Goal: Task Accomplishment & Management: Manage account settings

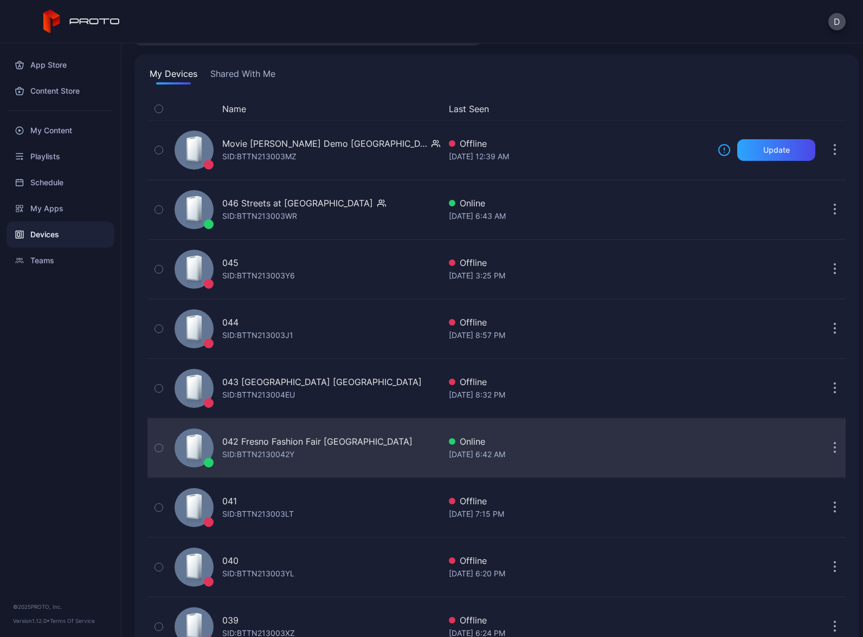
scroll to position [69, 0]
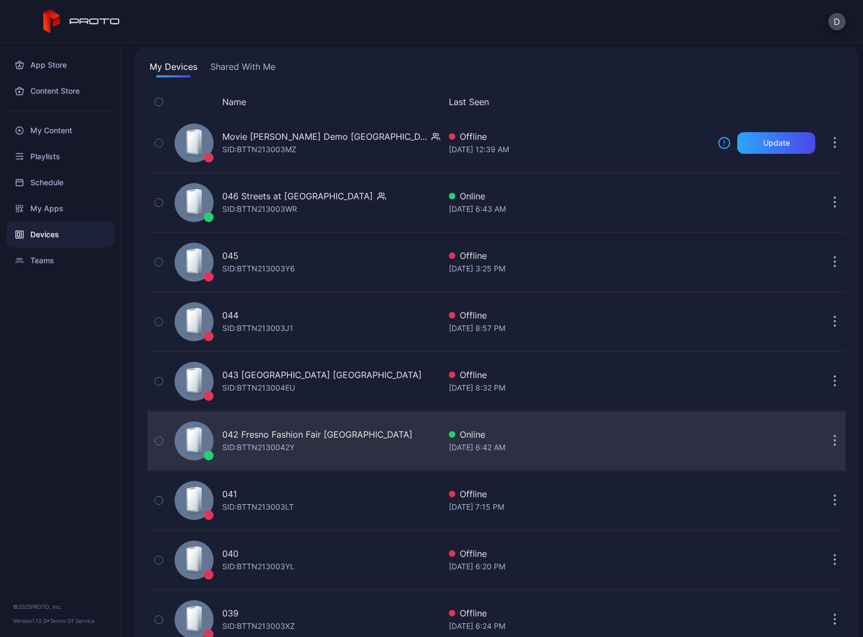
click at [361, 445] on div "042 Fresno Fashion Fair CA SID: BTTN2130042Y" at bounding box center [305, 441] width 270 height 54
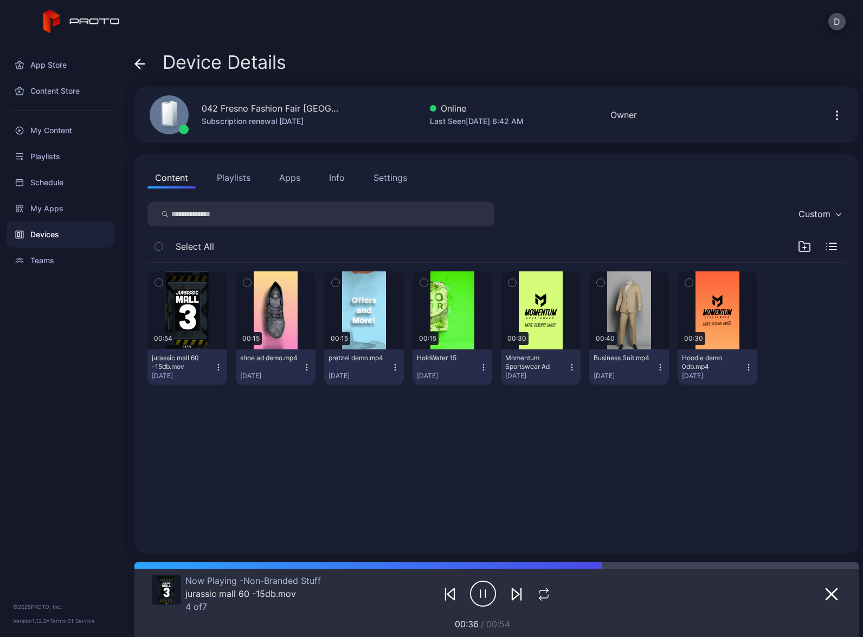
click at [139, 65] on icon at bounding box center [139, 64] width 11 height 11
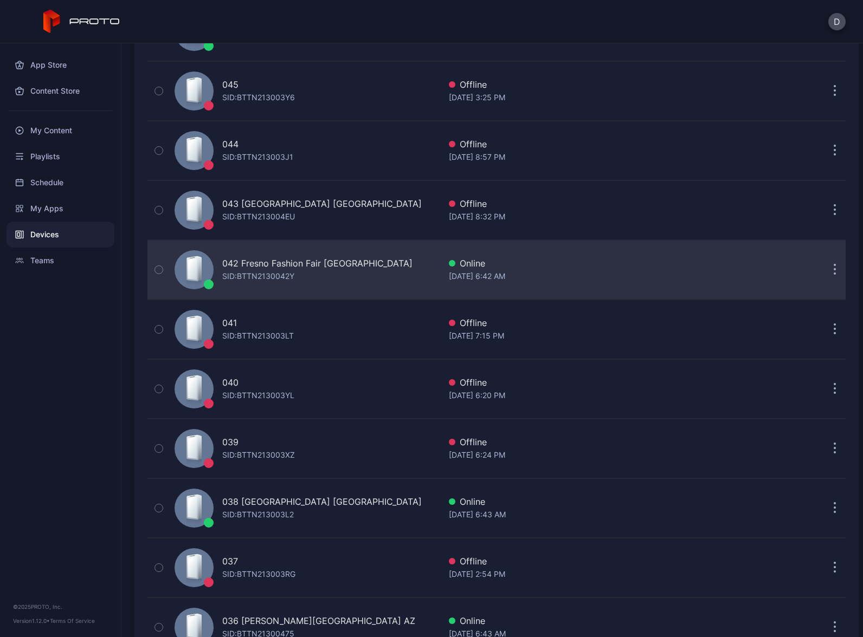
scroll to position [247, 0]
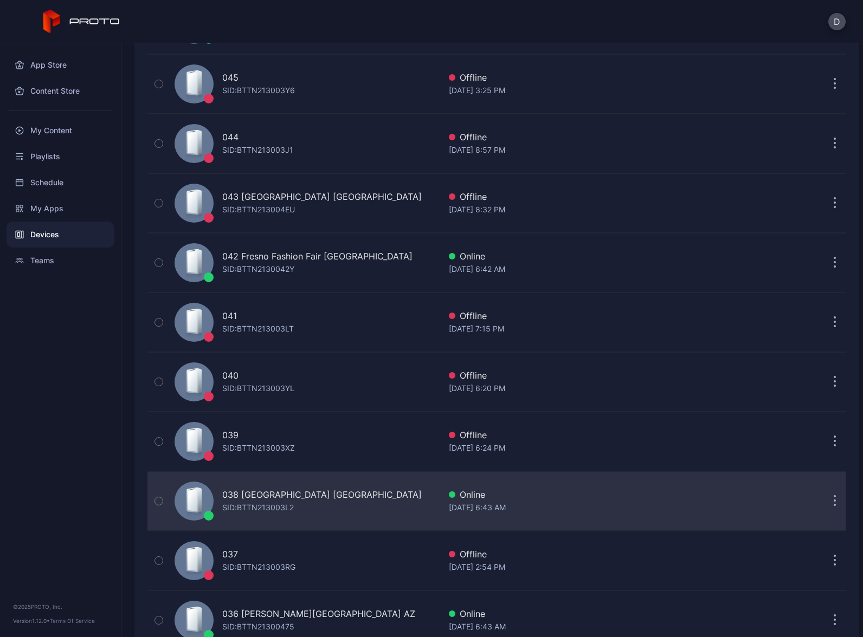
click at [357, 502] on div "038 [GEOGRAPHIC_DATA] [GEOGRAPHIC_DATA] SID: BTTN213003L2" at bounding box center [305, 501] width 270 height 54
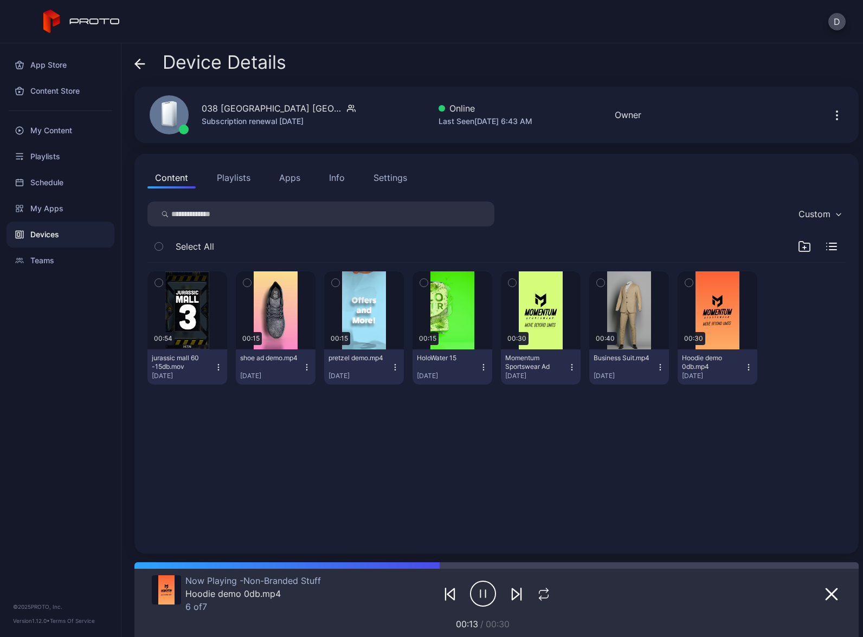
click at [389, 179] on div "Settings" at bounding box center [390, 177] width 34 height 13
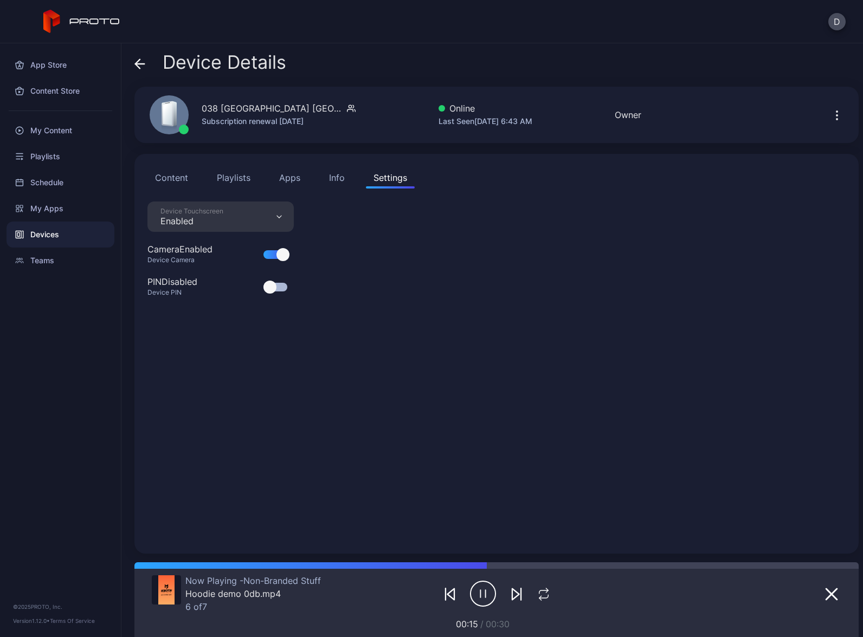
click at [232, 217] on div "Device Touchscreen Enabled" at bounding box center [220, 217] width 146 height 30
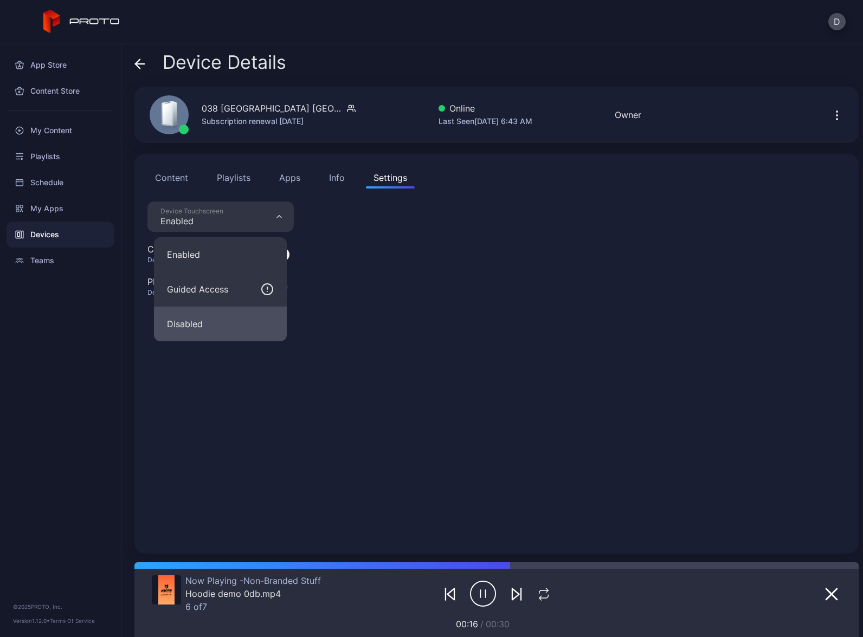
click at [211, 323] on button "Disabled" at bounding box center [220, 324] width 133 height 35
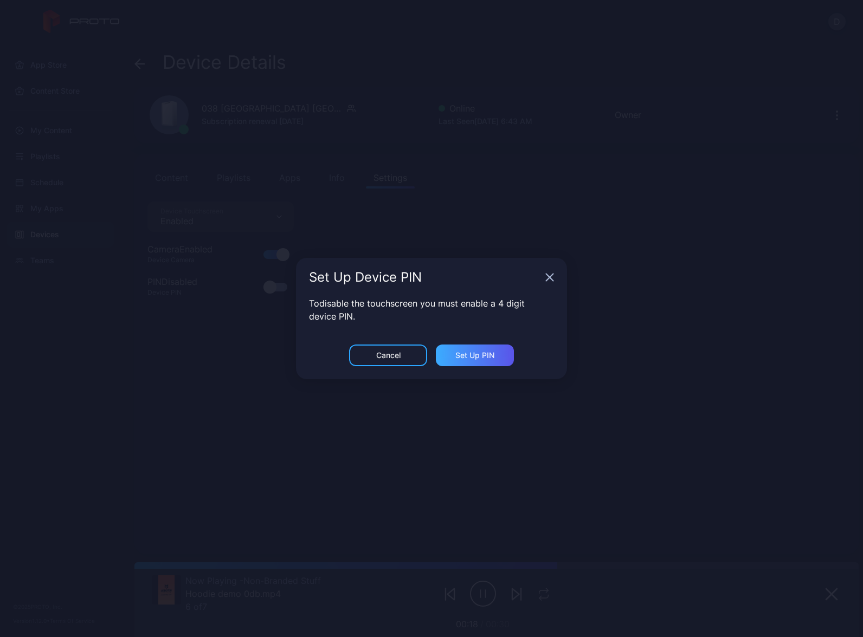
click at [497, 355] on div "Set Up PIN" at bounding box center [475, 356] width 78 height 22
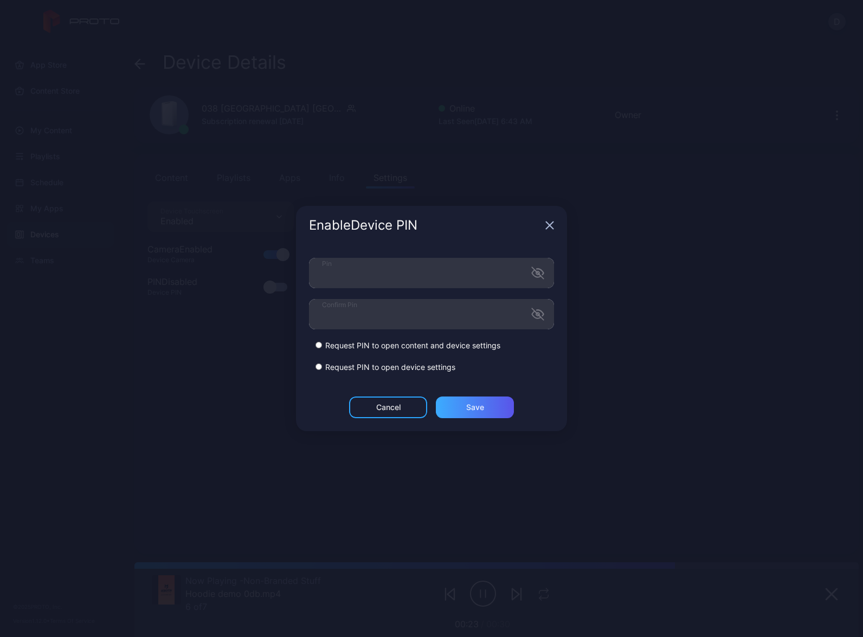
click at [469, 410] on div "Save" at bounding box center [475, 407] width 18 height 9
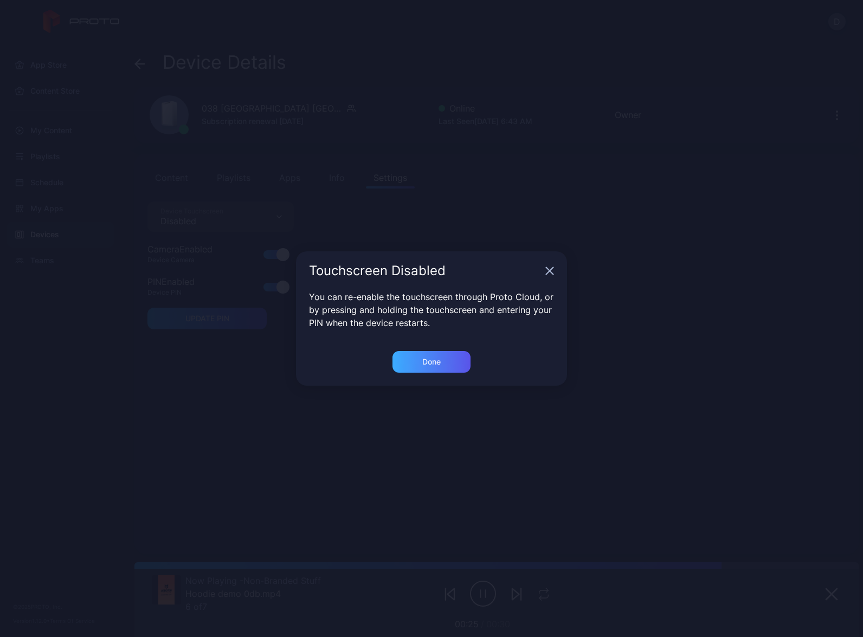
click at [445, 366] on div "Done" at bounding box center [431, 362] width 78 height 22
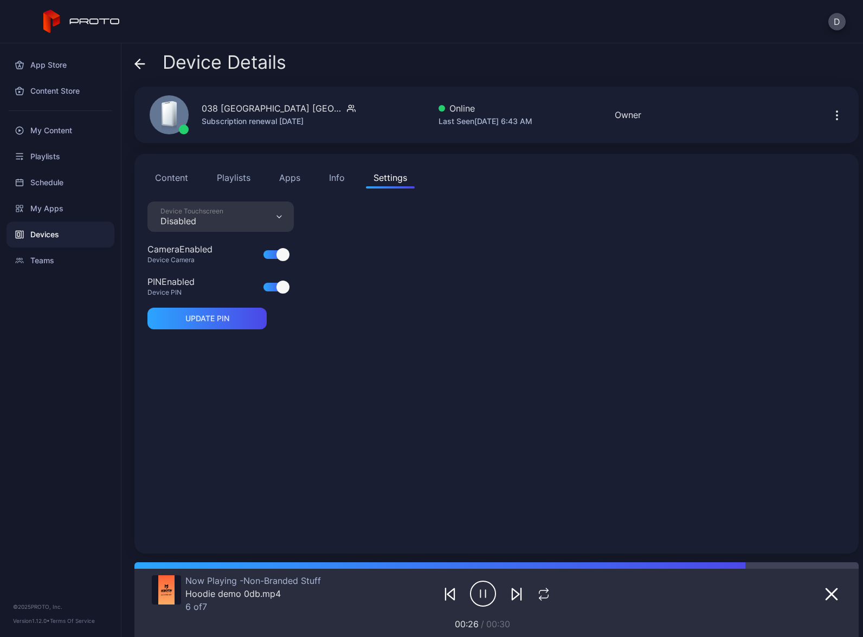
click at [340, 176] on div "Info" at bounding box center [337, 177] width 16 height 13
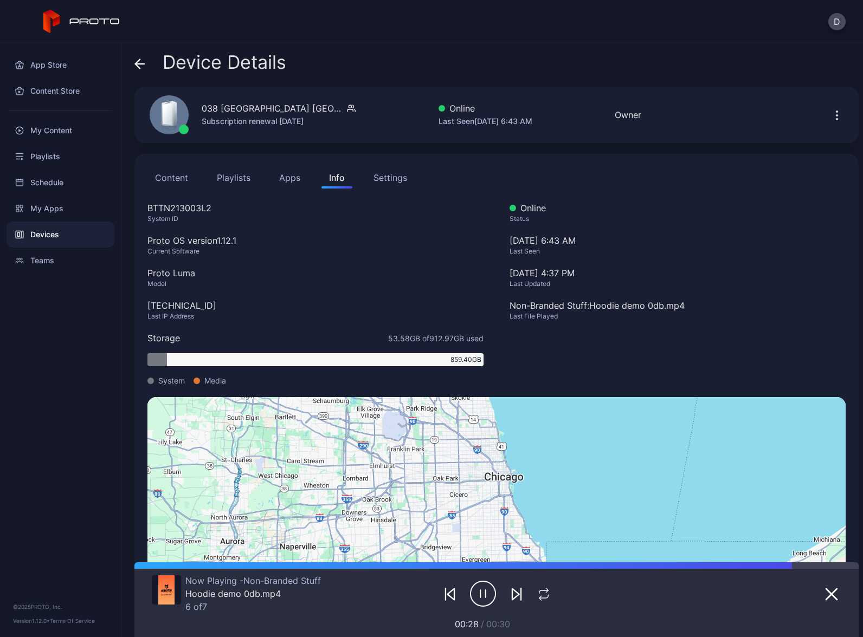
click at [280, 177] on button "Apps" at bounding box center [289, 178] width 36 height 22
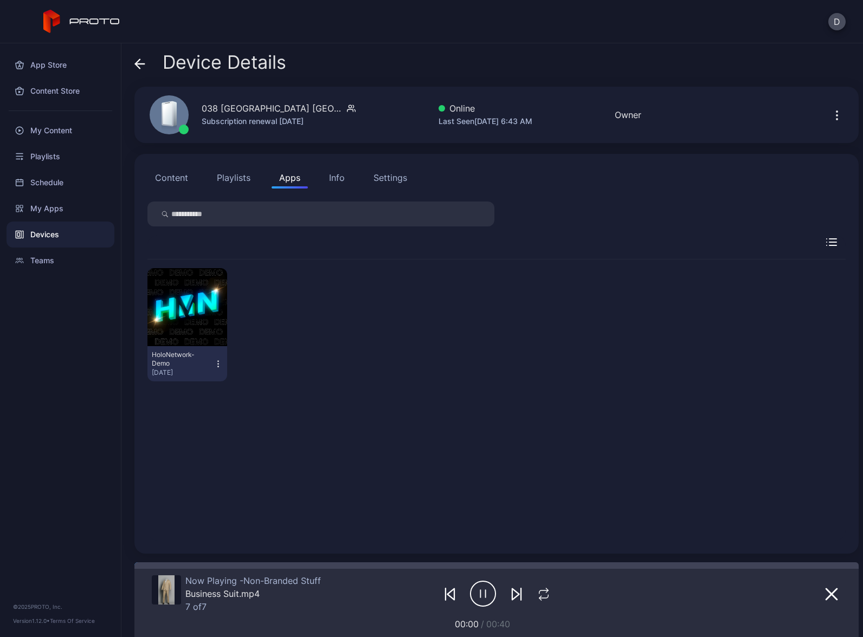
click at [339, 177] on div "Info" at bounding box center [337, 177] width 16 height 13
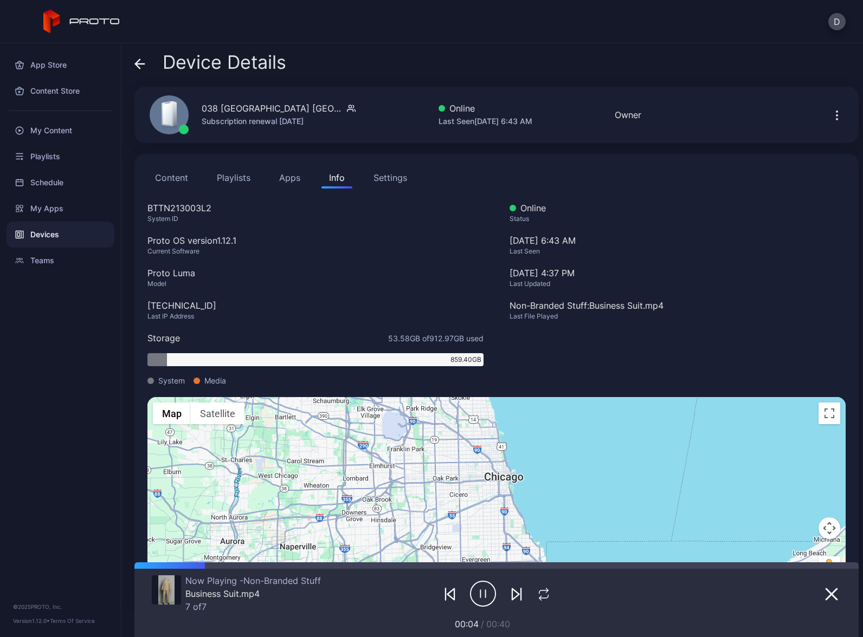
click at [180, 179] on button "Content" at bounding box center [171, 178] width 48 height 22
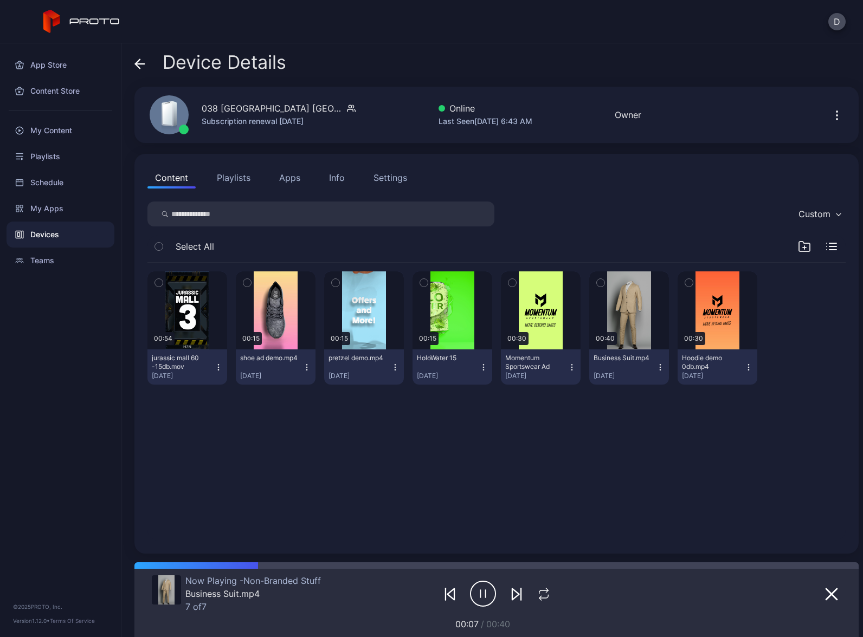
click at [140, 64] on icon at bounding box center [139, 64] width 9 height 0
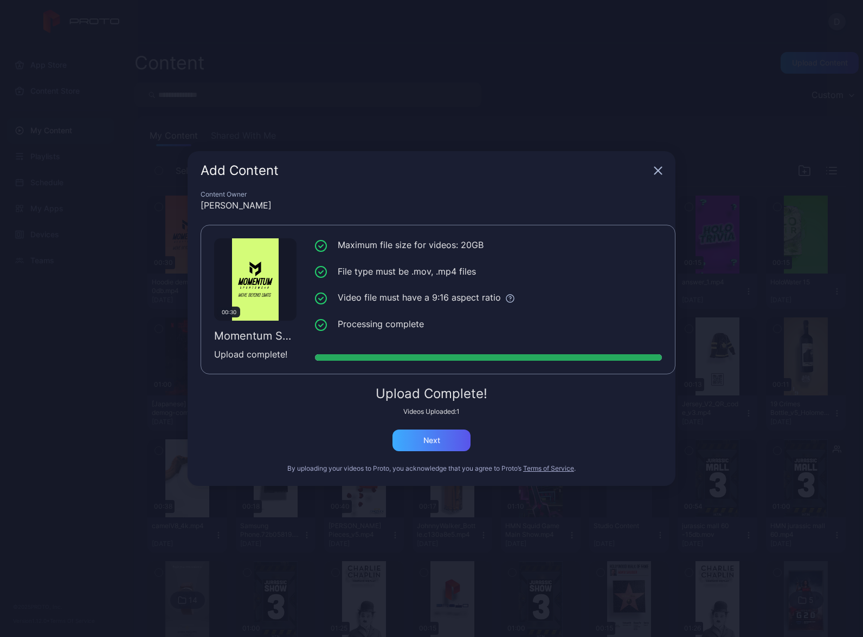
click at [435, 443] on div "Next" at bounding box center [431, 440] width 17 height 9
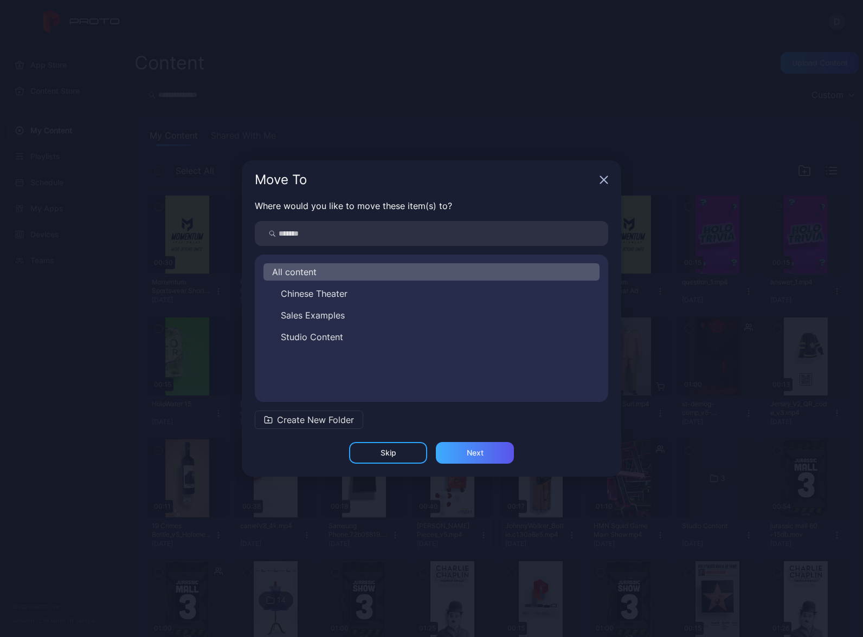
click at [476, 451] on div "Next" at bounding box center [475, 453] width 17 height 9
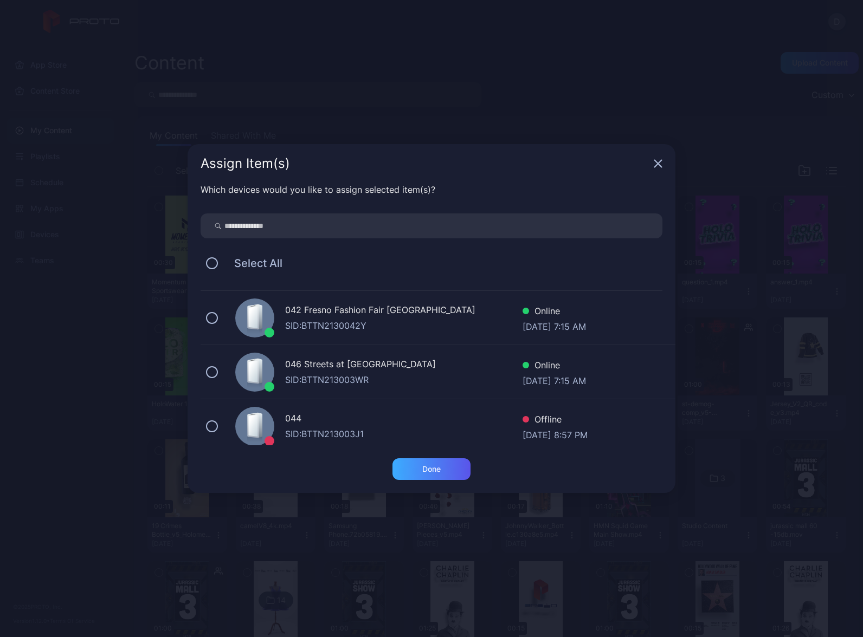
click at [438, 470] on div "Done" at bounding box center [431, 469] width 18 height 9
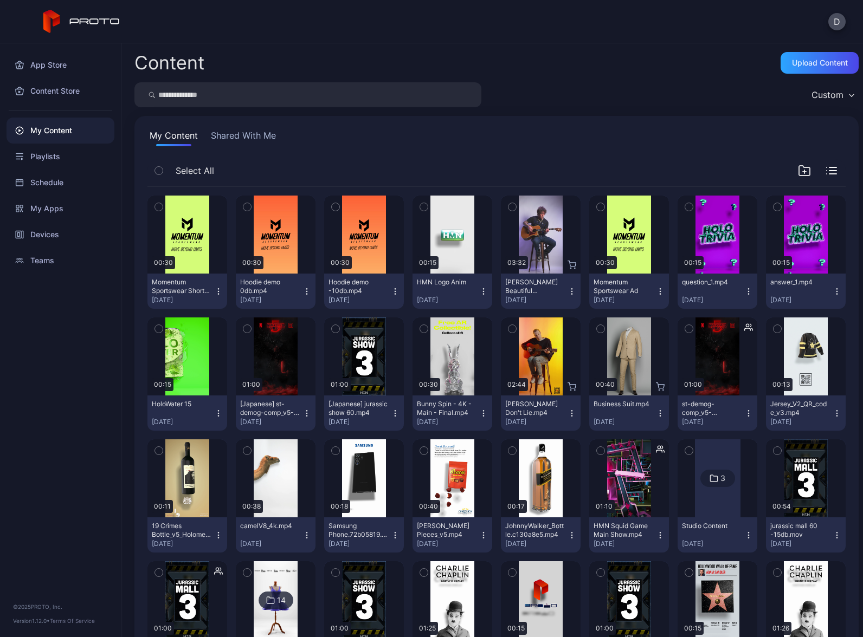
click at [215, 290] on icon "button" at bounding box center [218, 291] width 9 height 9
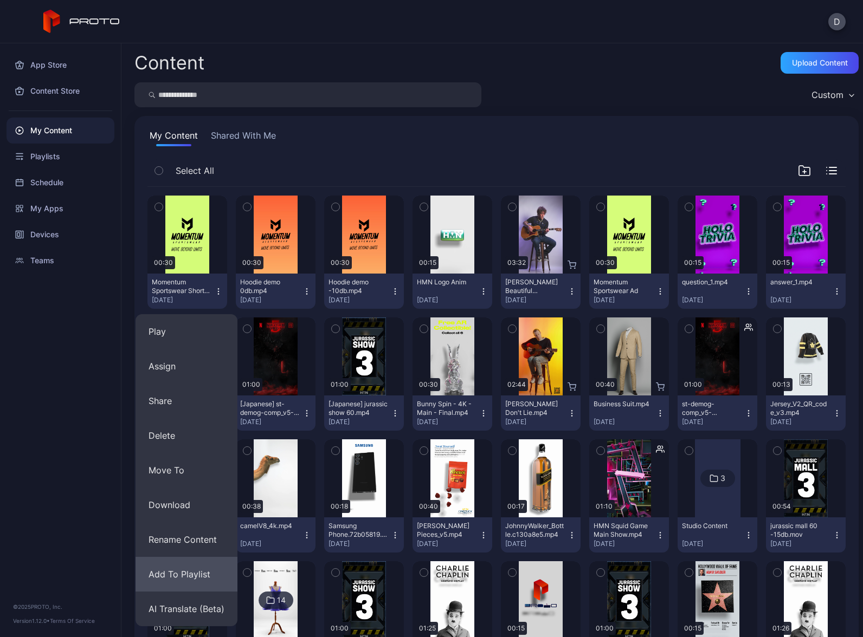
click at [183, 580] on button "Add To Playlist" at bounding box center [186, 574] width 102 height 35
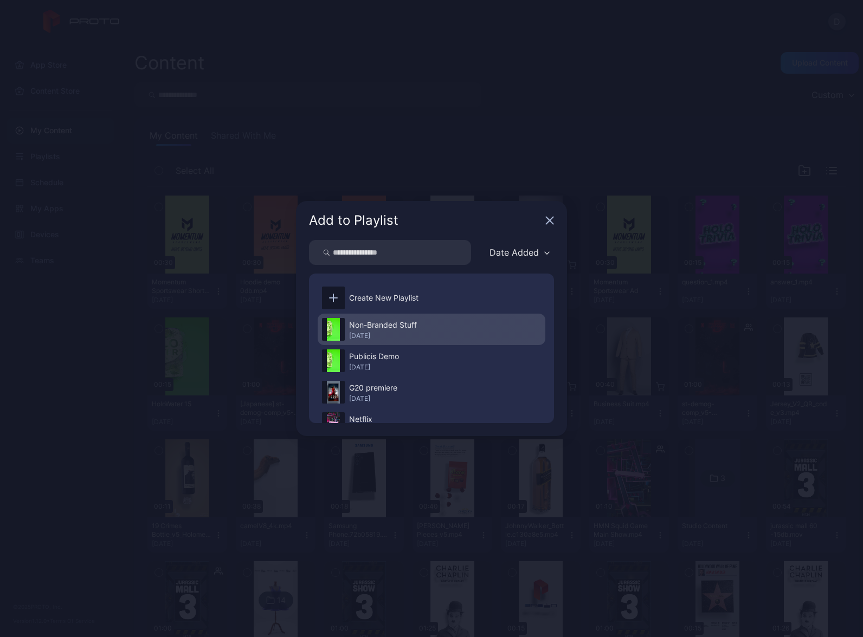
click at [423, 327] on div "Non-Branded Stuff [DATE]" at bounding box center [432, 329] width 228 height 31
click at [364, 321] on div "Non-Branded Stuff" at bounding box center [383, 325] width 68 height 13
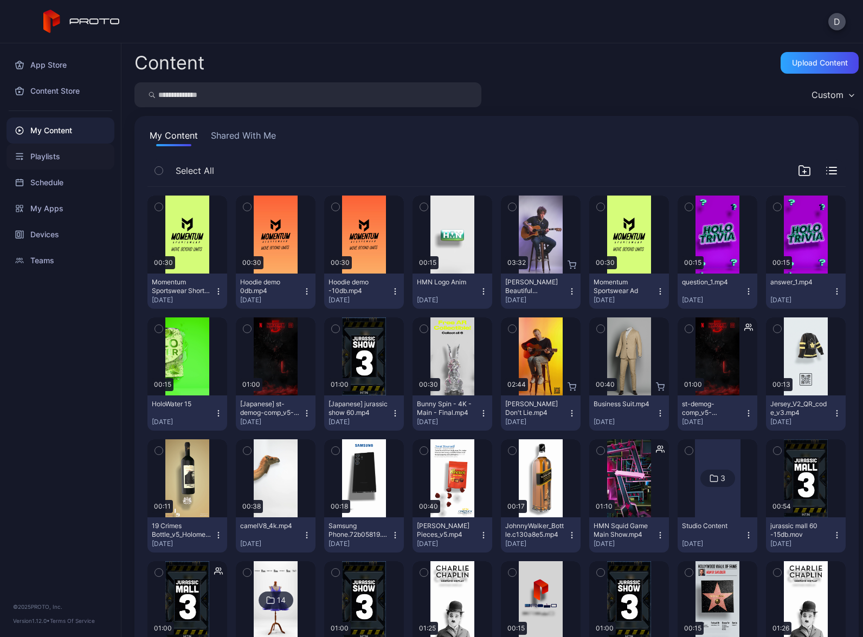
click at [56, 160] on div "Playlists" at bounding box center [61, 157] width 108 height 26
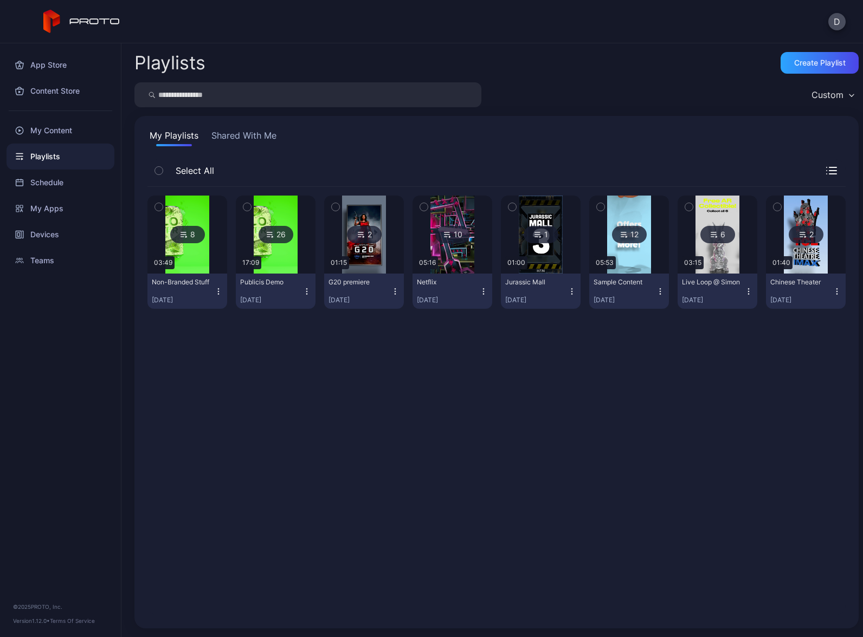
click at [210, 286] on div "Non-Branded Stuff" at bounding box center [182, 282] width 60 height 9
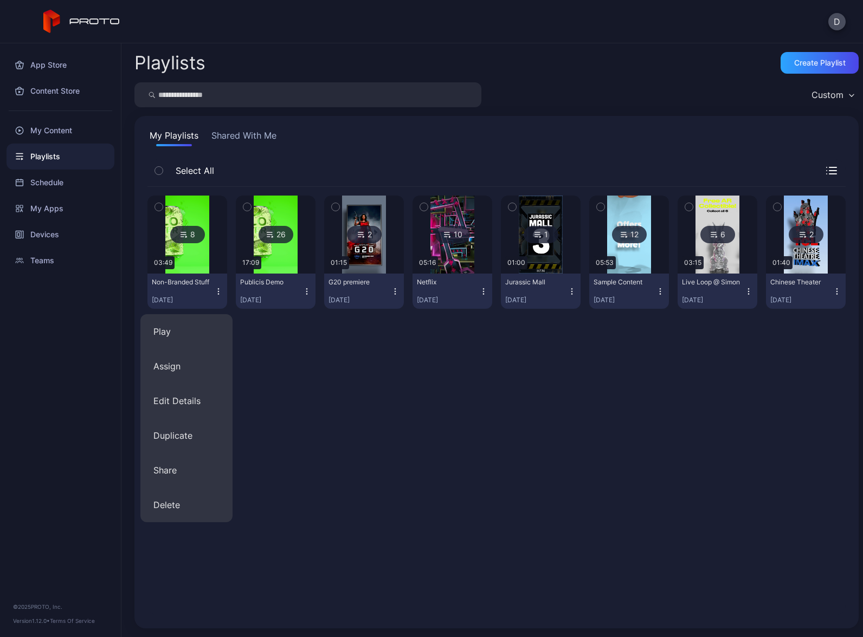
click at [194, 278] on div "Non-Branded Stuff" at bounding box center [182, 282] width 60 height 9
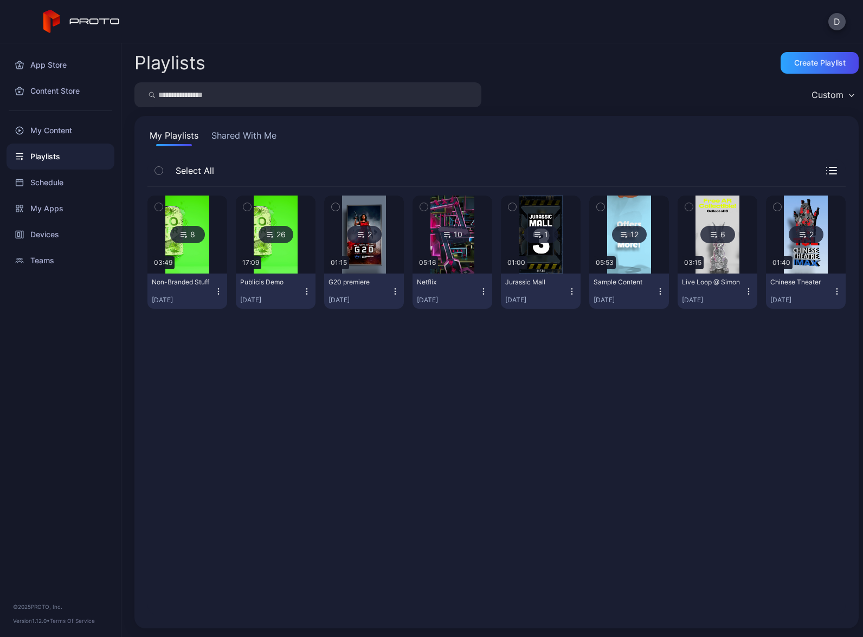
click at [193, 259] on img at bounding box center [187, 235] width 44 height 78
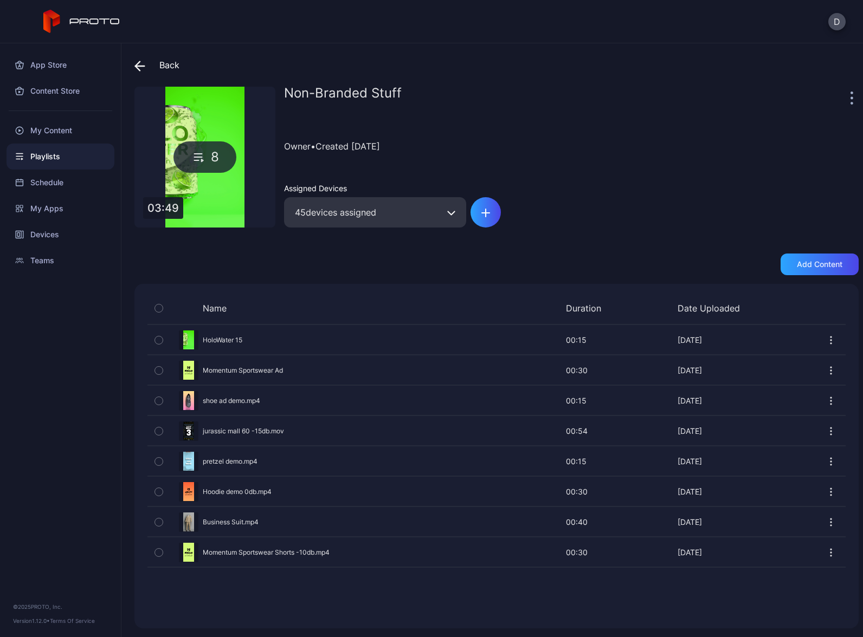
click at [831, 371] on icon "button" at bounding box center [831, 370] width 1 height 1
click at [784, 437] on button "Delete" at bounding box center [793, 439] width 92 height 35
click at [64, 234] on div "Devices" at bounding box center [61, 235] width 108 height 26
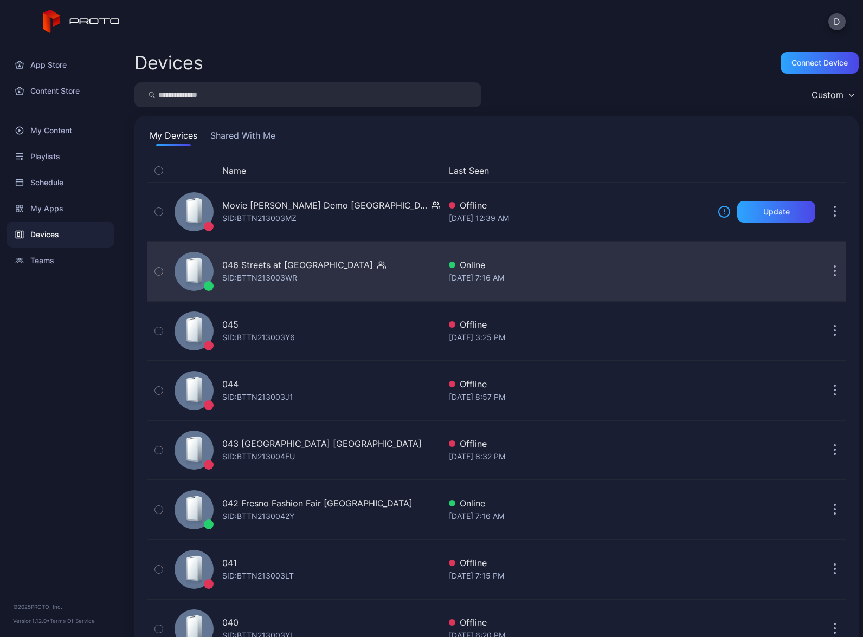
click at [351, 276] on div "046 Streets at [GEOGRAPHIC_DATA]: BTTN213003WR" at bounding box center [304, 271] width 164 height 26
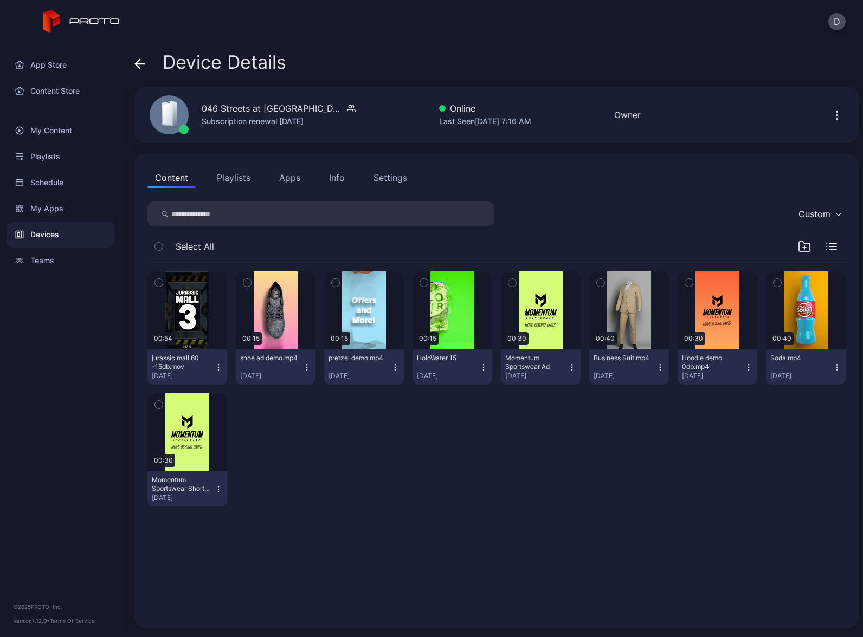
click at [232, 183] on button "Playlists" at bounding box center [233, 178] width 49 height 22
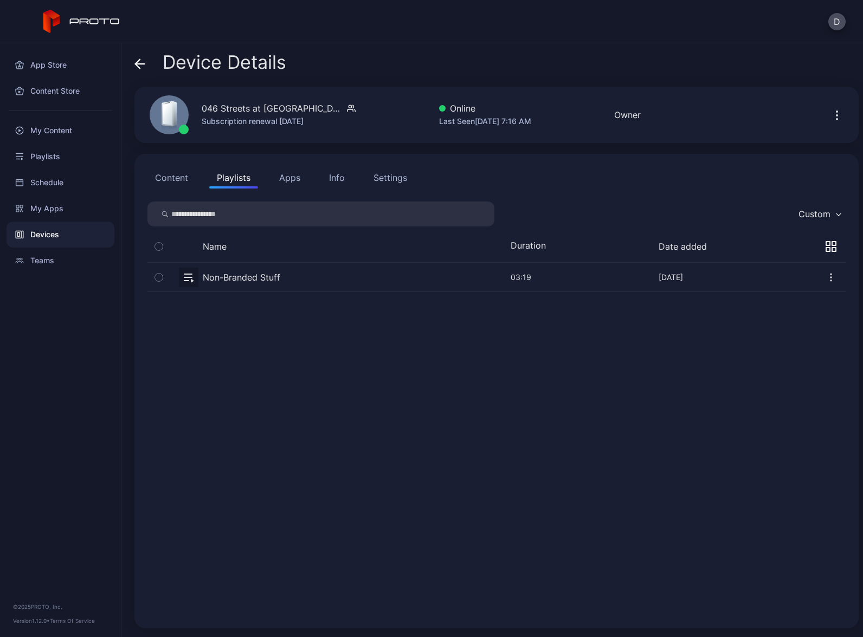
click at [300, 280] on button "button" at bounding box center [496, 277] width 698 height 29
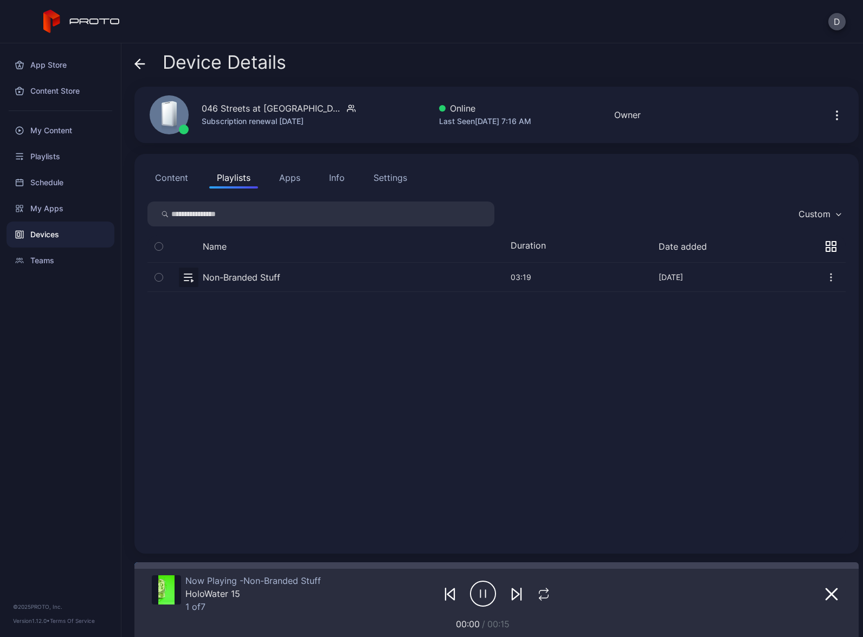
click at [174, 178] on button "Content" at bounding box center [171, 178] width 48 height 22
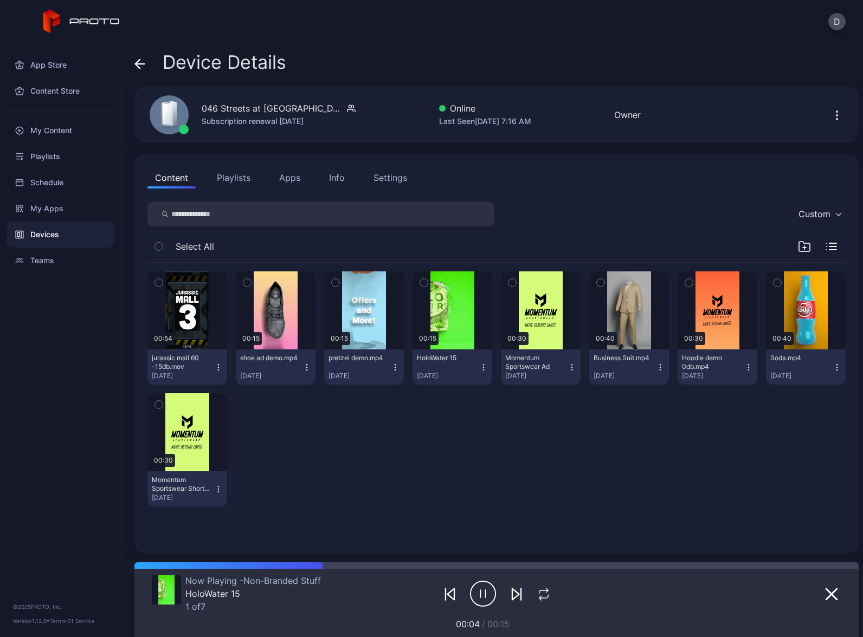
click at [50, 231] on div "Devices" at bounding box center [61, 235] width 108 height 26
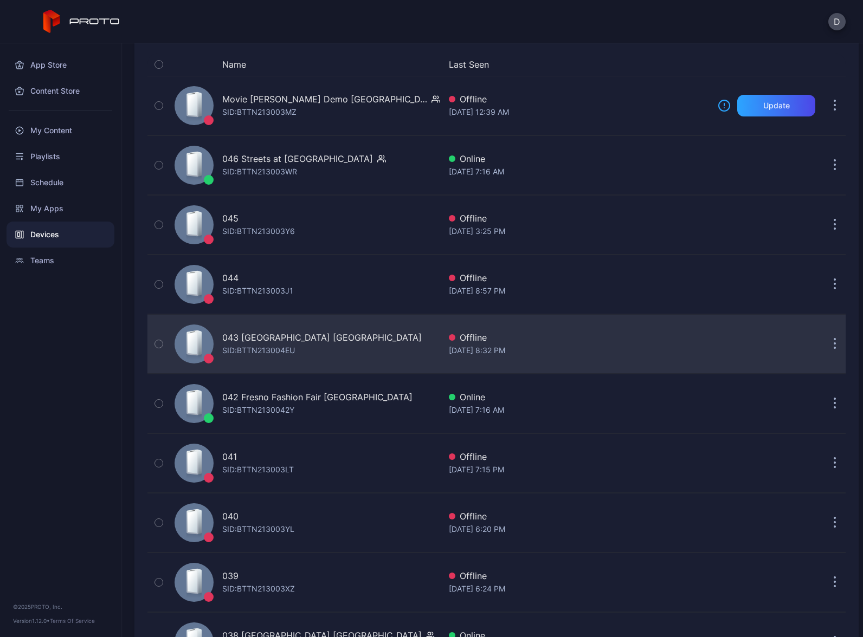
scroll to position [159, 0]
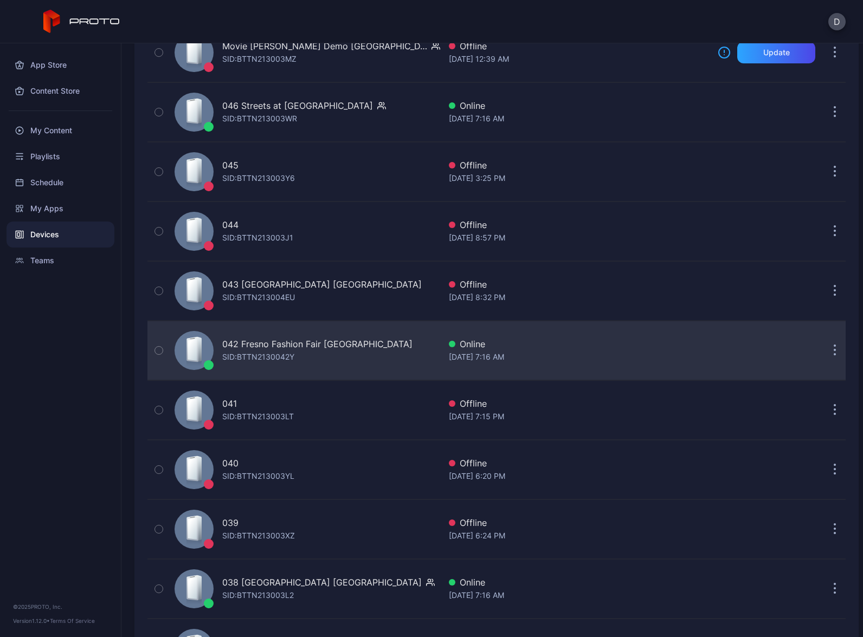
click at [378, 349] on div "042 Fresno Fashion Fair CA SID: BTTN2130042Y" at bounding box center [305, 350] width 270 height 54
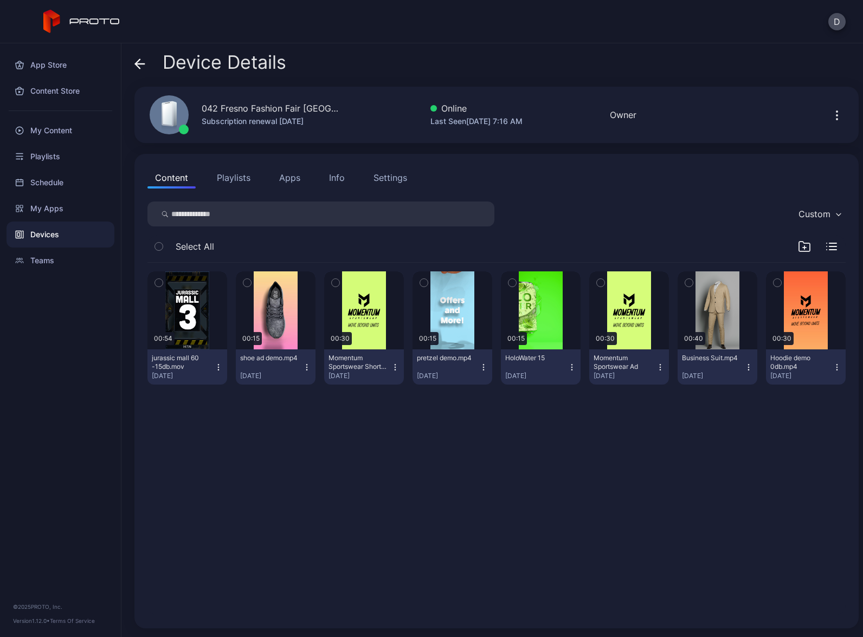
click at [239, 183] on button "Playlists" at bounding box center [233, 178] width 49 height 22
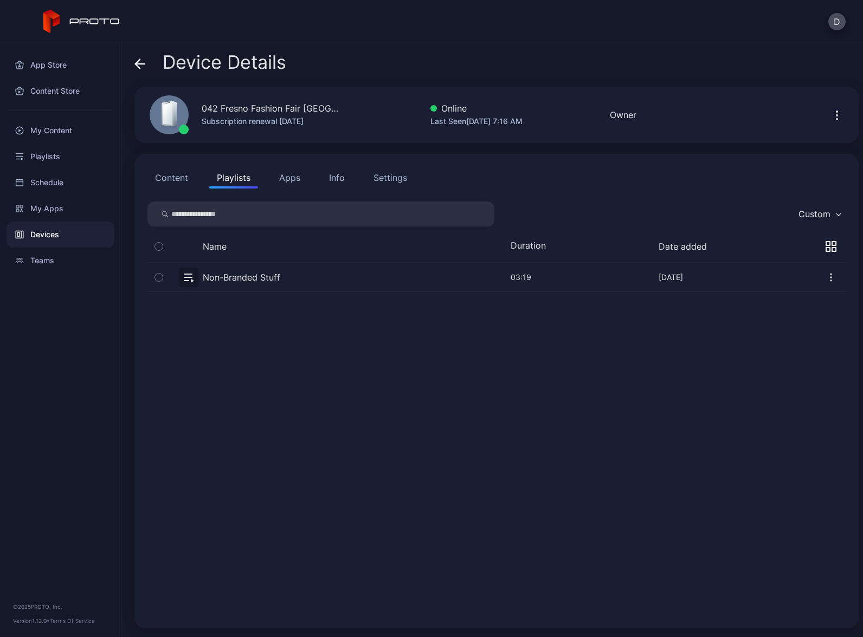
click at [304, 281] on button "button" at bounding box center [496, 277] width 698 height 29
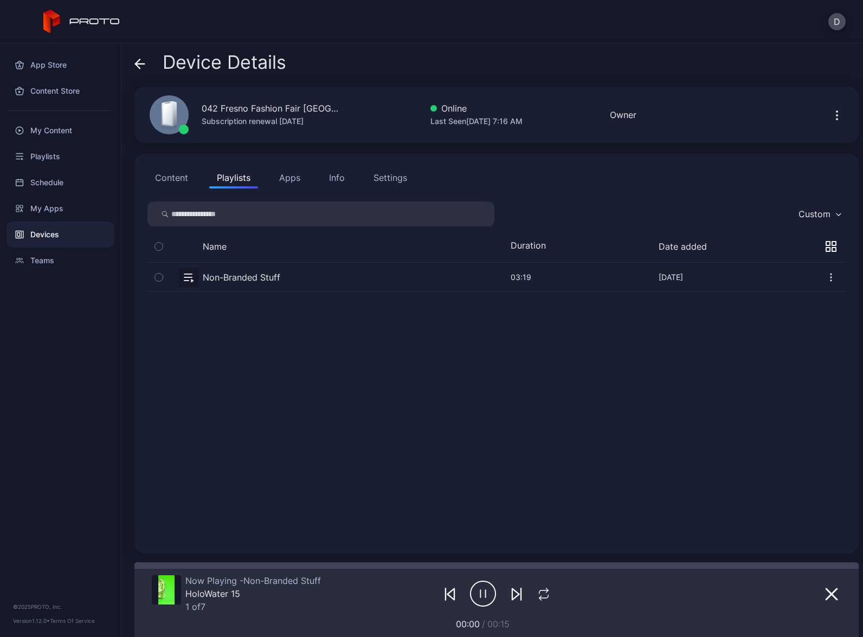
click at [79, 234] on div "Devices" at bounding box center [61, 235] width 108 height 26
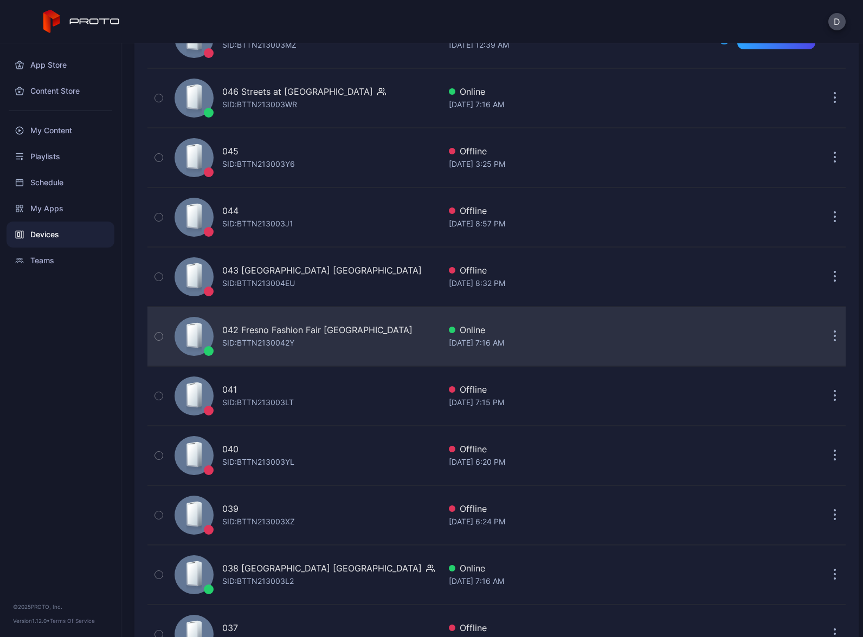
scroll to position [180, 0]
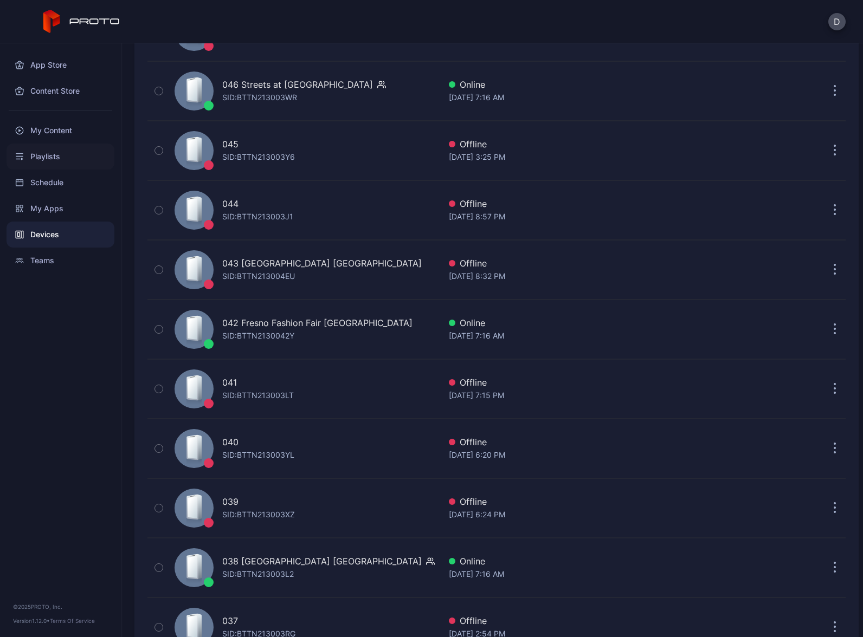
click at [70, 158] on div "Playlists" at bounding box center [61, 157] width 108 height 26
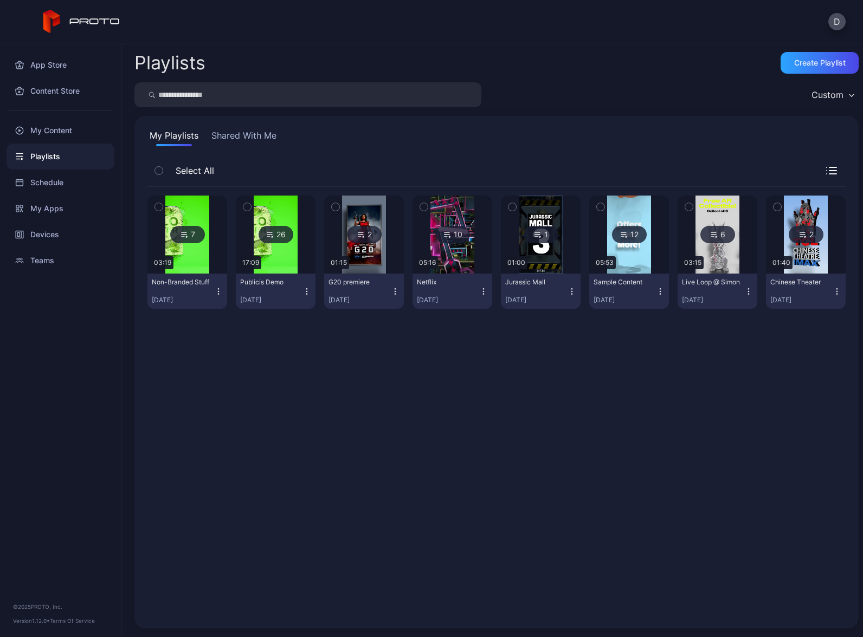
click at [218, 294] on icon "button" at bounding box center [218, 294] width 1 height 1
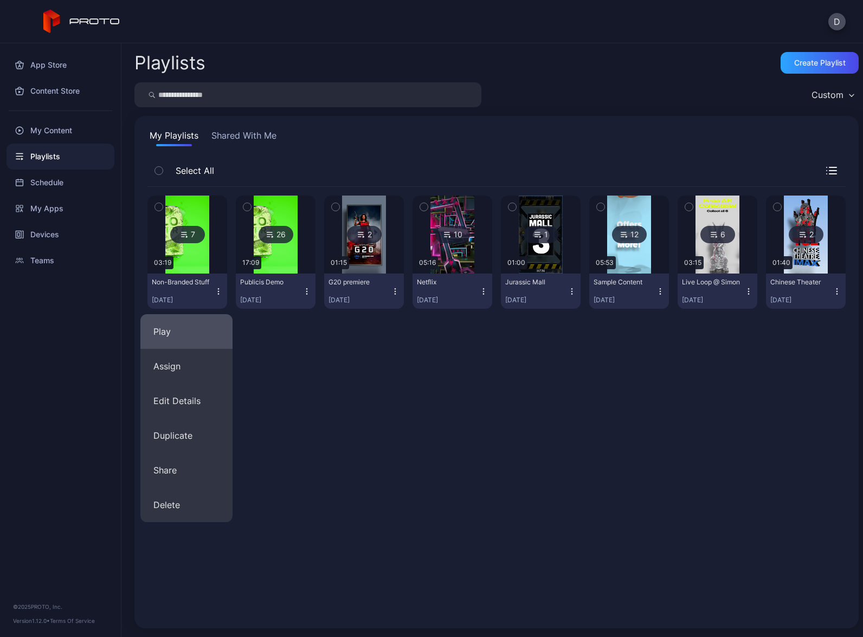
click at [198, 328] on button "Play" at bounding box center [186, 331] width 92 height 35
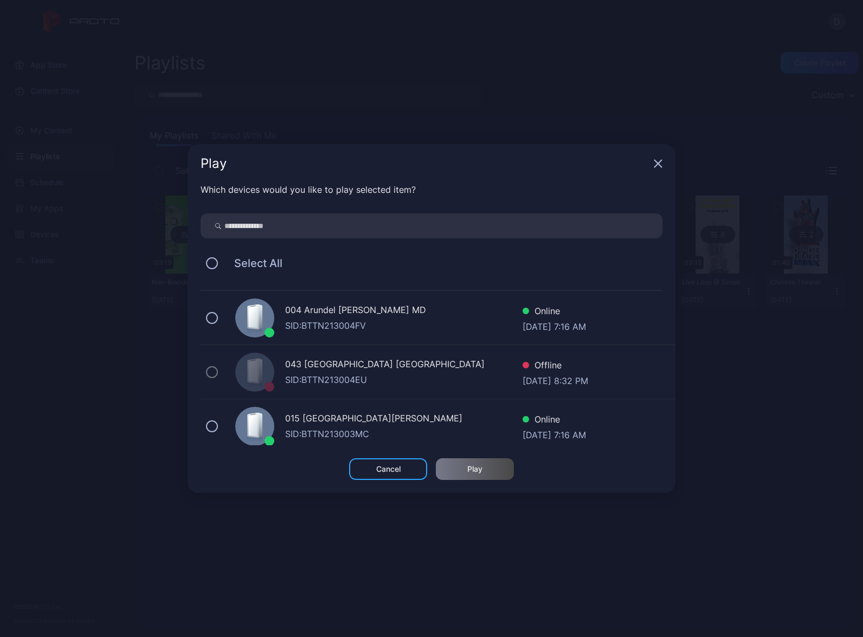
click at [302, 316] on div "004 Arundel [PERSON_NAME] MD" at bounding box center [403, 311] width 237 height 16
click at [482, 471] on div "Play" at bounding box center [474, 469] width 15 height 9
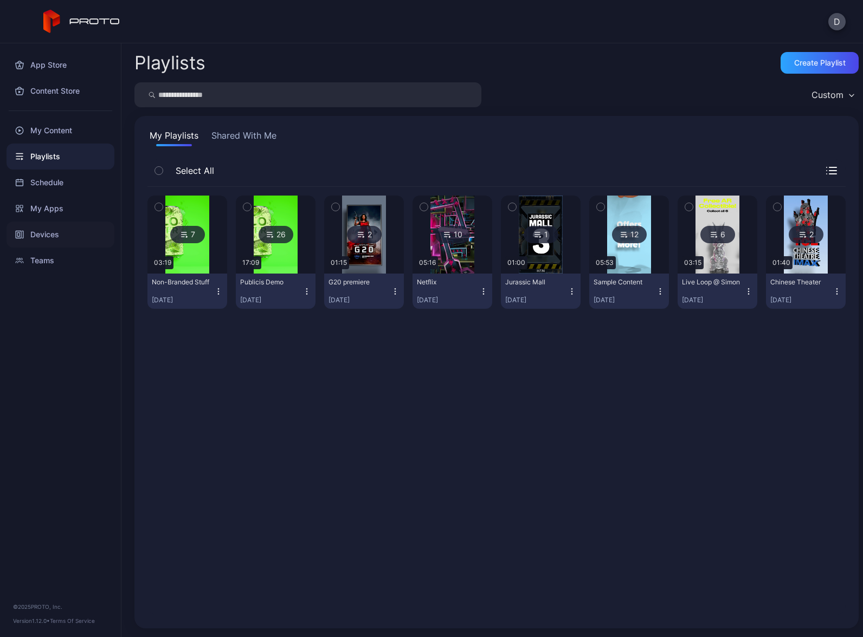
click at [49, 234] on div "Devices" at bounding box center [61, 235] width 108 height 26
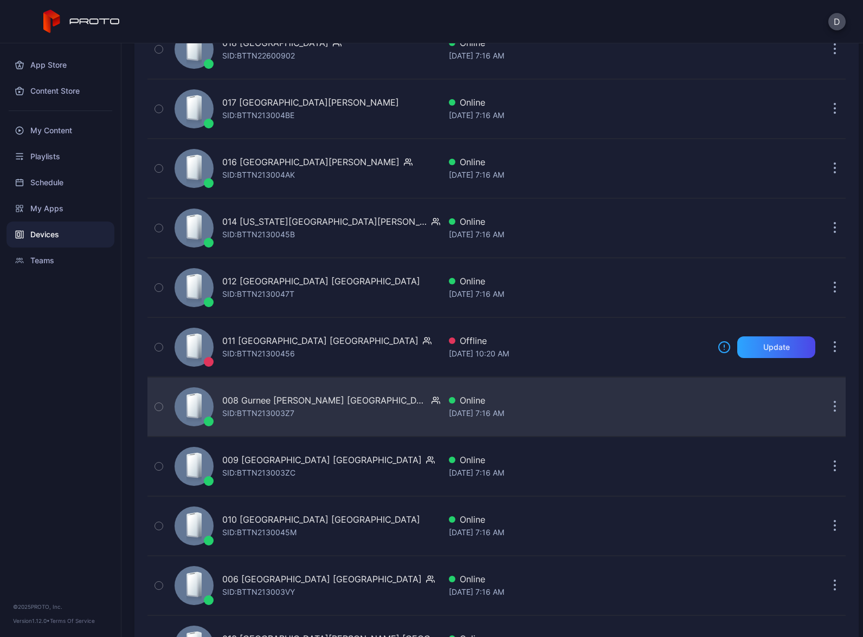
scroll to position [2427, 0]
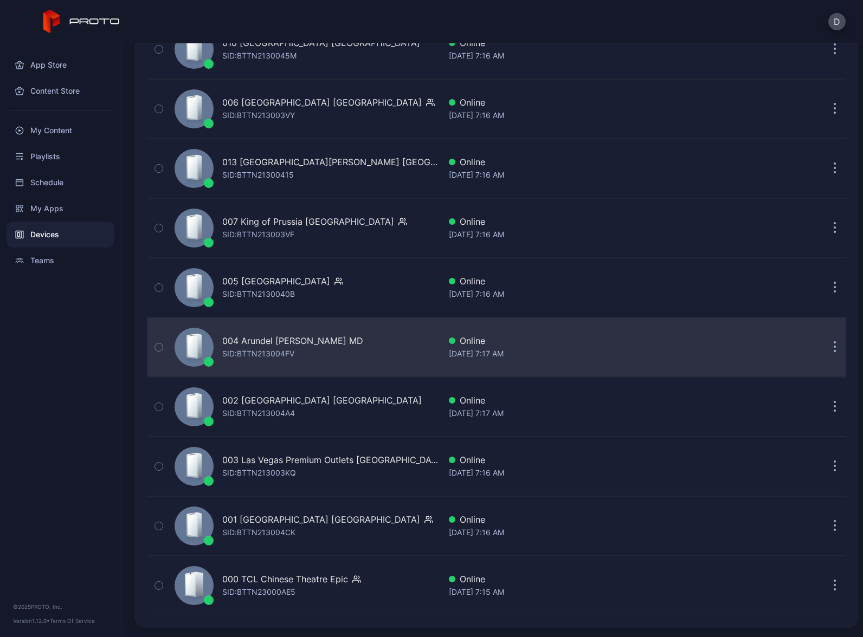
click at [338, 348] on div "004 Arundel [PERSON_NAME] MD [PERSON_NAME]: BTTN213004FV" at bounding box center [305, 347] width 270 height 54
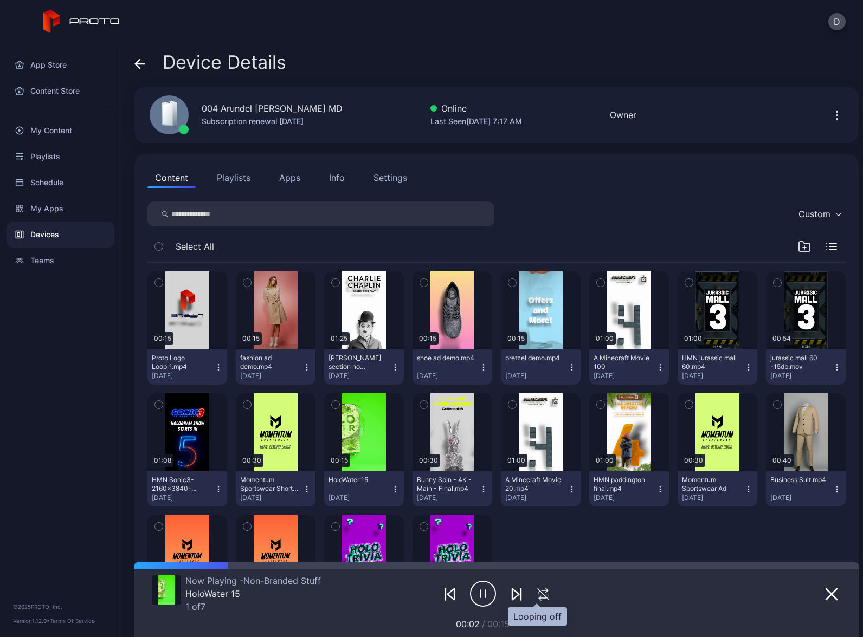
click at [539, 595] on icon "button" at bounding box center [543, 594] width 18 height 13
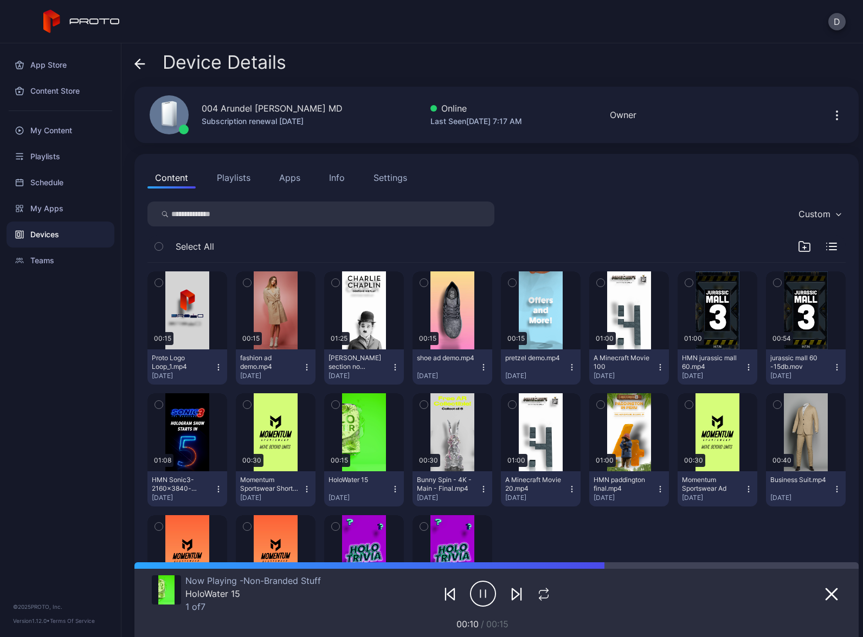
click at [74, 236] on div "Devices" at bounding box center [61, 235] width 108 height 26
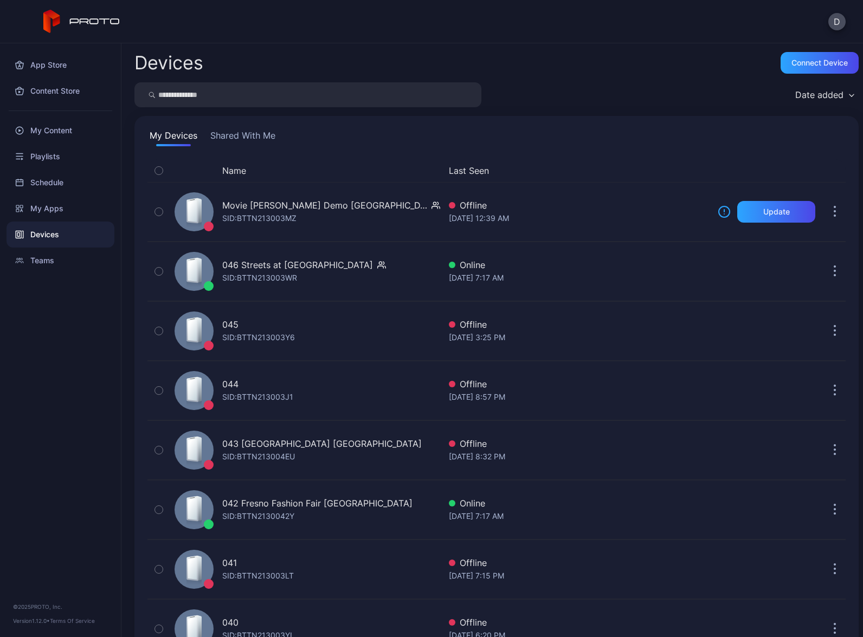
scroll to position [2427, 0]
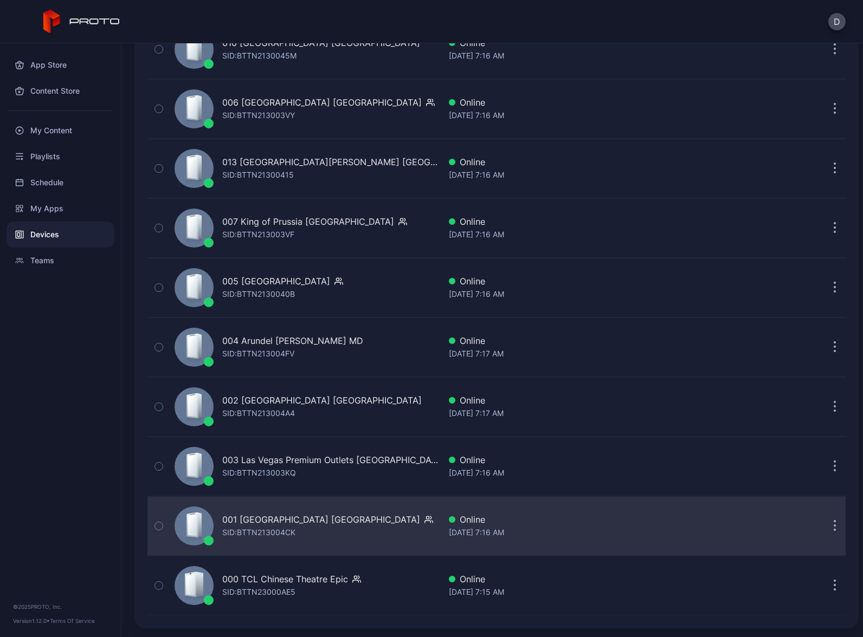
click at [383, 520] on div "001 Del Amo Fashion Center CA SID: BTTN213004CK" at bounding box center [305, 526] width 270 height 54
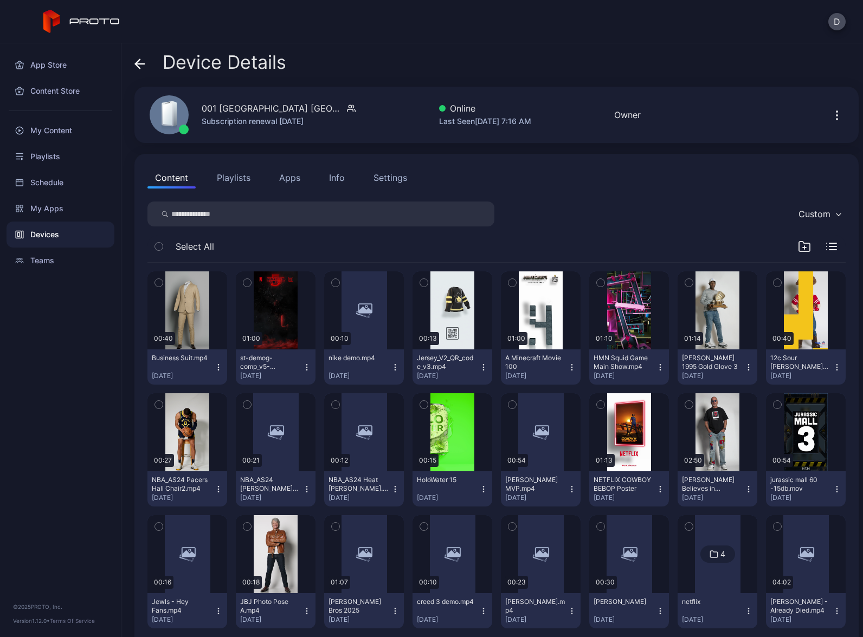
click at [225, 179] on button "Playlists" at bounding box center [233, 178] width 49 height 22
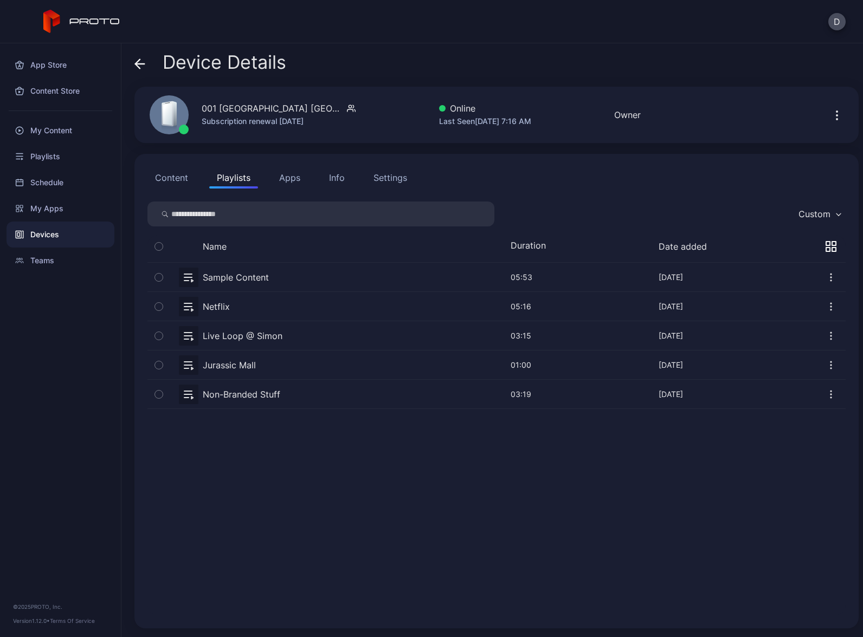
click at [302, 398] on button "button" at bounding box center [496, 394] width 698 height 29
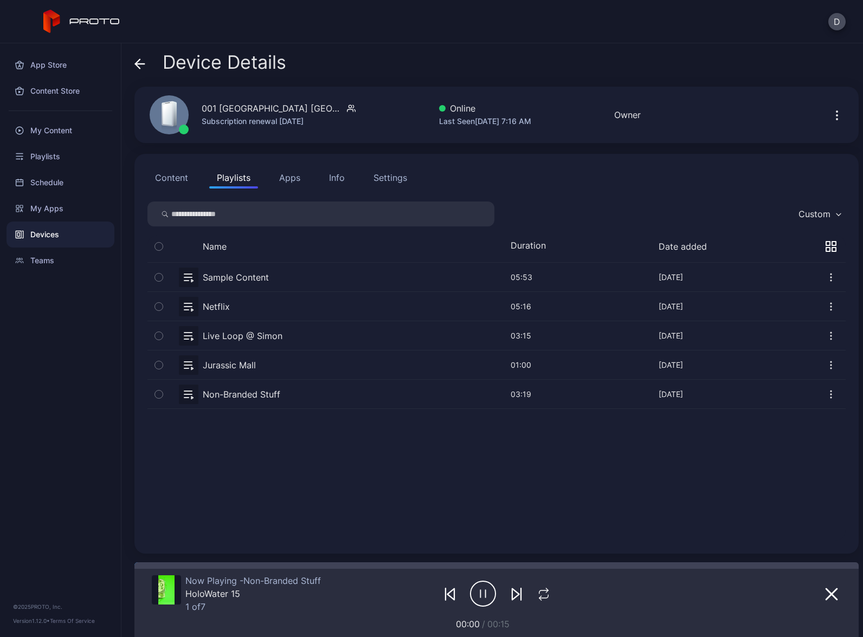
click at [81, 237] on div "Devices" at bounding box center [61, 235] width 108 height 26
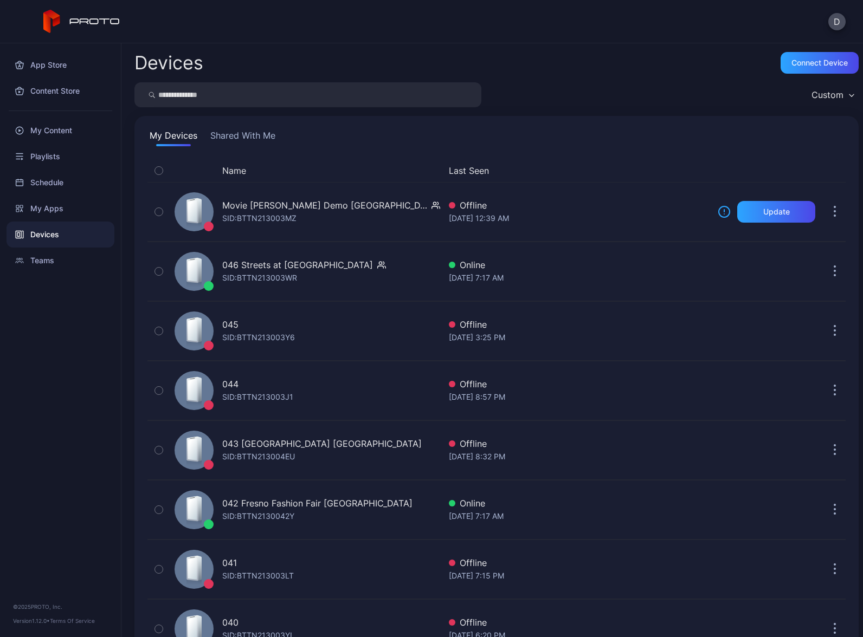
scroll to position [2427, 0]
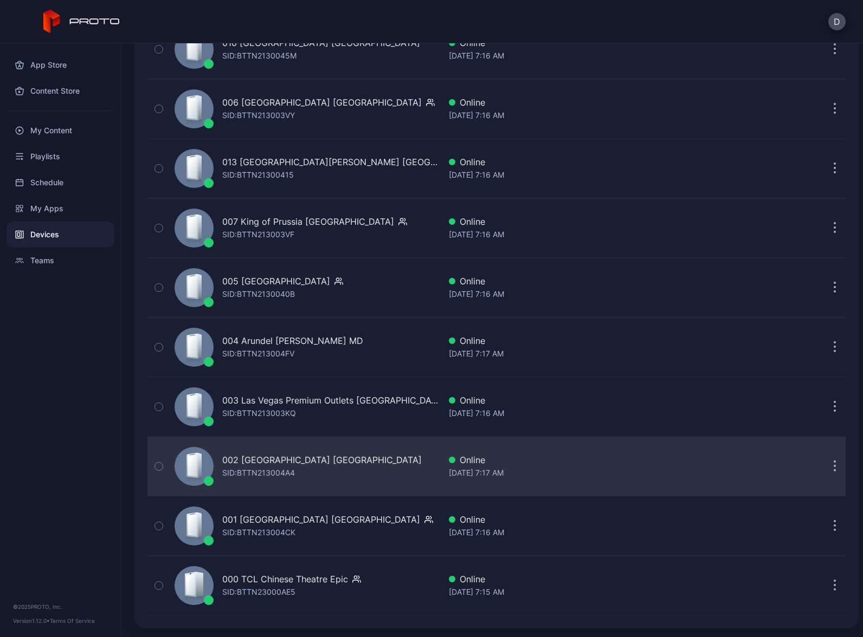
click at [379, 462] on div "002 [GEOGRAPHIC_DATA] [GEOGRAPHIC_DATA] SID: BTTN213004A4" at bounding box center [305, 466] width 270 height 54
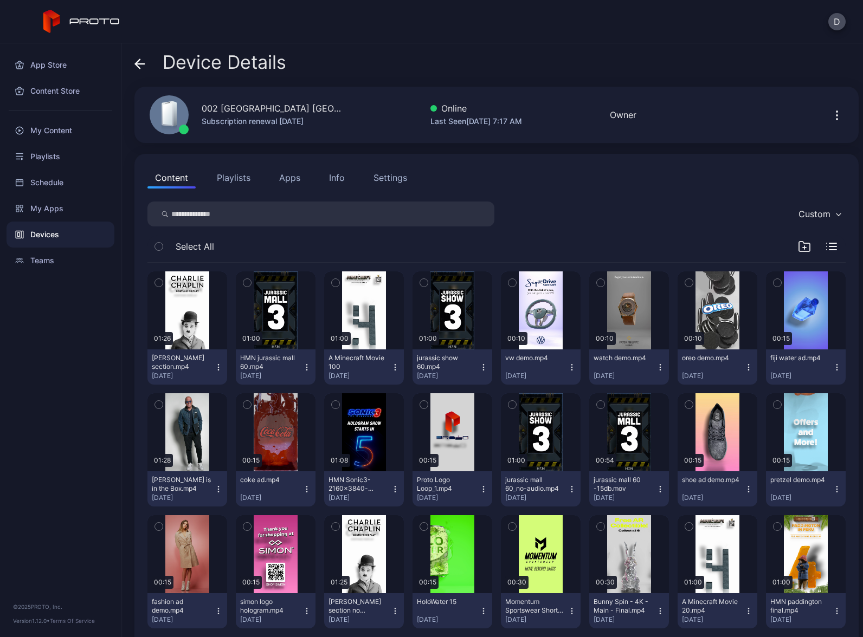
click at [235, 178] on button "Playlists" at bounding box center [233, 178] width 49 height 22
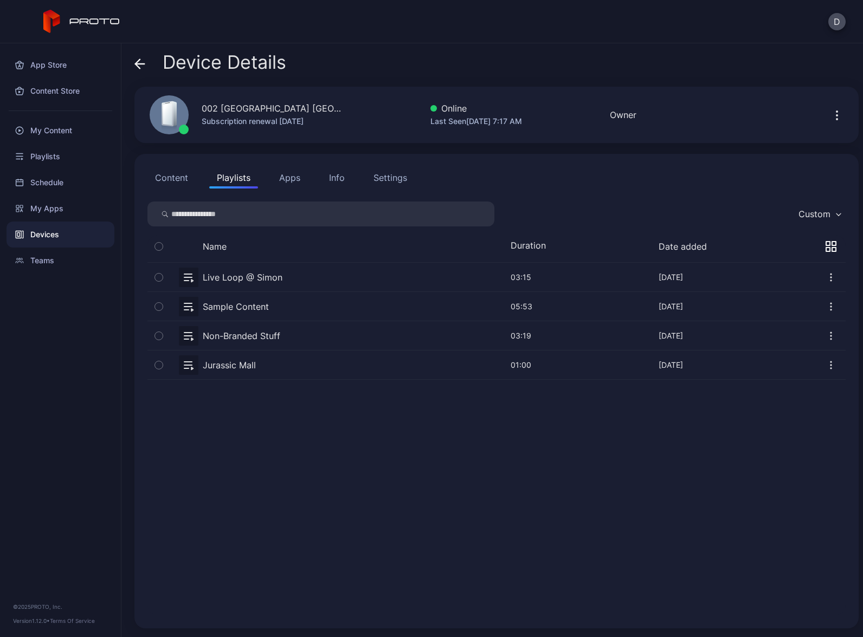
click at [303, 338] on button "button" at bounding box center [496, 335] width 698 height 29
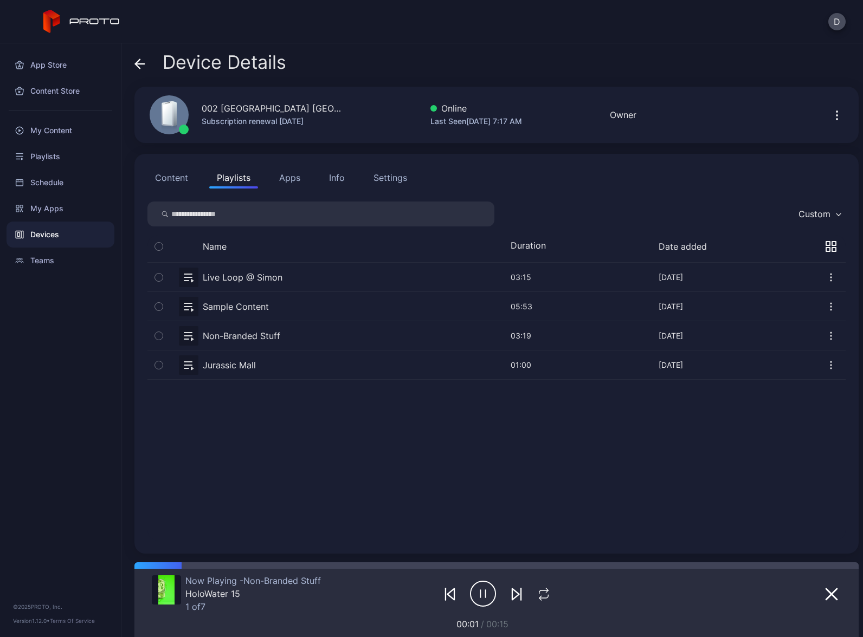
click at [82, 235] on div "Devices" at bounding box center [61, 235] width 108 height 26
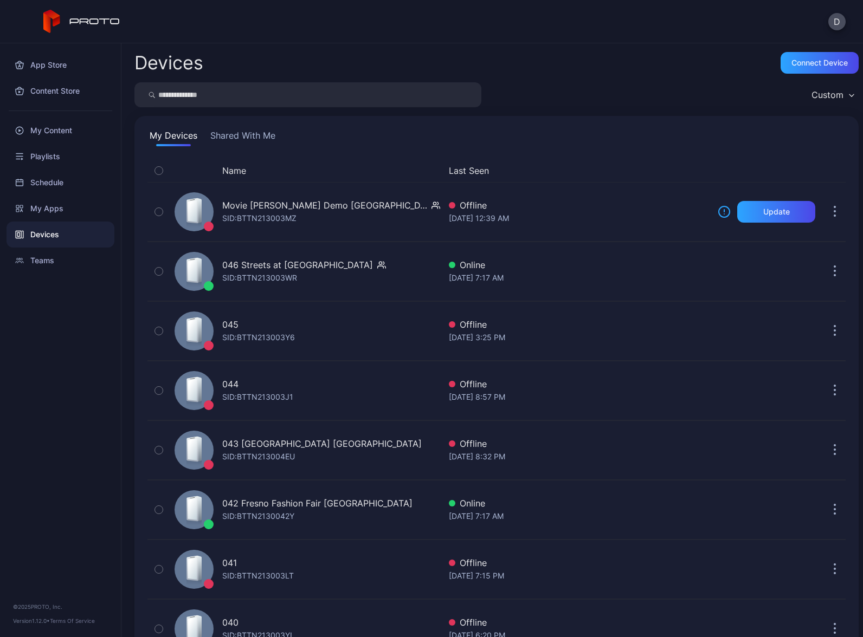
scroll to position [2427, 0]
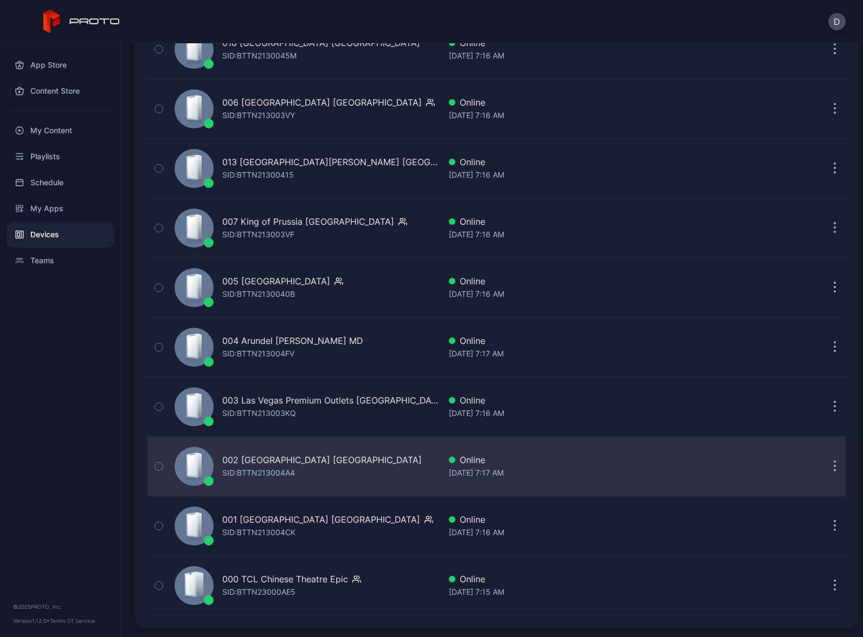
click at [373, 462] on div "002 [GEOGRAPHIC_DATA] [GEOGRAPHIC_DATA] SID: BTTN213004A4" at bounding box center [305, 466] width 270 height 54
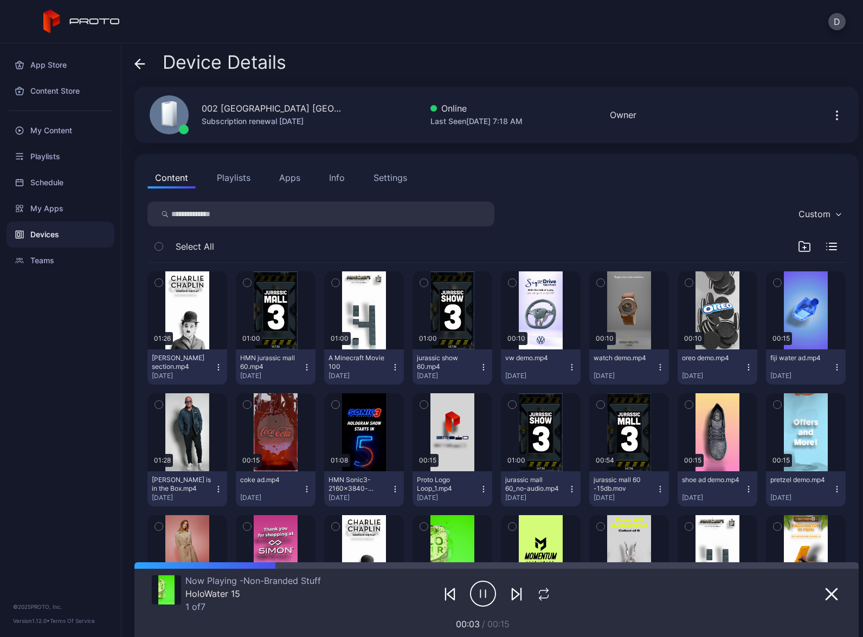
click at [68, 235] on div "Devices" at bounding box center [61, 235] width 108 height 26
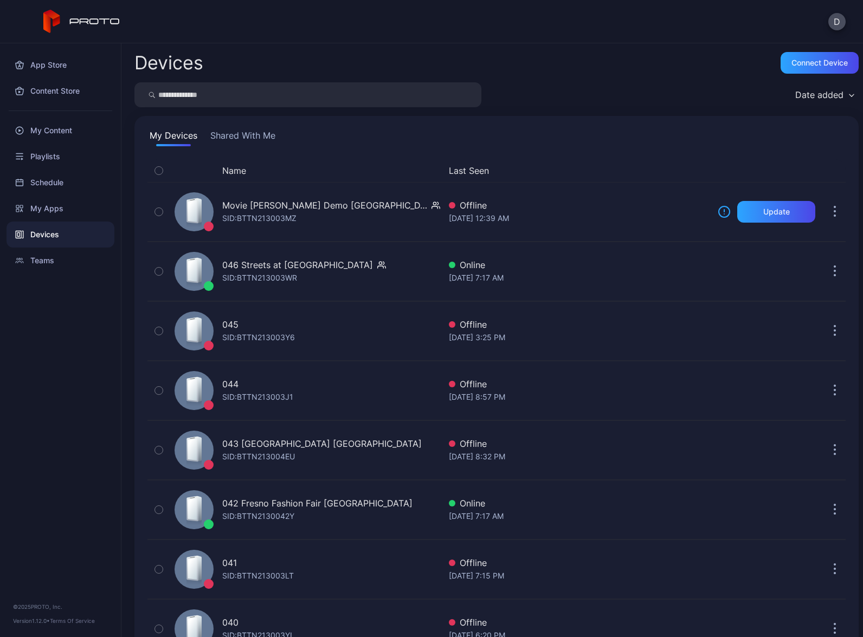
scroll to position [2427, 0]
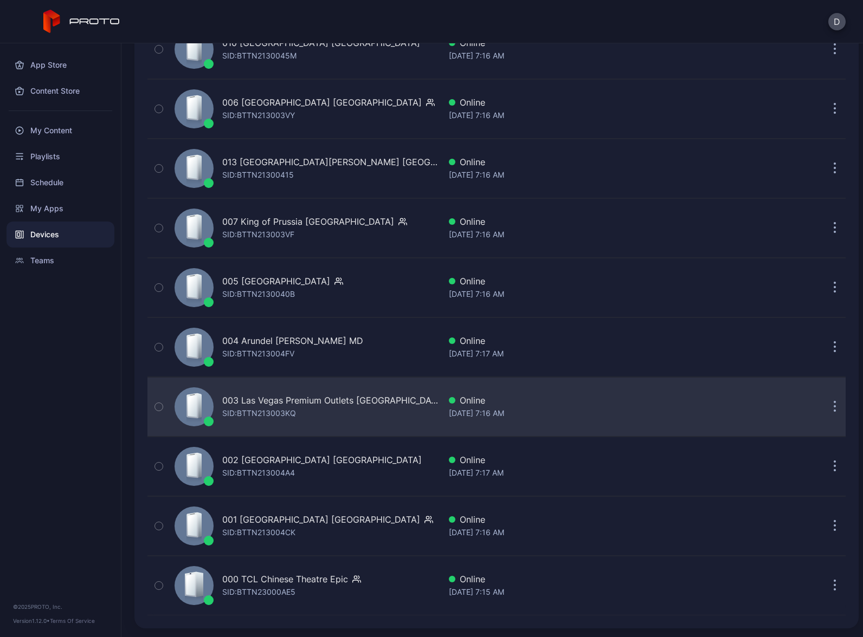
click at [366, 429] on div "003 Las Vegas Premium Outlets [GEOGRAPHIC_DATA] SID: BTTN213003KQ" at bounding box center [305, 407] width 270 height 54
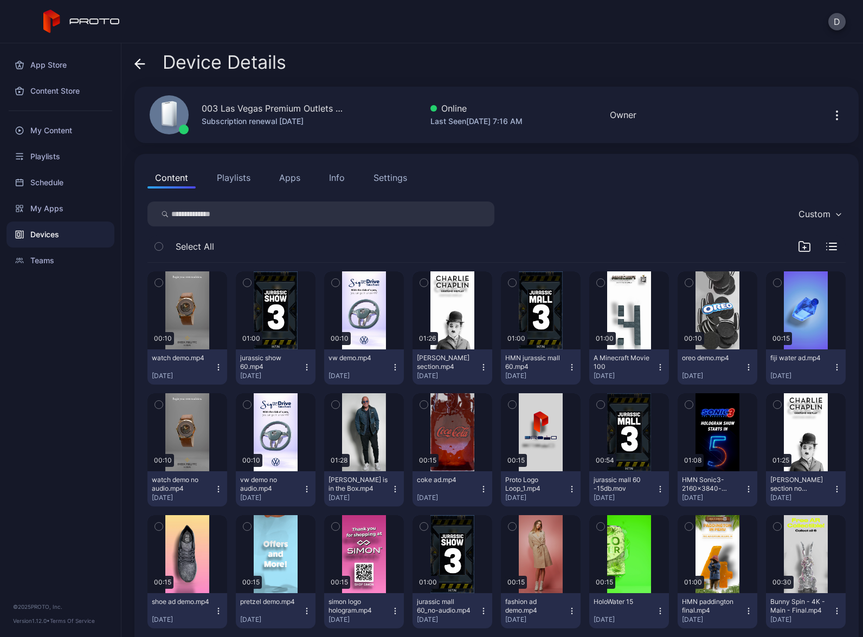
click at [241, 177] on button "Playlists" at bounding box center [233, 178] width 49 height 22
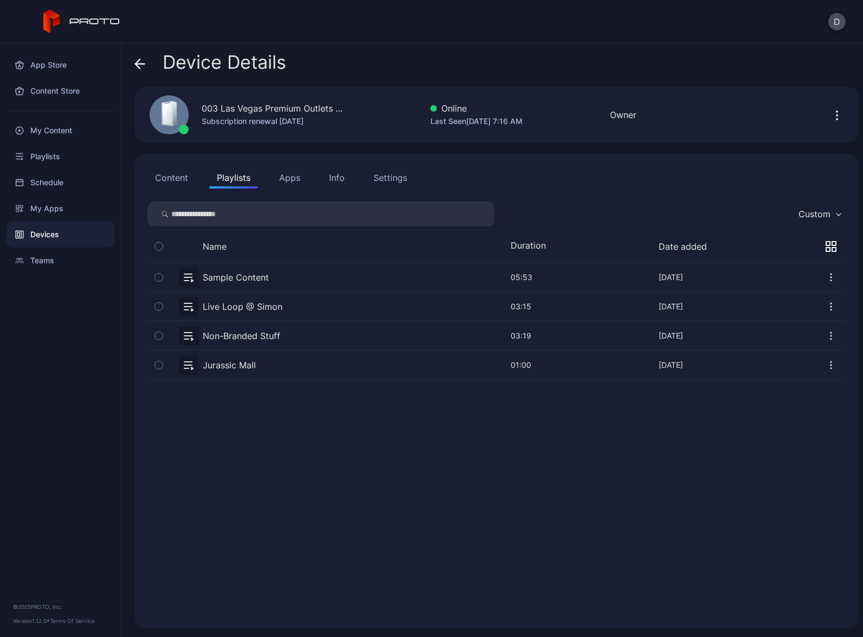
click at [307, 338] on button "button" at bounding box center [496, 335] width 698 height 29
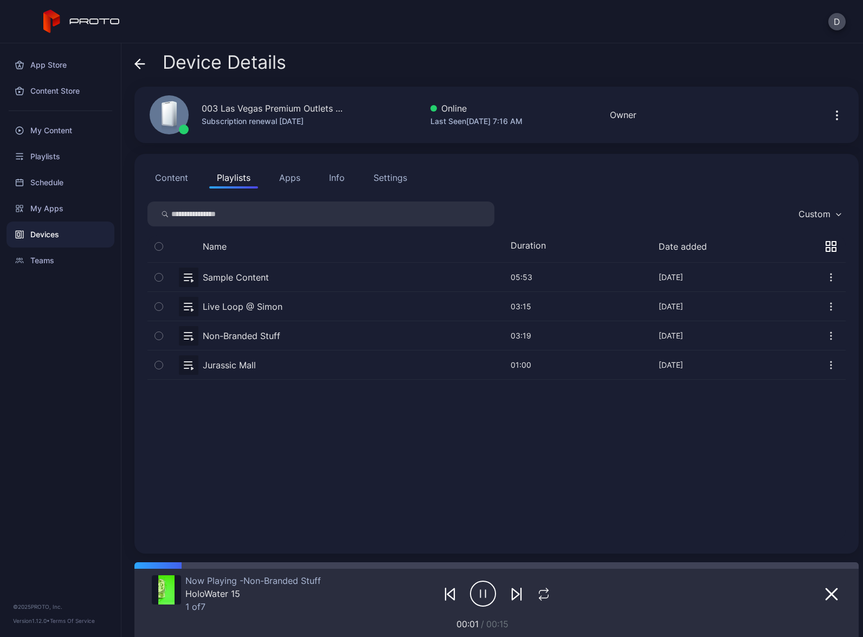
click at [72, 238] on div "Devices" at bounding box center [61, 235] width 108 height 26
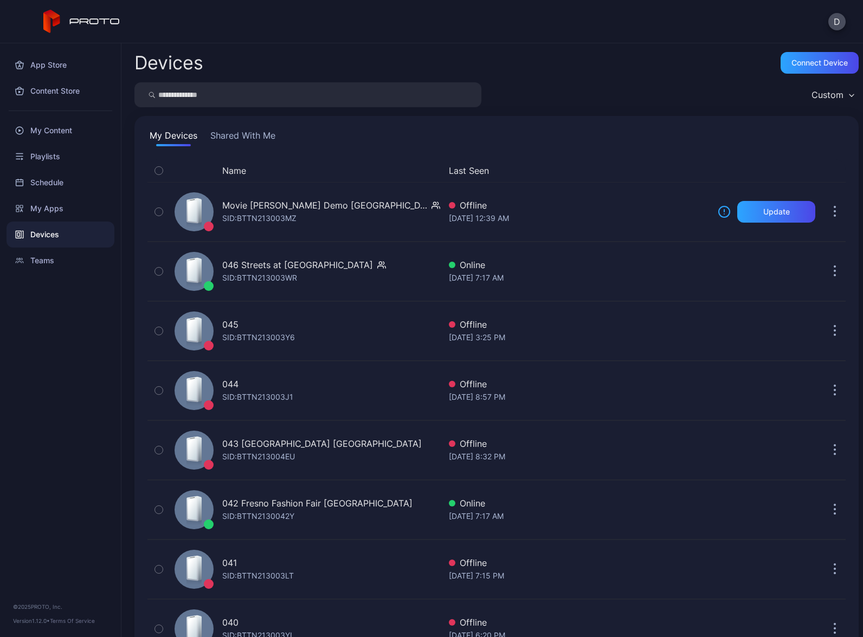
scroll to position [2427, 0]
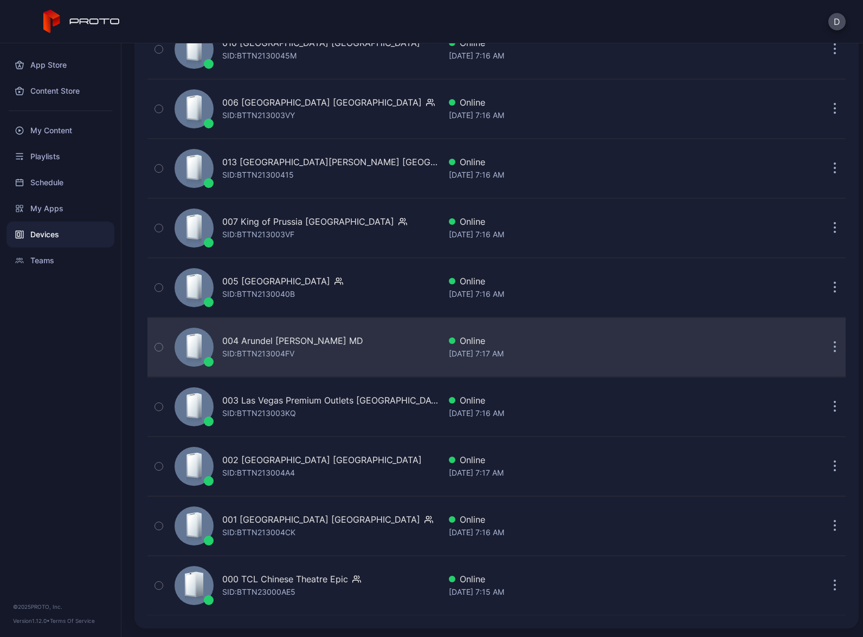
click at [352, 347] on div "004 Arundel [PERSON_NAME] MD [PERSON_NAME]: BTTN213004FV" at bounding box center [305, 347] width 270 height 54
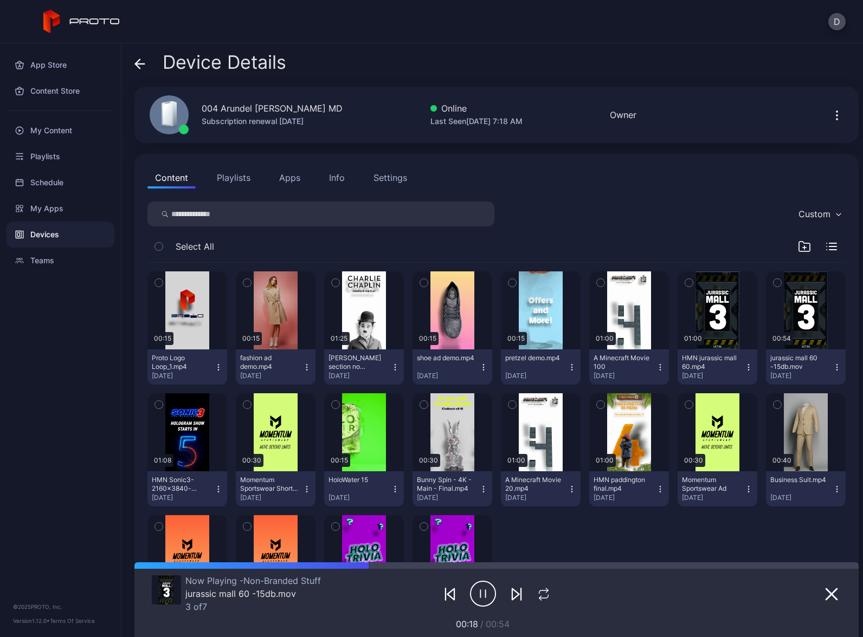
click at [82, 234] on div "Devices" at bounding box center [61, 235] width 108 height 26
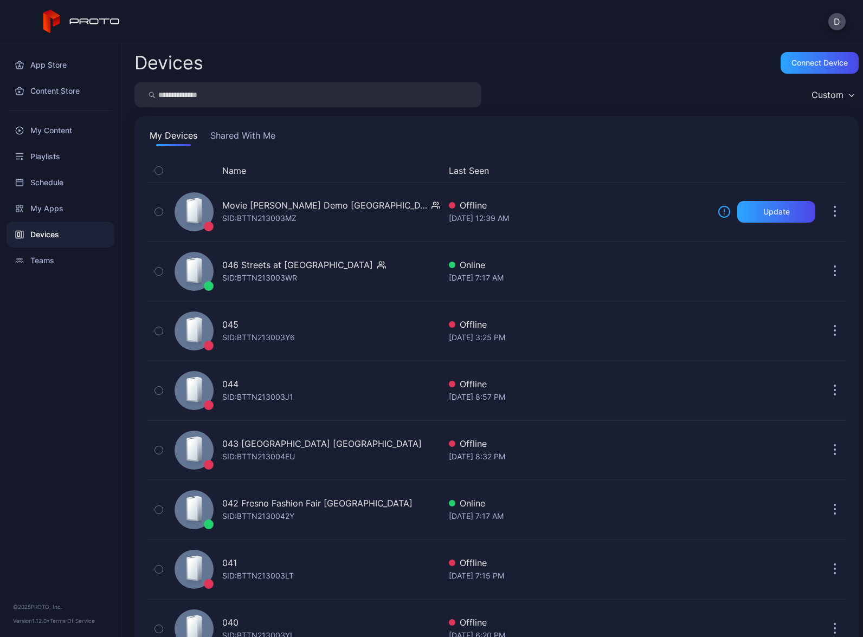
scroll to position [2427, 0]
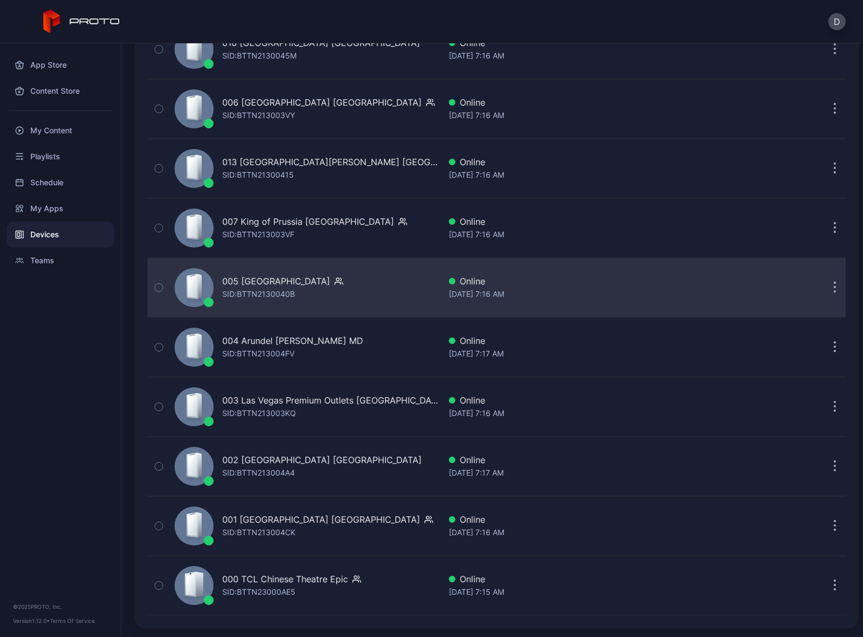
click at [363, 286] on div "005 [GEOGRAPHIC_DATA] SID: BTTN2130040B" at bounding box center [305, 288] width 270 height 54
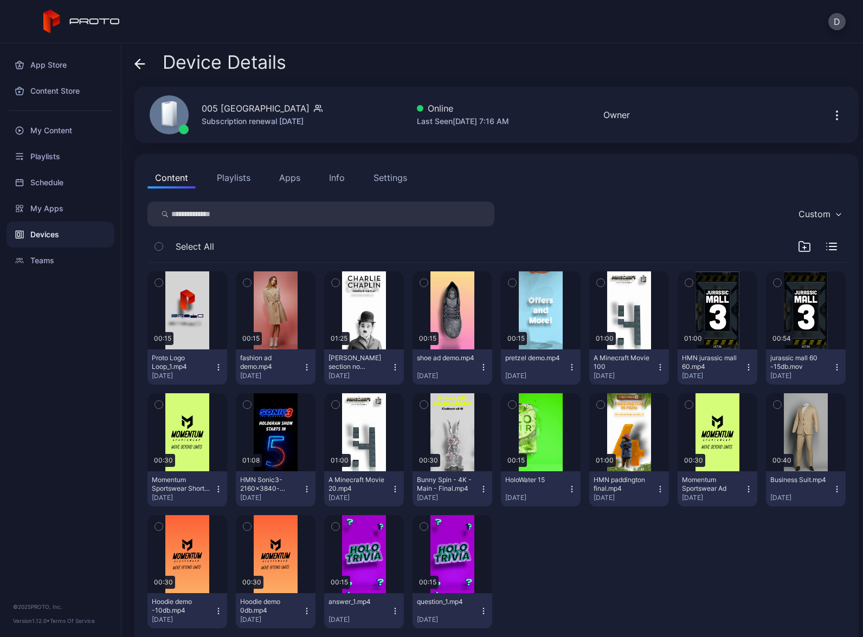
click at [236, 182] on button "Playlists" at bounding box center [233, 178] width 49 height 22
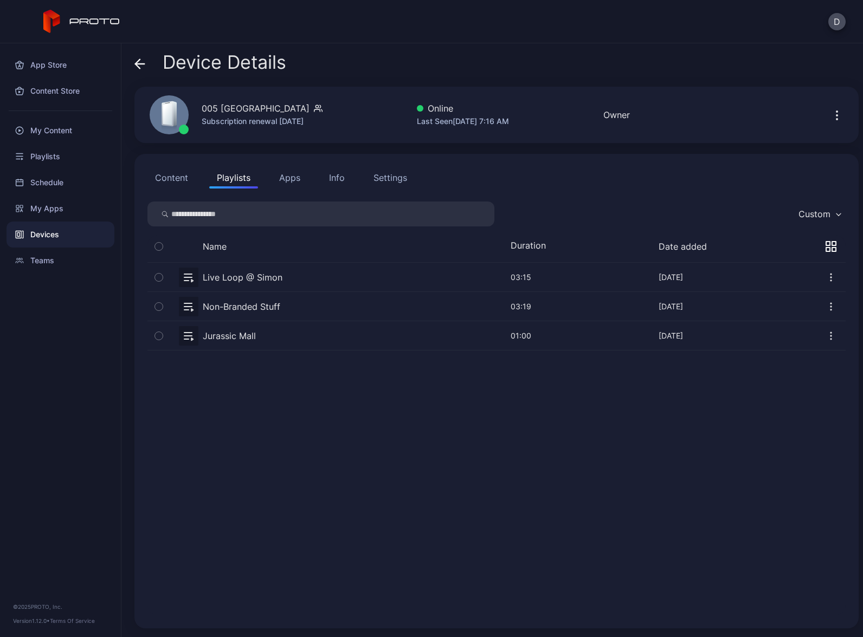
click at [302, 306] on button "button" at bounding box center [496, 306] width 698 height 29
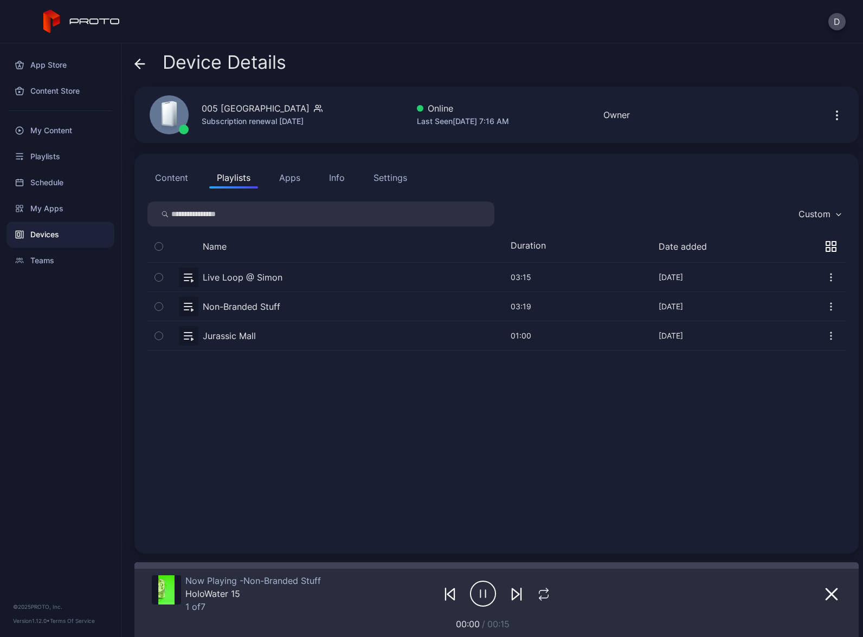
click at [61, 231] on div "Devices" at bounding box center [61, 235] width 108 height 26
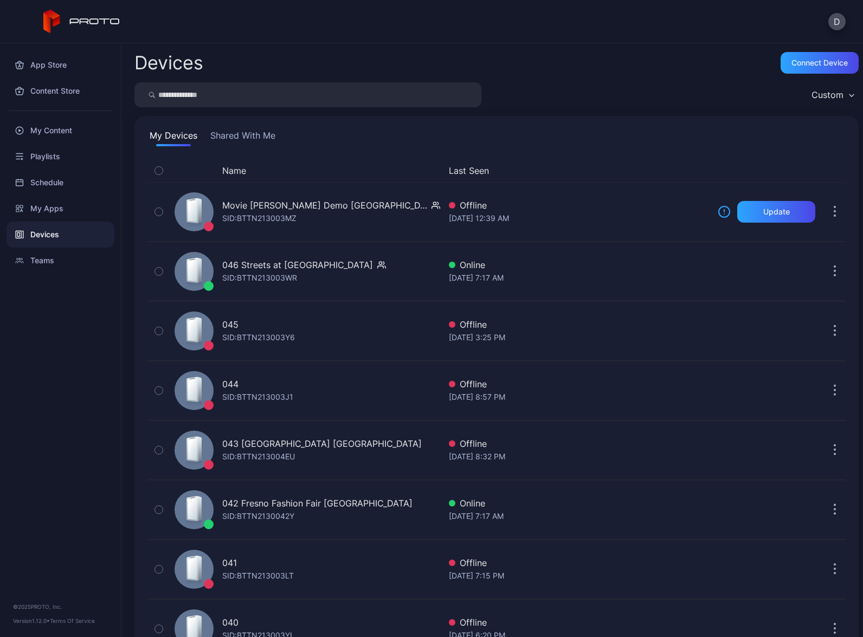
scroll to position [2427, 0]
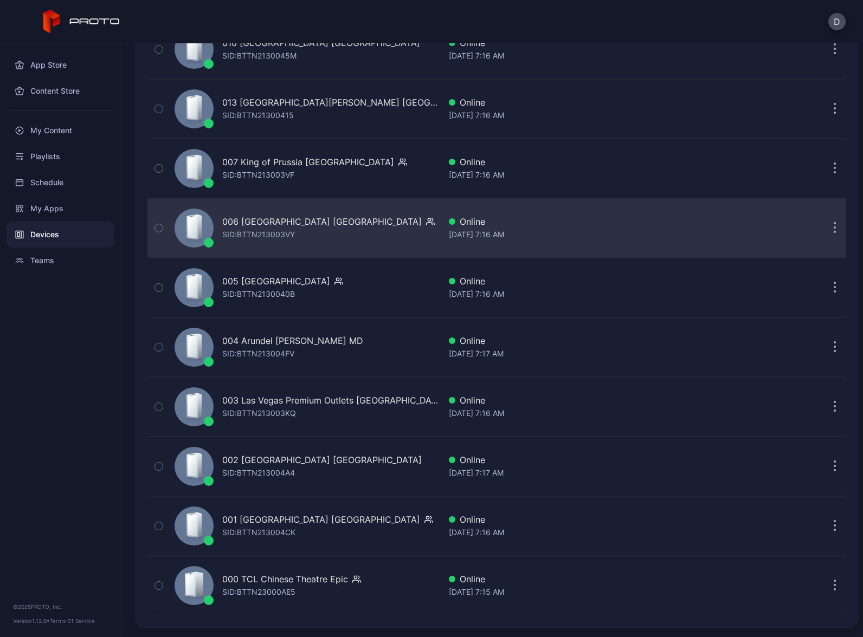
click at [358, 225] on div "006 [GEOGRAPHIC_DATA] SID: BTTN213003VY" at bounding box center [305, 228] width 270 height 54
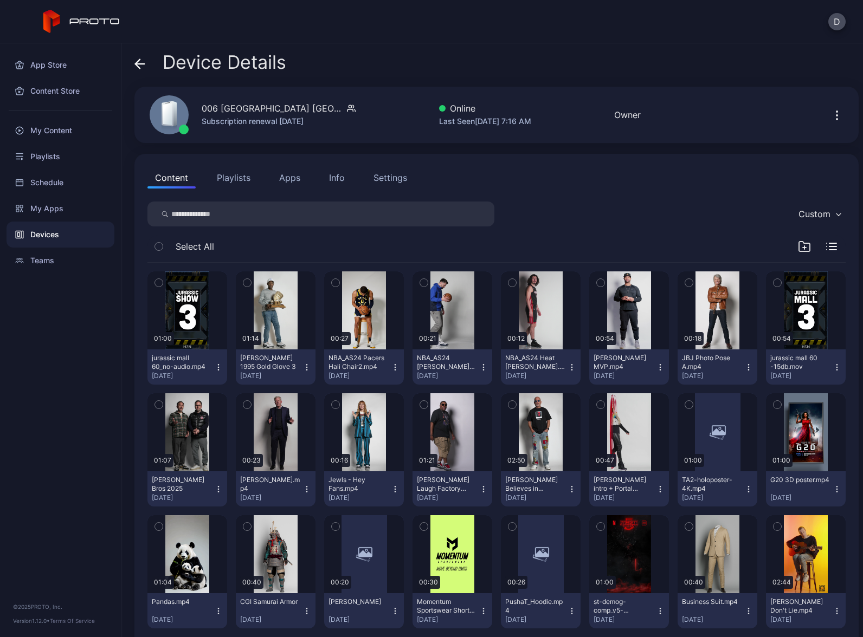
click at [242, 180] on button "Playlists" at bounding box center [233, 178] width 49 height 22
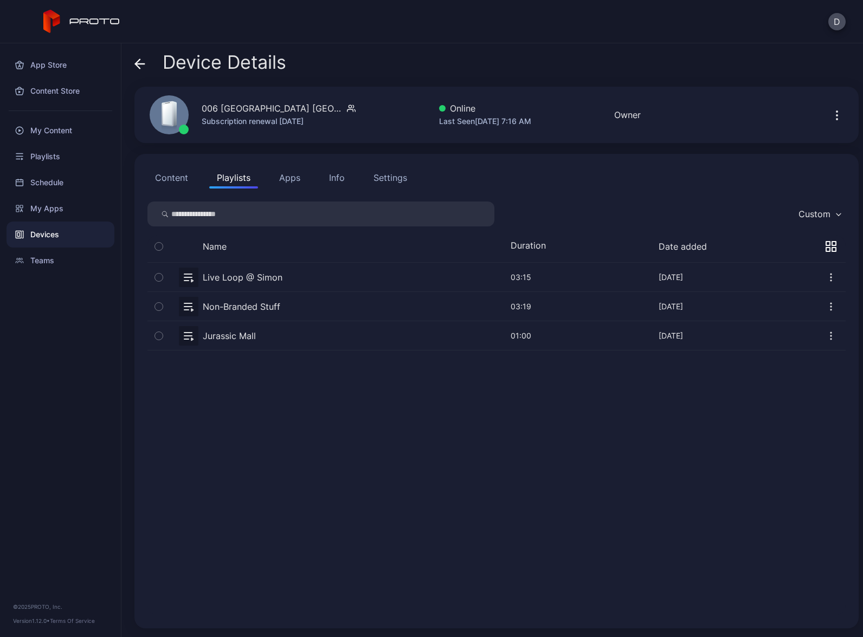
click at [303, 304] on button "button" at bounding box center [496, 306] width 698 height 29
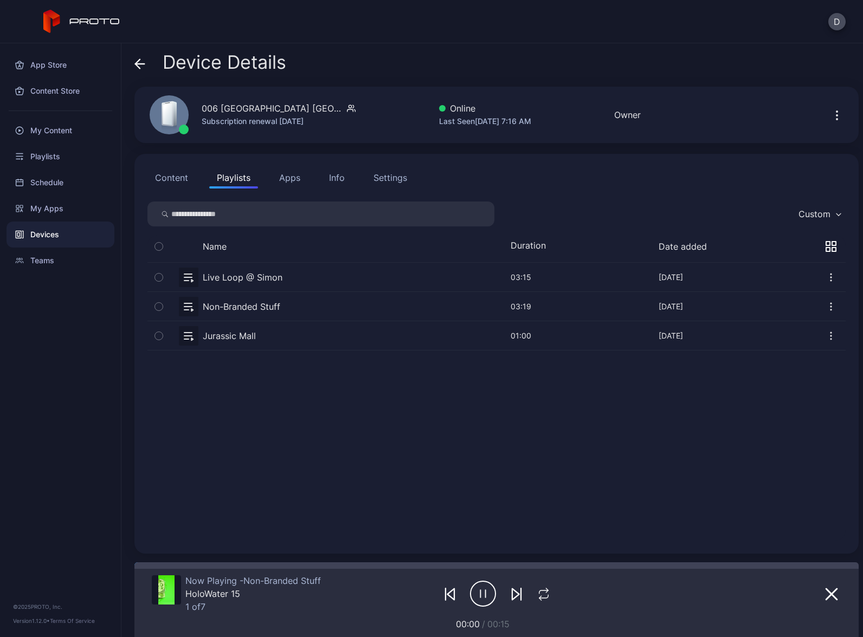
click at [77, 234] on div "Devices" at bounding box center [61, 235] width 108 height 26
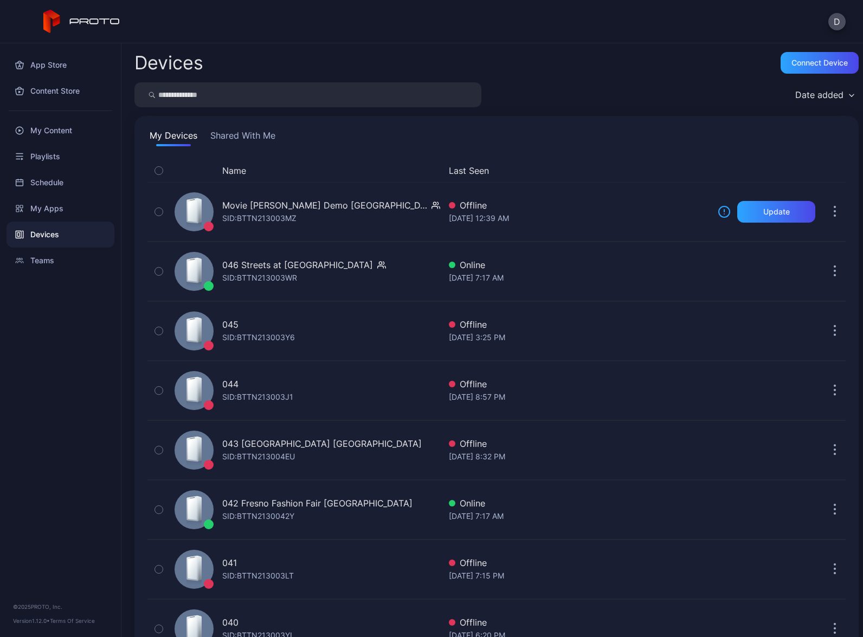
scroll to position [2427, 0]
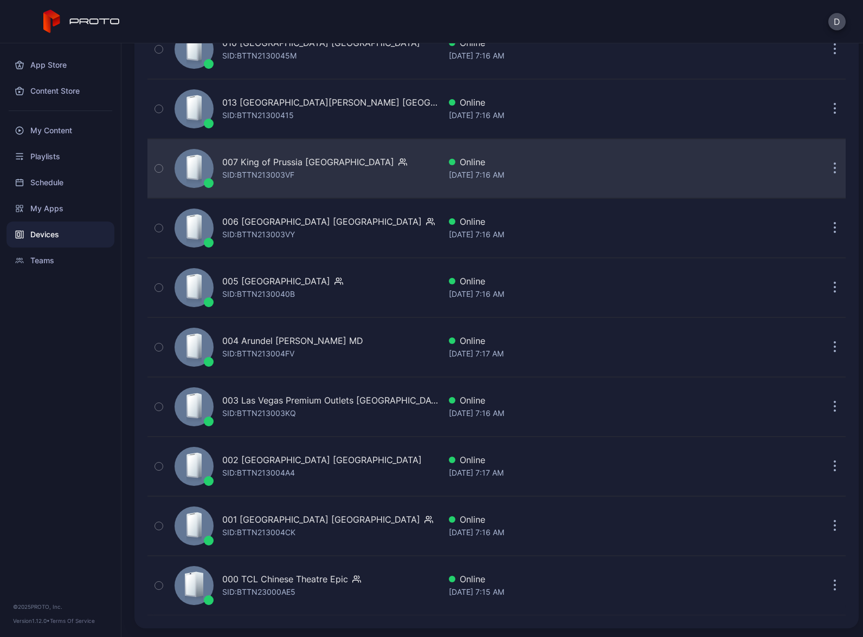
click at [353, 178] on div "007 King of Prussia PA SID: BTTN213003VF" at bounding box center [305, 168] width 270 height 54
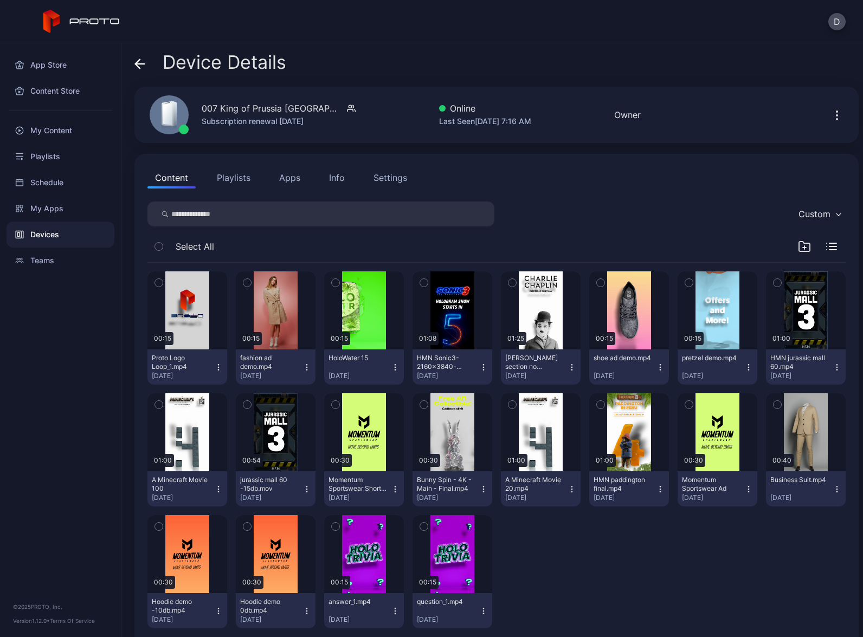
click at [230, 182] on button "Playlists" at bounding box center [233, 178] width 49 height 22
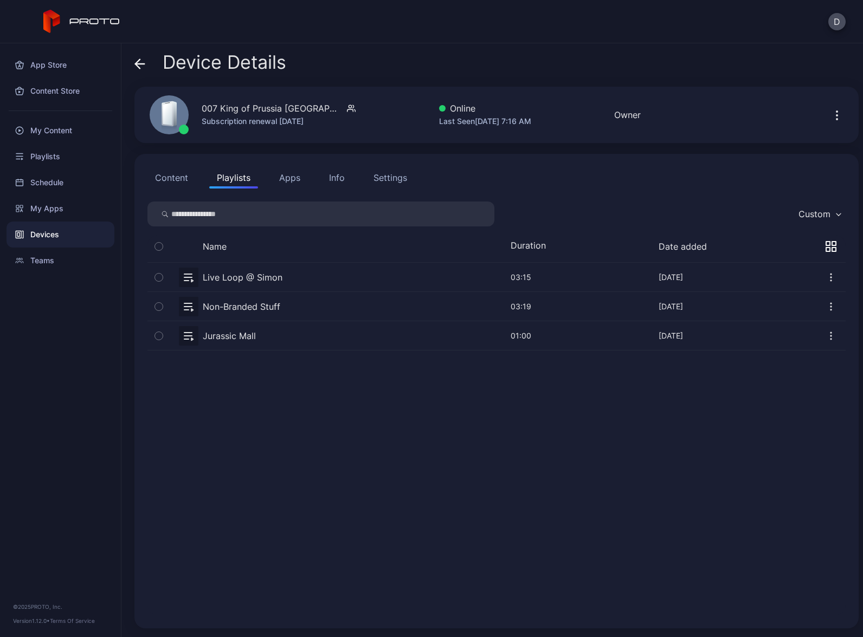
click at [305, 306] on button "button" at bounding box center [496, 306] width 698 height 29
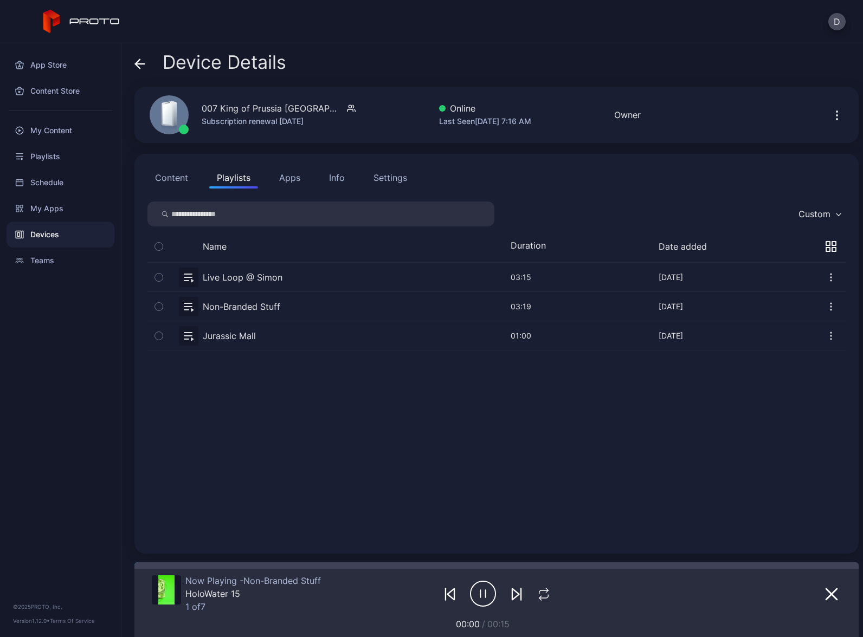
click at [56, 234] on div "Devices" at bounding box center [61, 235] width 108 height 26
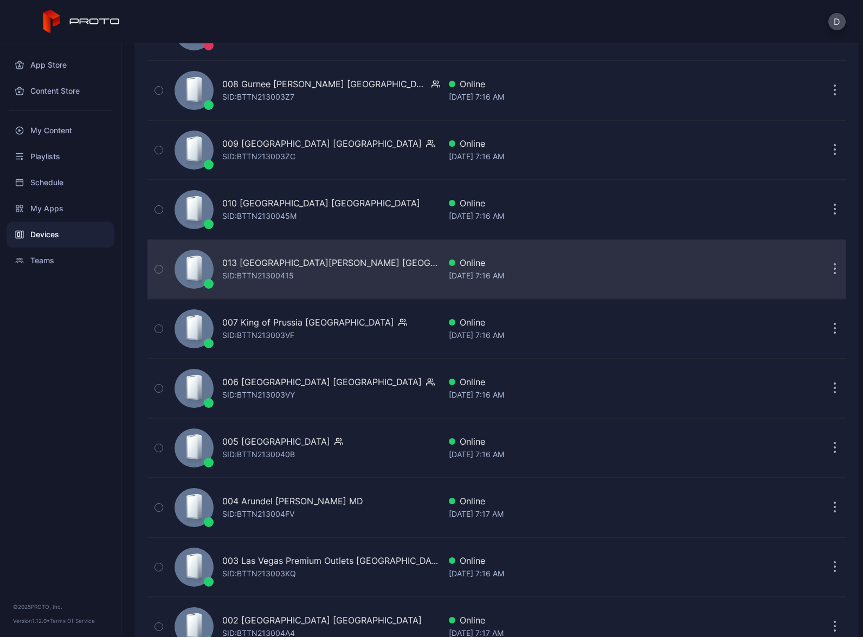
scroll to position [2260, 0]
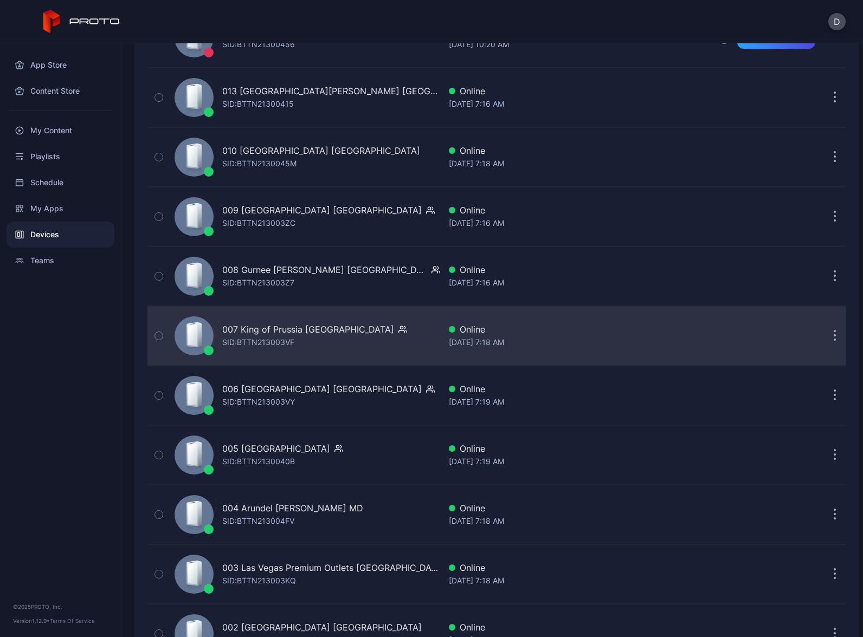
click at [342, 338] on div "007 King of Prussia PA SID: BTTN213003VF" at bounding box center [305, 336] width 270 height 54
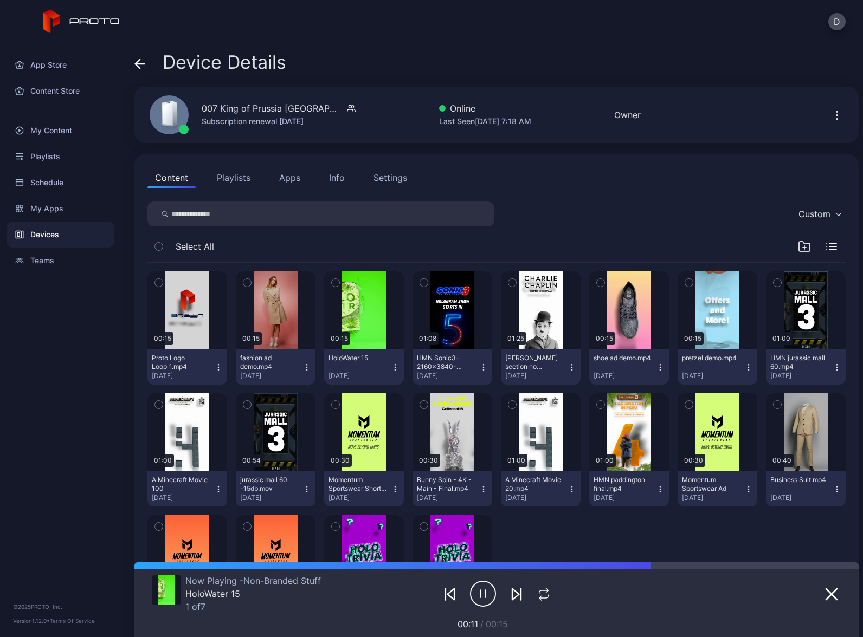
click at [72, 237] on div "Devices" at bounding box center [61, 235] width 108 height 26
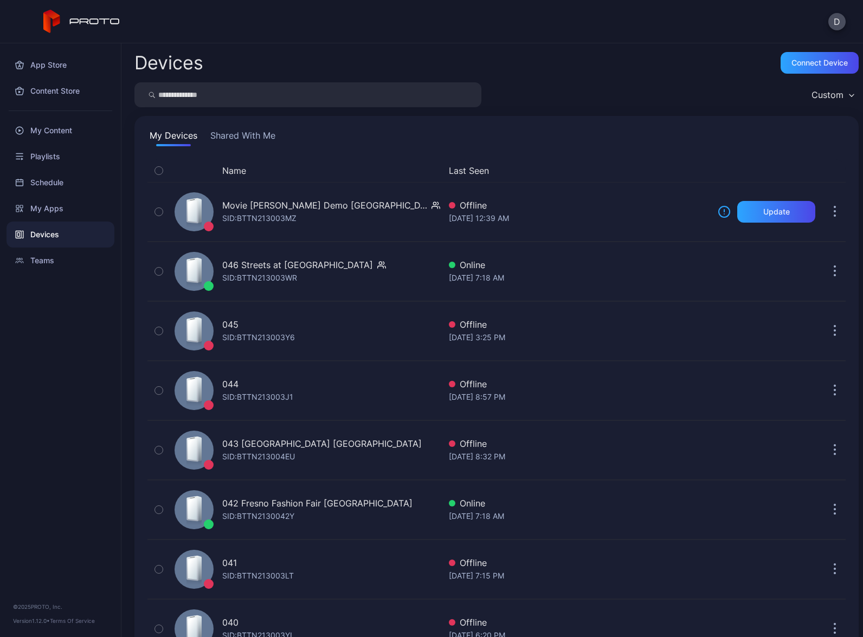
scroll to position [2260, 0]
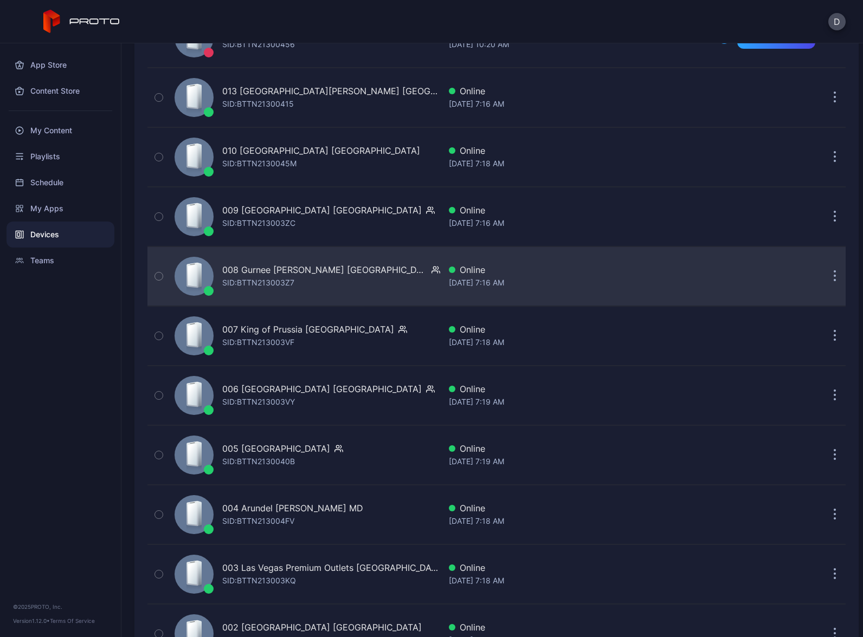
click at [376, 277] on div "008 Gurnee [PERSON_NAME] IL [PERSON_NAME]: BTTN213003Z7" at bounding box center [305, 276] width 270 height 54
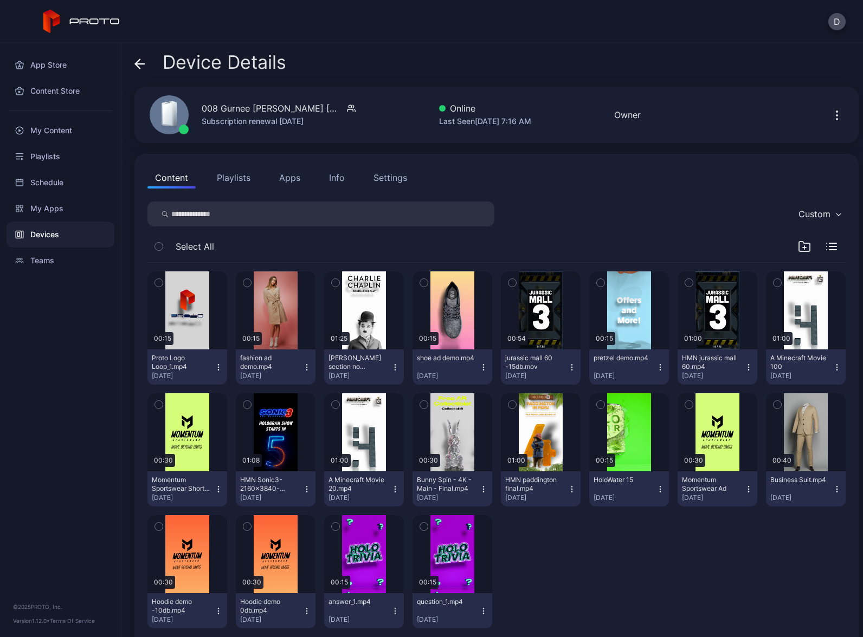
click at [237, 172] on button "Playlists" at bounding box center [233, 178] width 49 height 22
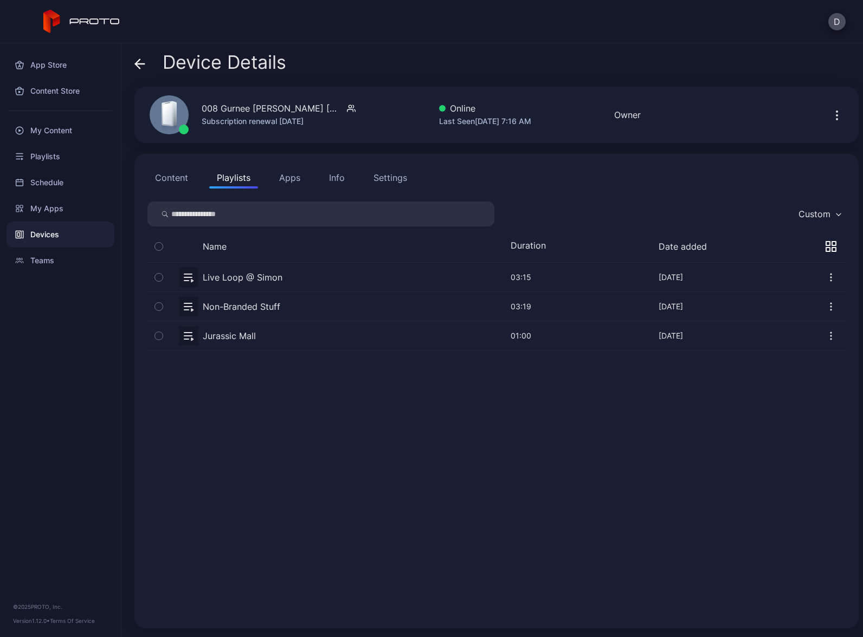
click at [302, 306] on button "button" at bounding box center [496, 306] width 698 height 29
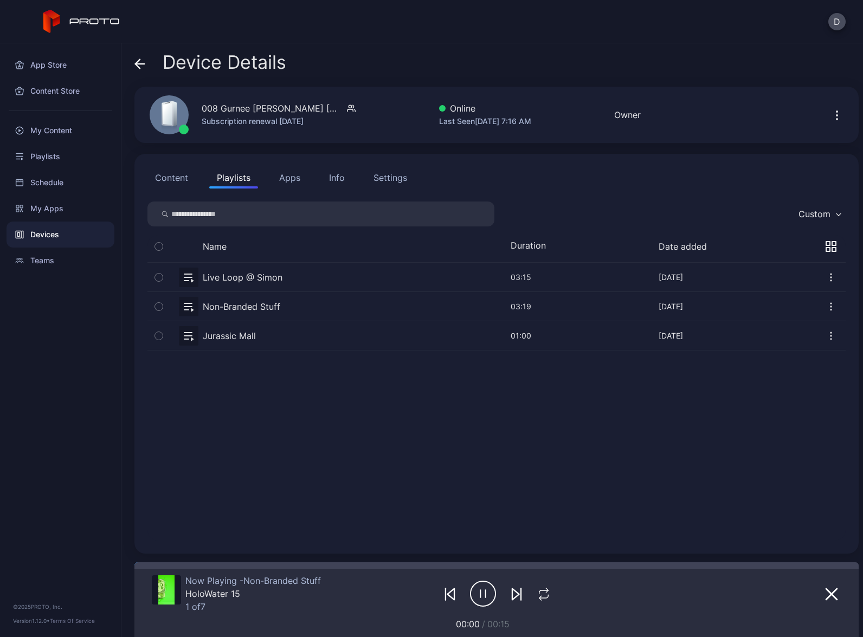
click at [75, 234] on div "Devices" at bounding box center [61, 235] width 108 height 26
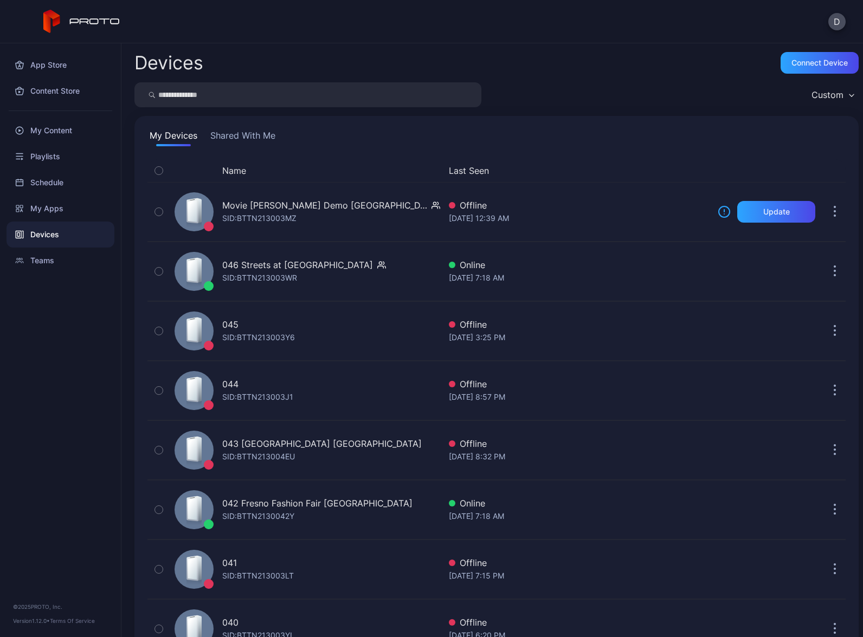
scroll to position [2260, 0]
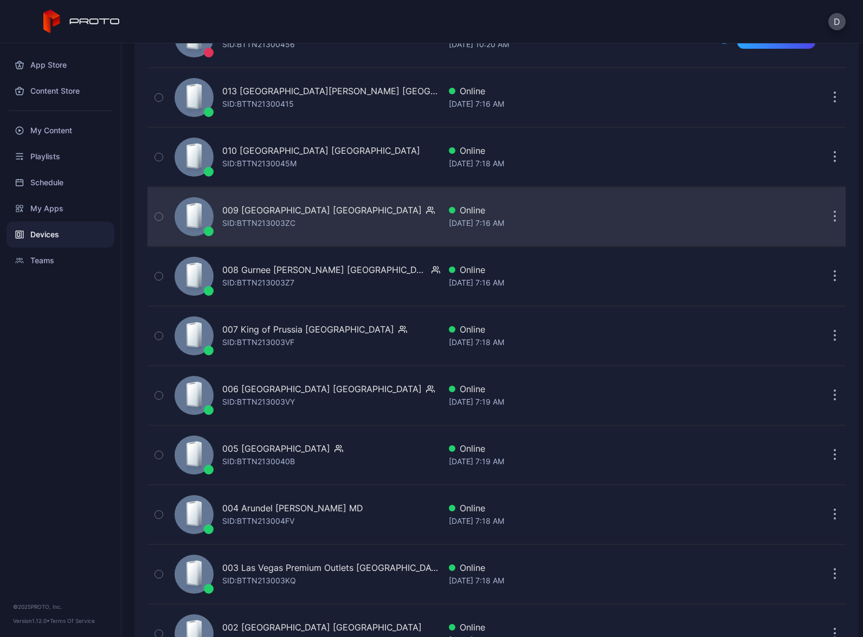
click at [373, 212] on div "009 [GEOGRAPHIC_DATA] IL SID: BTTN213003ZC" at bounding box center [305, 217] width 270 height 54
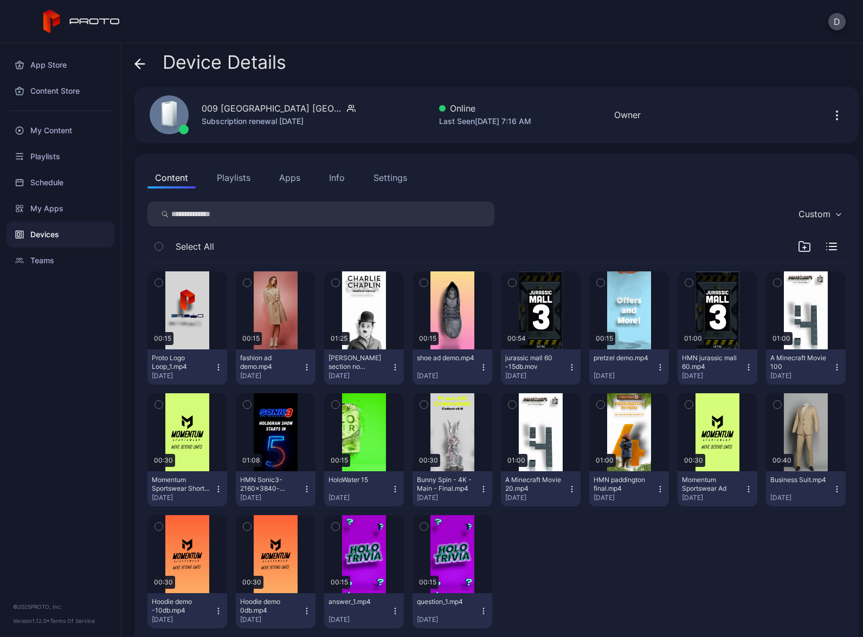
click at [238, 173] on button "Playlists" at bounding box center [233, 178] width 49 height 22
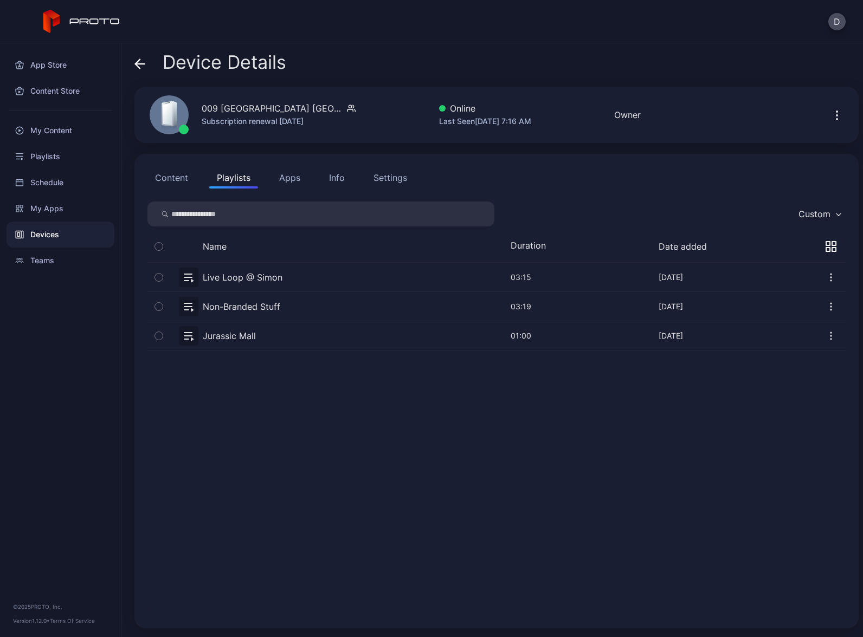
click at [304, 308] on button "button" at bounding box center [496, 306] width 698 height 29
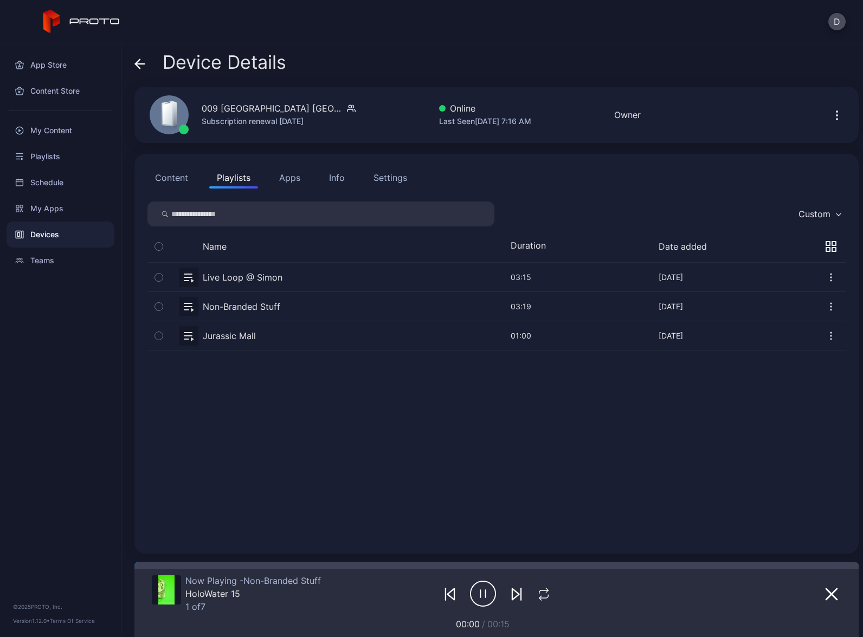
click at [75, 235] on div "Devices" at bounding box center [61, 235] width 108 height 26
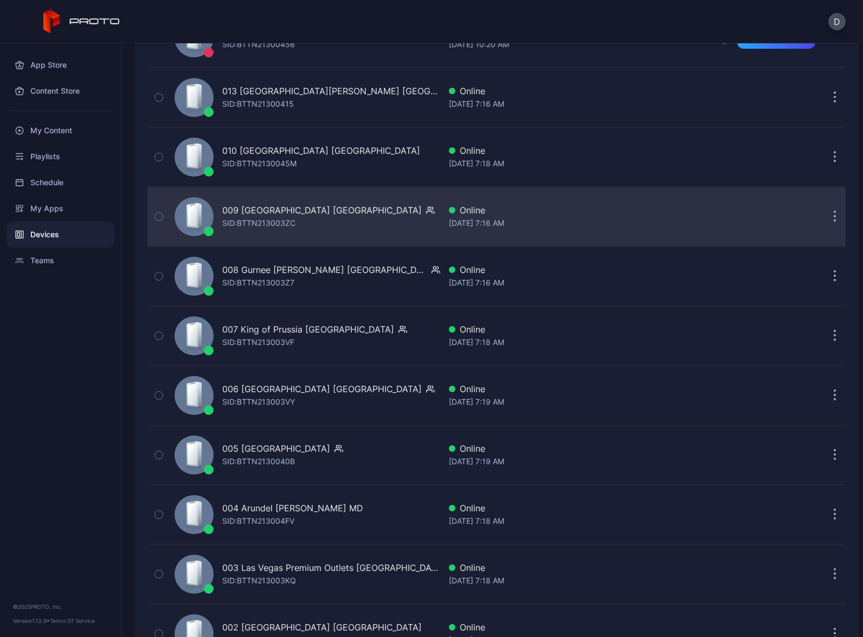
scroll to position [2246, 0]
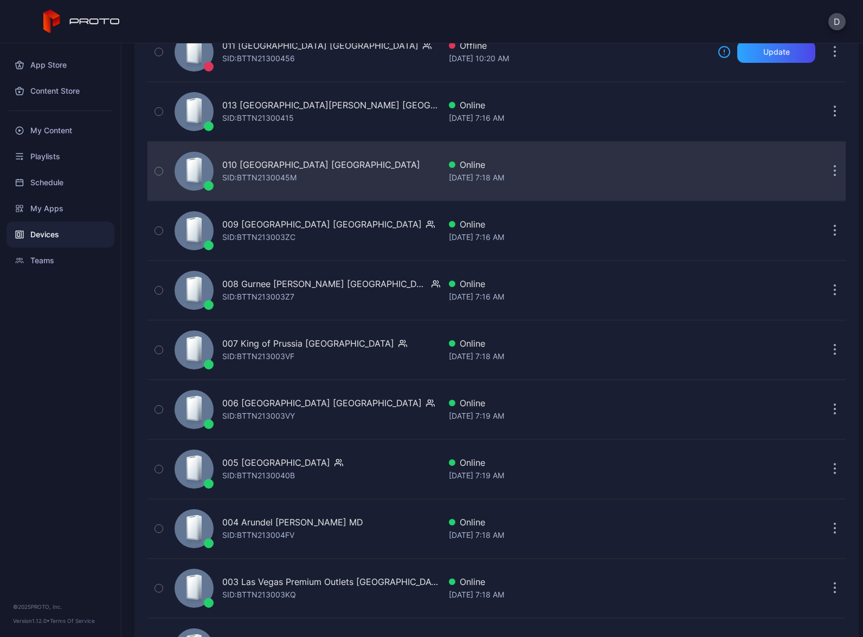
click at [379, 158] on div "010 [GEOGRAPHIC_DATA] [GEOGRAPHIC_DATA] SID: BTTN2130045M" at bounding box center [305, 171] width 270 height 54
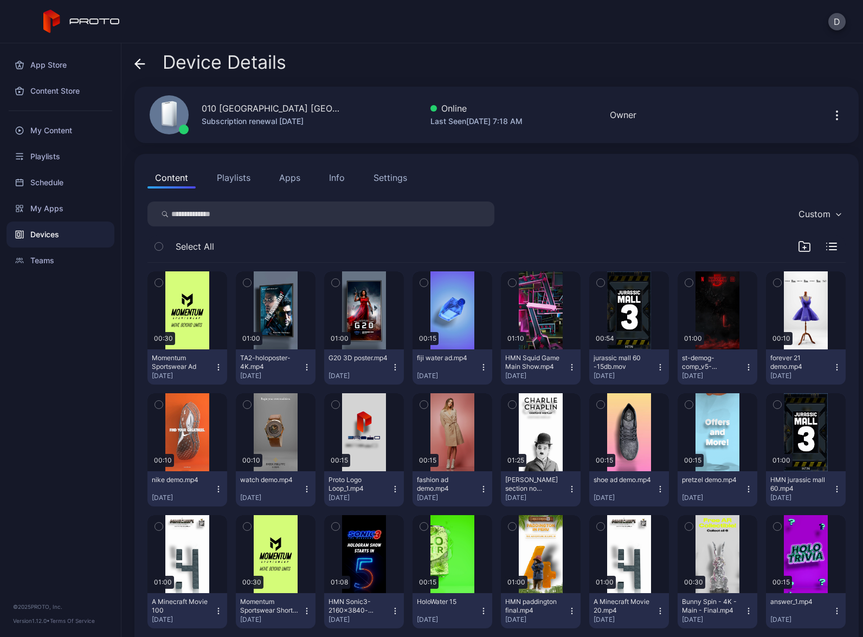
click at [228, 177] on button "Playlists" at bounding box center [233, 178] width 49 height 22
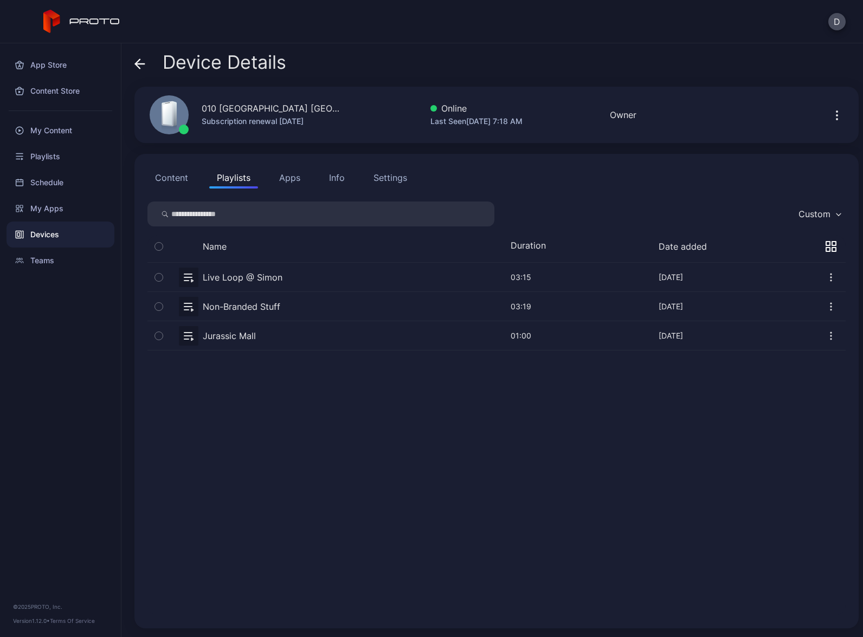
click at [306, 307] on button "button" at bounding box center [496, 306] width 698 height 29
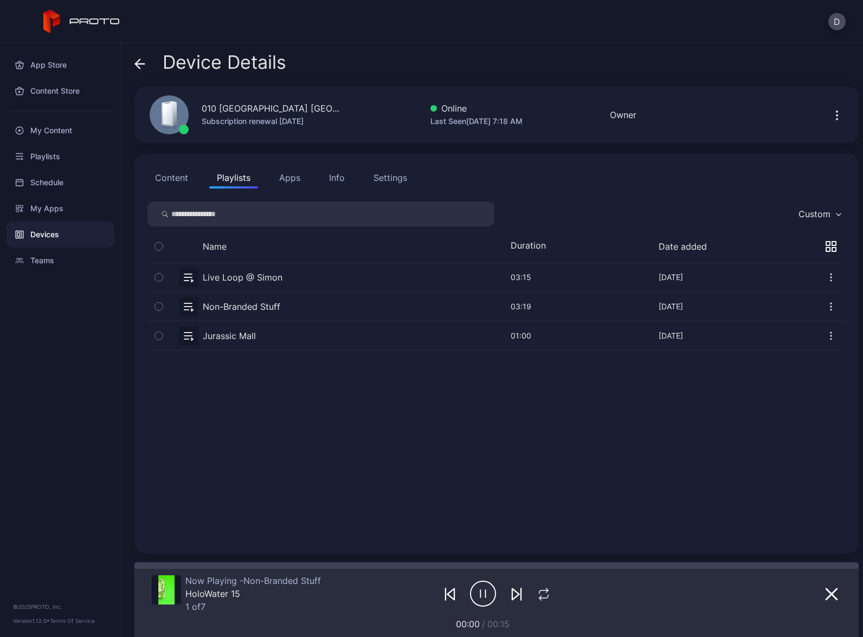
click at [73, 231] on div "Devices" at bounding box center [61, 235] width 108 height 26
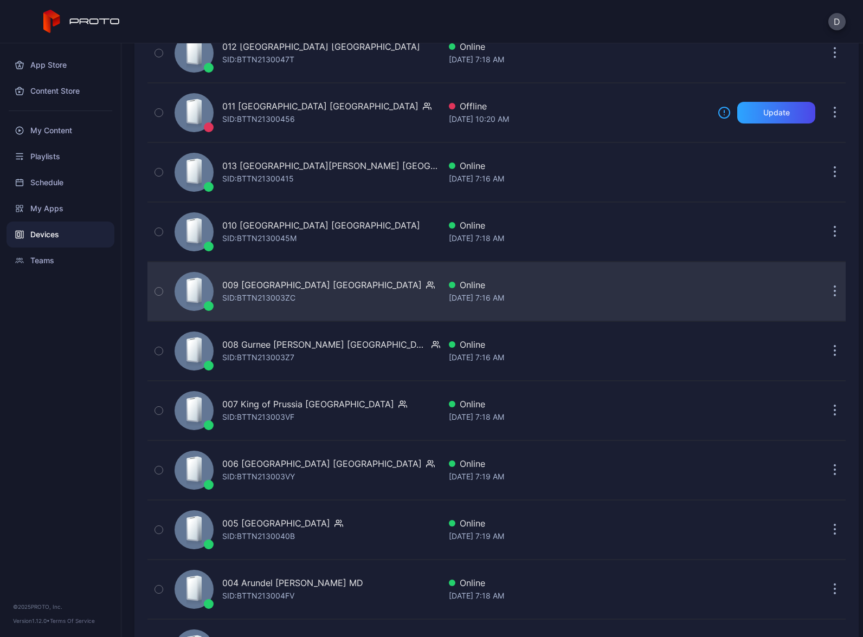
scroll to position [2097, 0]
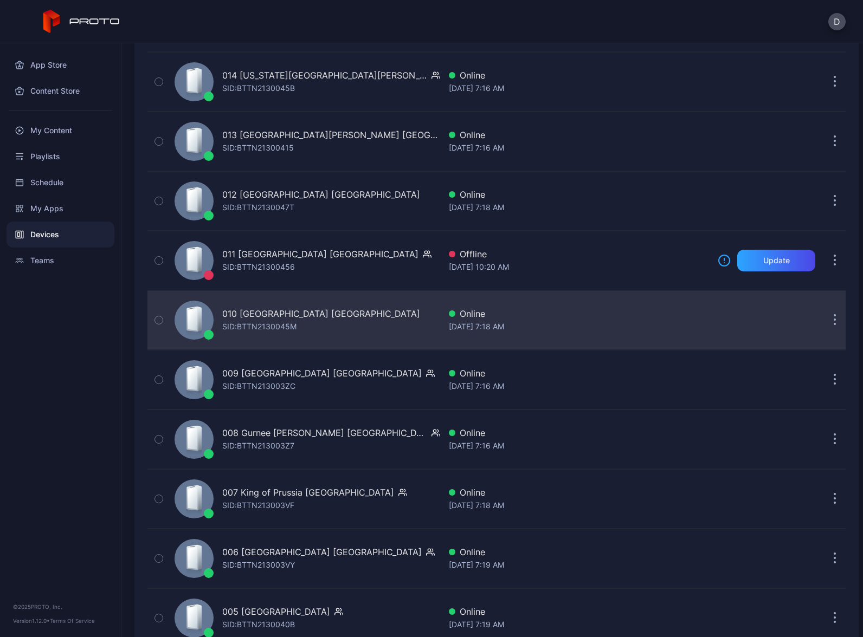
click at [354, 322] on div "010 [GEOGRAPHIC_DATA] [GEOGRAPHIC_DATA] SID: BTTN2130045M" at bounding box center [305, 320] width 270 height 54
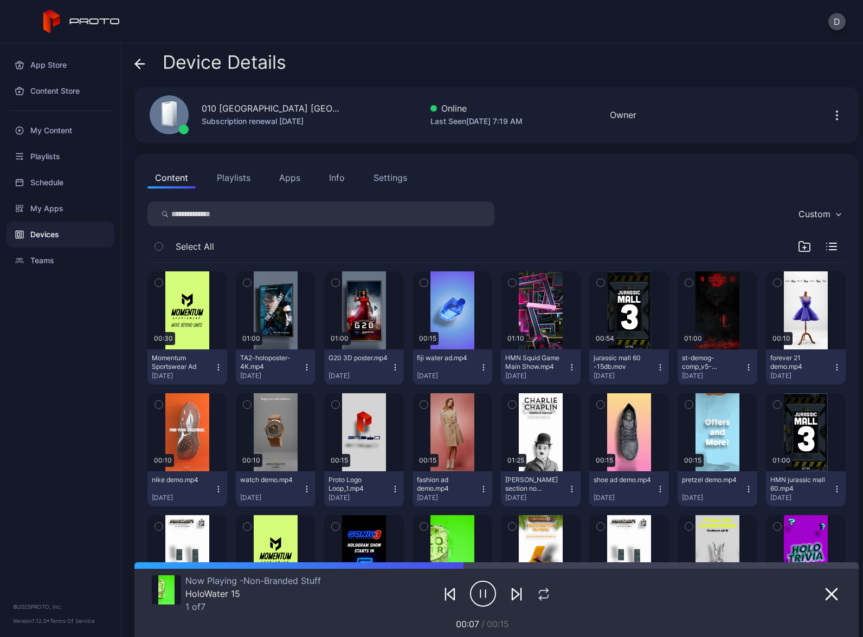
click at [75, 237] on div "Devices" at bounding box center [61, 235] width 108 height 26
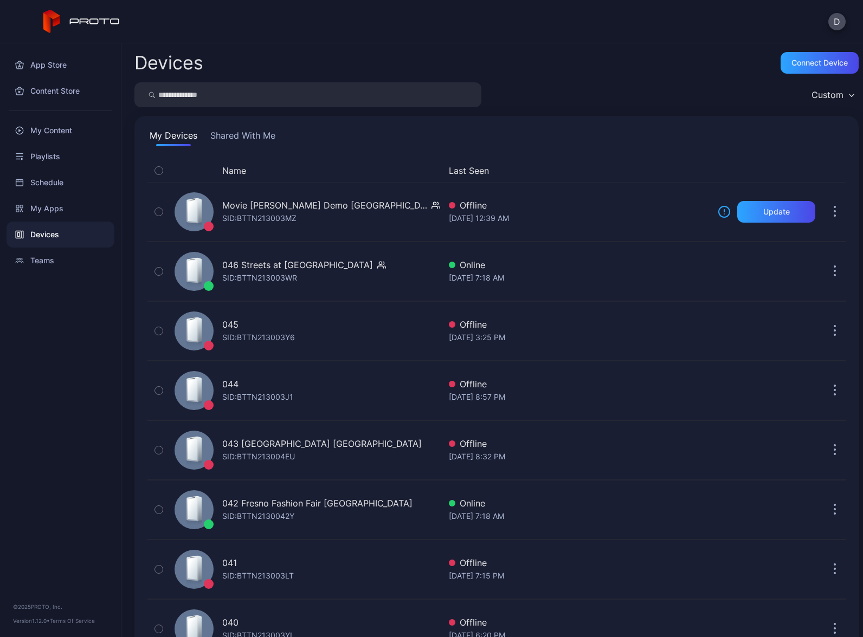
scroll to position [2097, 0]
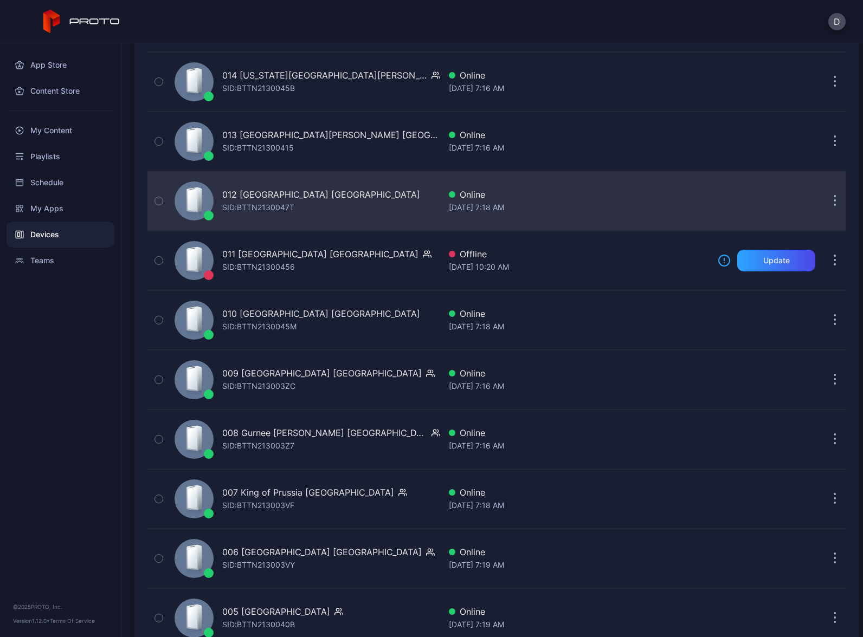
click at [365, 208] on div "012 [GEOGRAPHIC_DATA] [GEOGRAPHIC_DATA] SID: BTTN2130047T" at bounding box center [305, 201] width 270 height 54
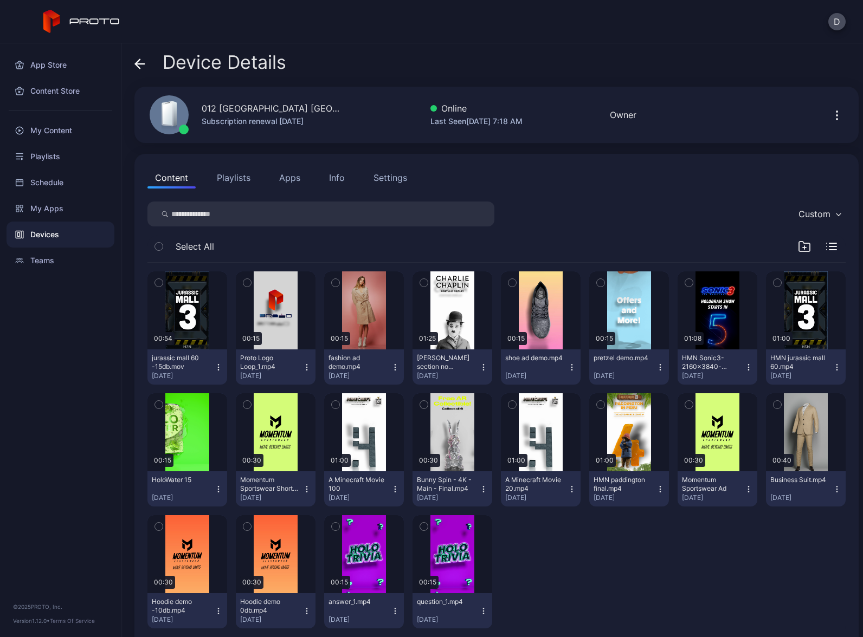
click at [243, 180] on button "Playlists" at bounding box center [233, 178] width 49 height 22
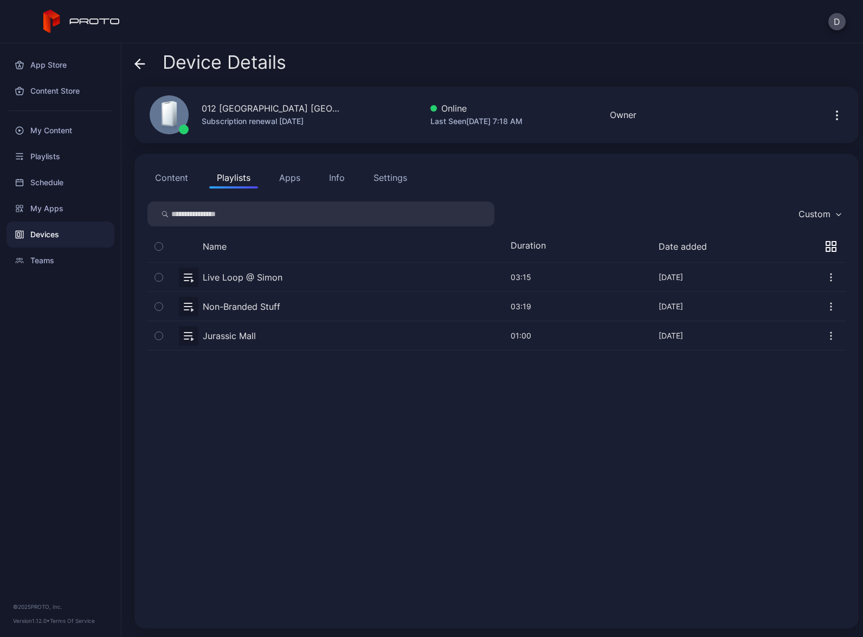
click at [312, 307] on button "button" at bounding box center [496, 306] width 698 height 29
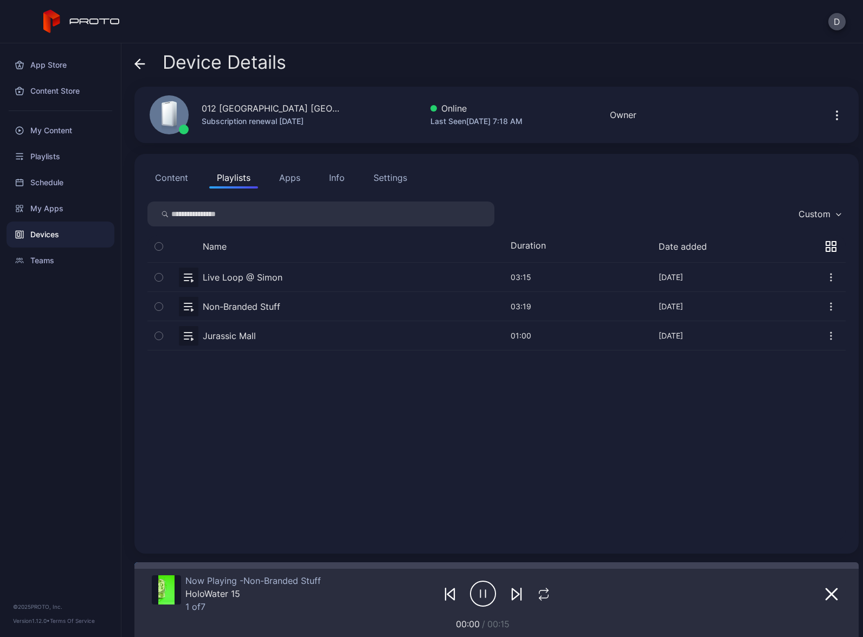
click at [74, 240] on div "Devices" at bounding box center [61, 235] width 108 height 26
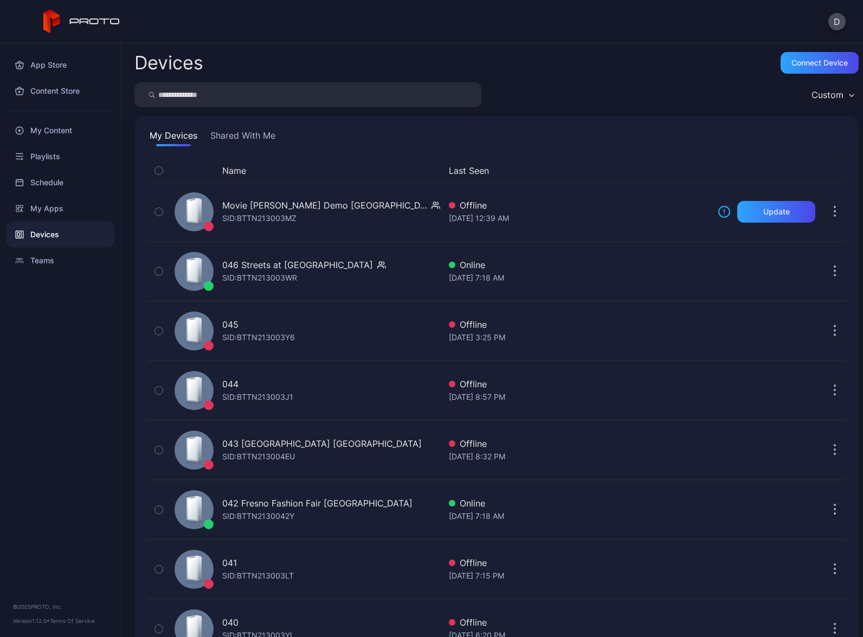
scroll to position [2097, 0]
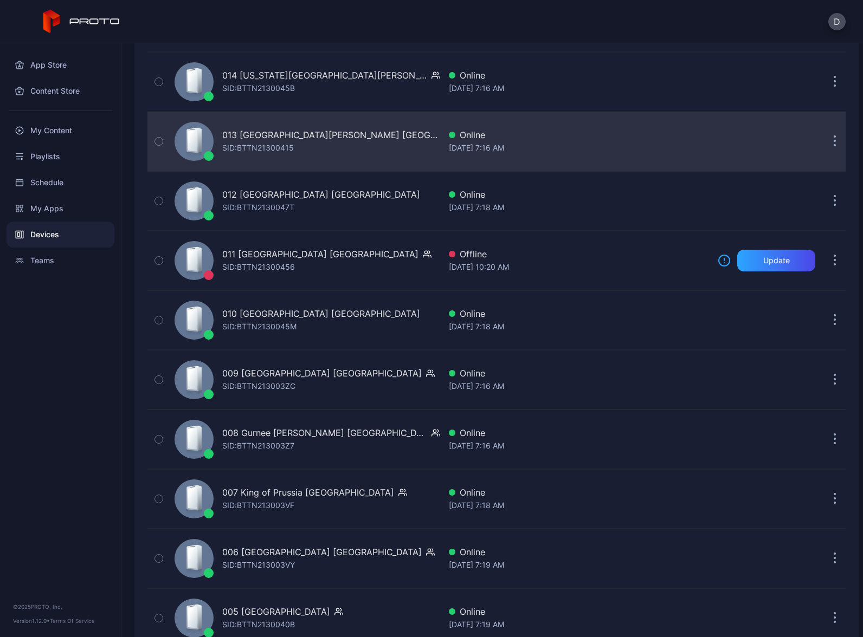
click at [352, 143] on div "013 [GEOGRAPHIC_DATA][PERSON_NAME] [GEOGRAPHIC_DATA] [PERSON_NAME]: BTTN21300415" at bounding box center [305, 141] width 270 height 54
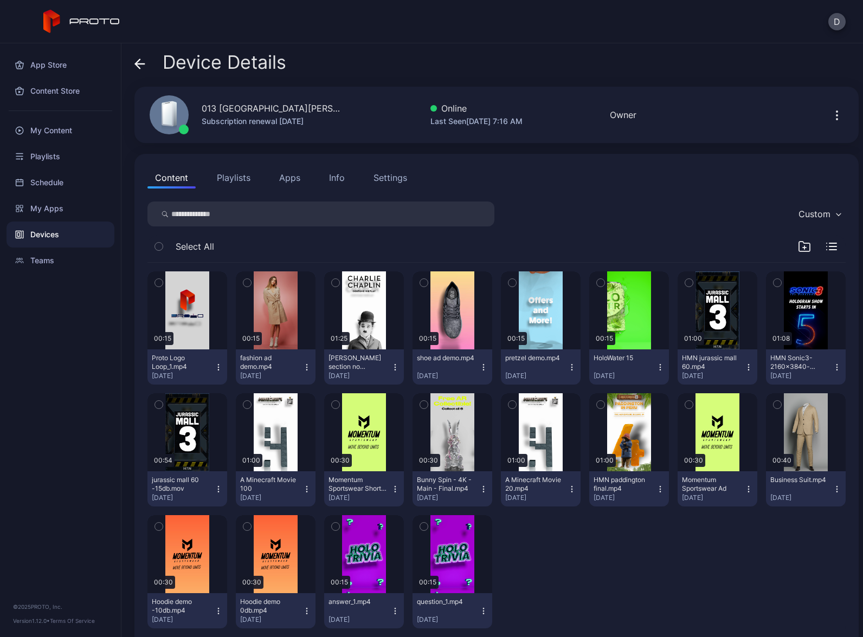
click at [237, 182] on button "Playlists" at bounding box center [233, 178] width 49 height 22
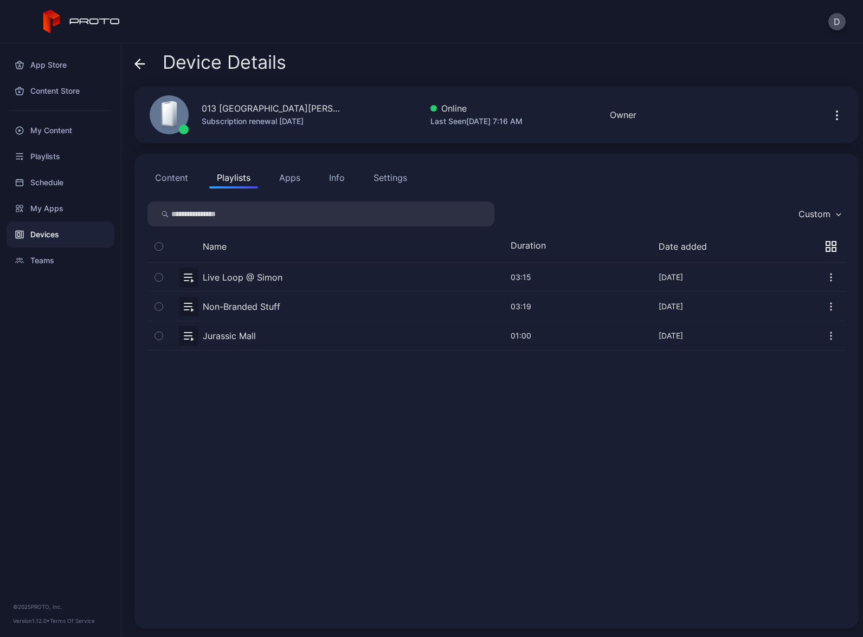
click at [319, 308] on button "button" at bounding box center [496, 306] width 698 height 29
click at [73, 235] on div "Devices" at bounding box center [61, 235] width 108 height 26
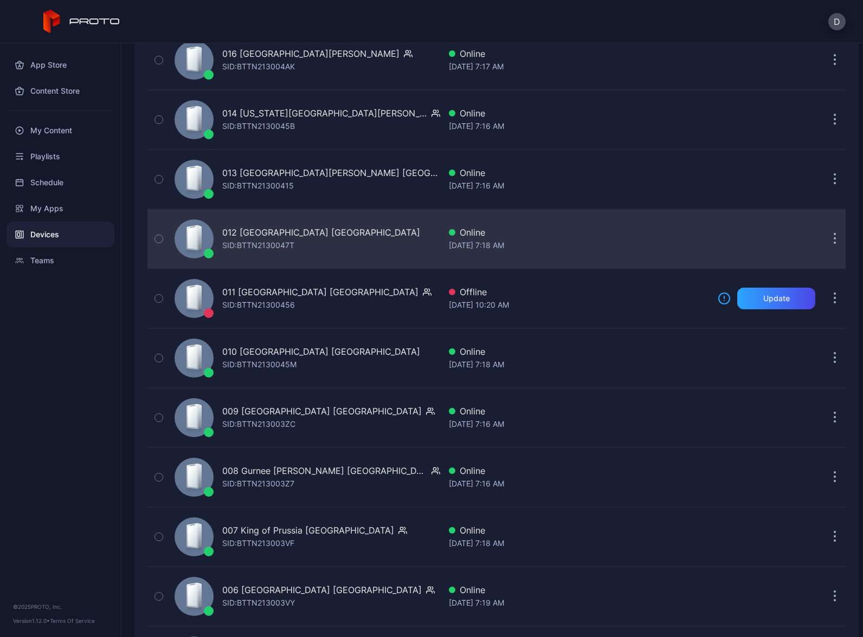
scroll to position [2024, 0]
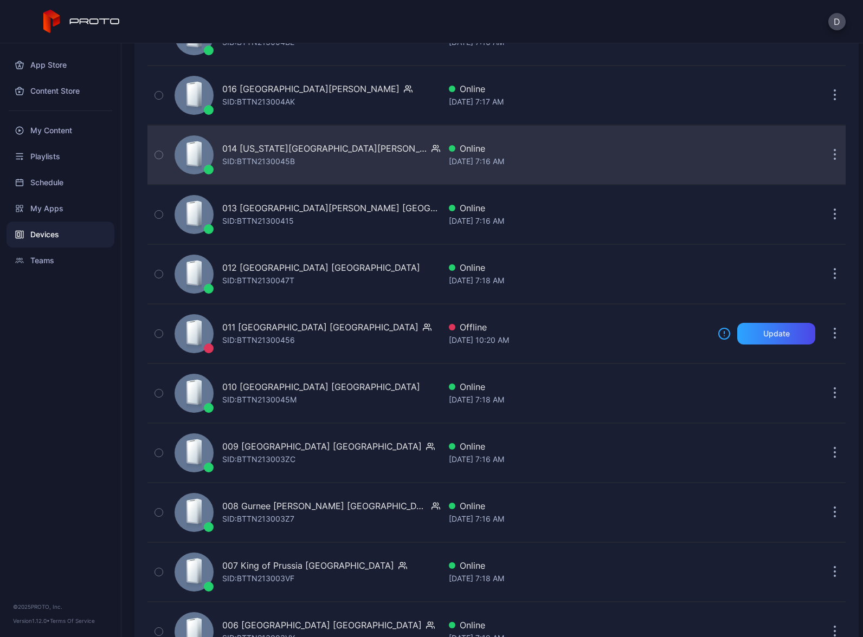
click at [346, 151] on div "014 [US_STATE] [PERSON_NAME] AZ [PERSON_NAME]: BTTN2130045B" at bounding box center [305, 155] width 270 height 54
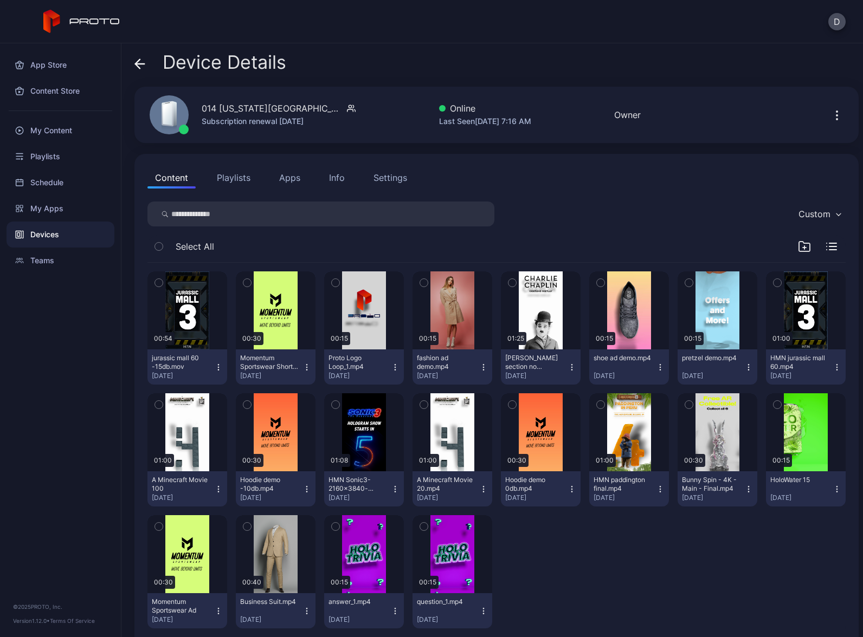
click at [234, 176] on button "Playlists" at bounding box center [233, 178] width 49 height 22
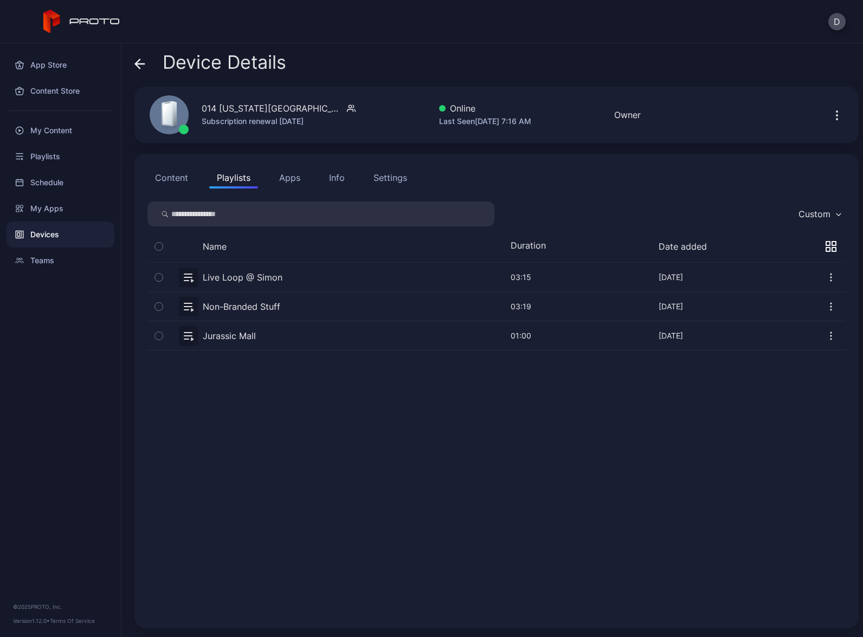
drag, startPoint x: 302, startPoint y: 310, endPoint x: 296, endPoint y: 308, distance: 6.3
click at [302, 310] on button "button" at bounding box center [496, 306] width 698 height 29
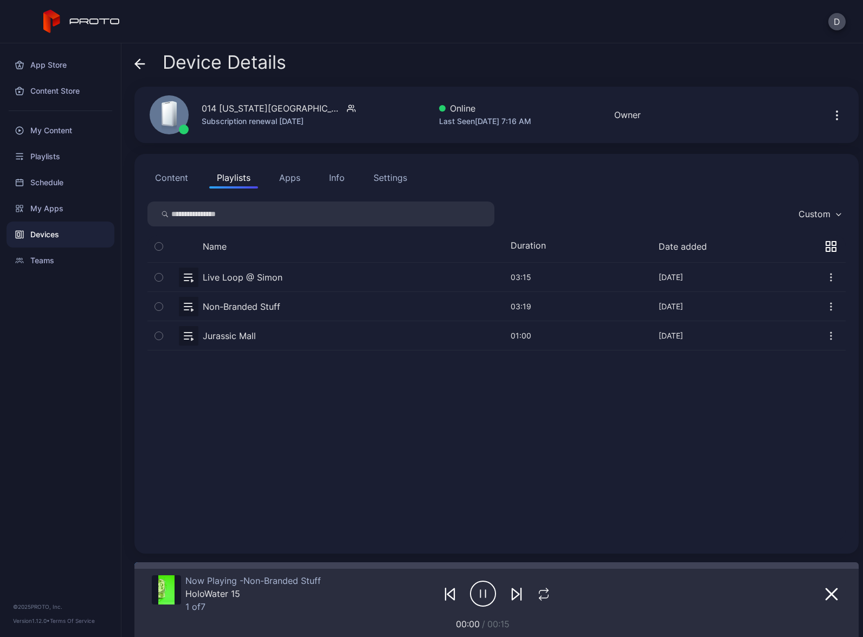
click at [79, 237] on div "Devices" at bounding box center [61, 235] width 108 height 26
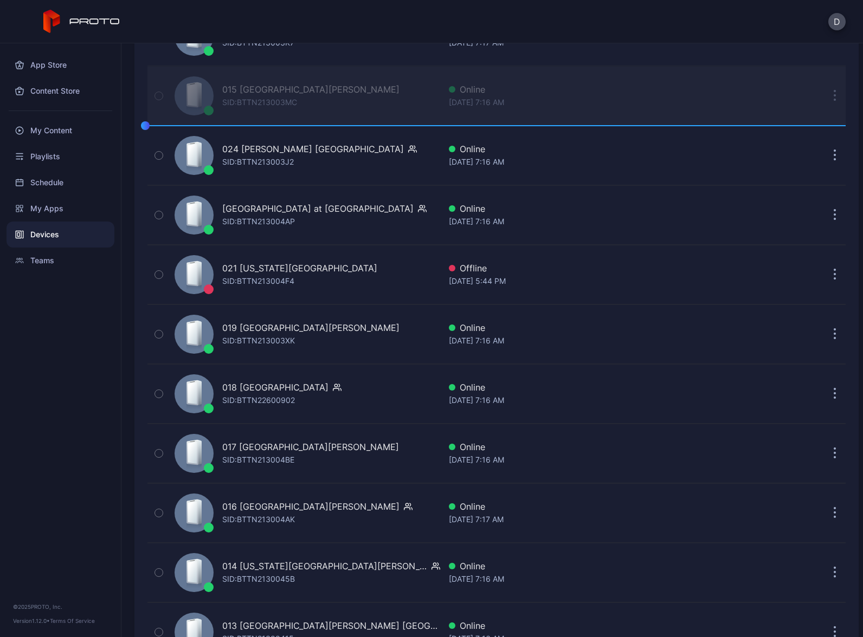
scroll to position [1593, 0]
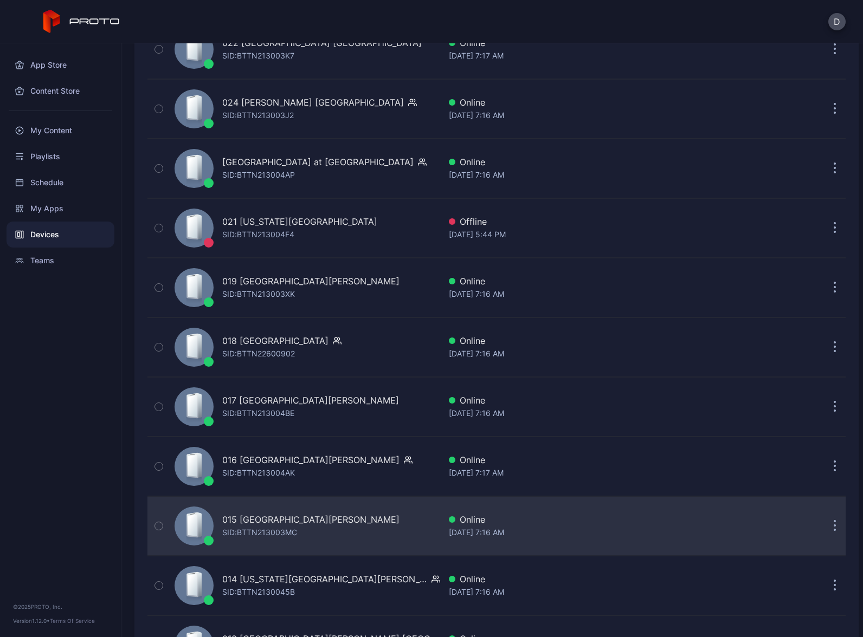
click at [355, 526] on div "015 [GEOGRAPHIC_DATA][PERSON_NAME] [PERSON_NAME]: BTTN213003MC" at bounding box center [305, 526] width 270 height 54
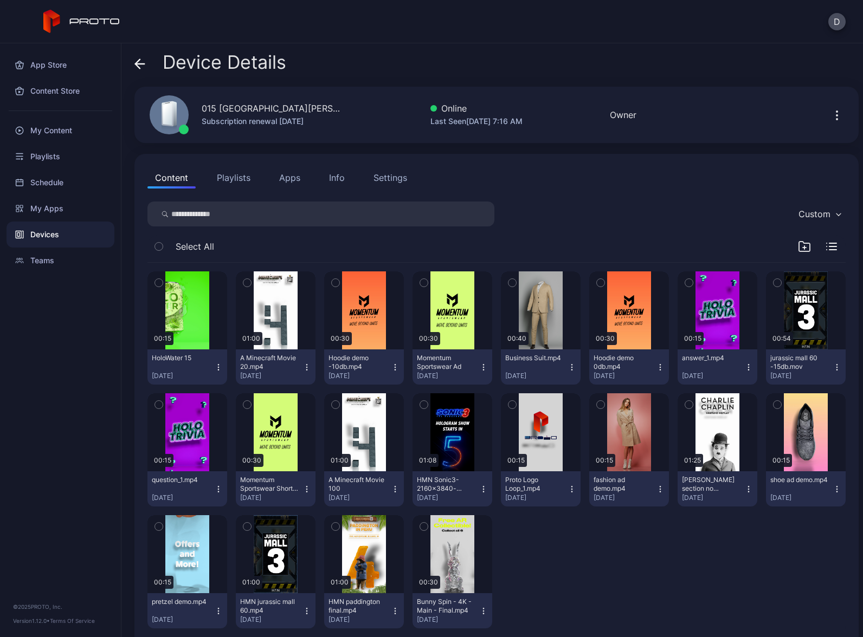
click at [243, 176] on button "Playlists" at bounding box center [233, 178] width 49 height 22
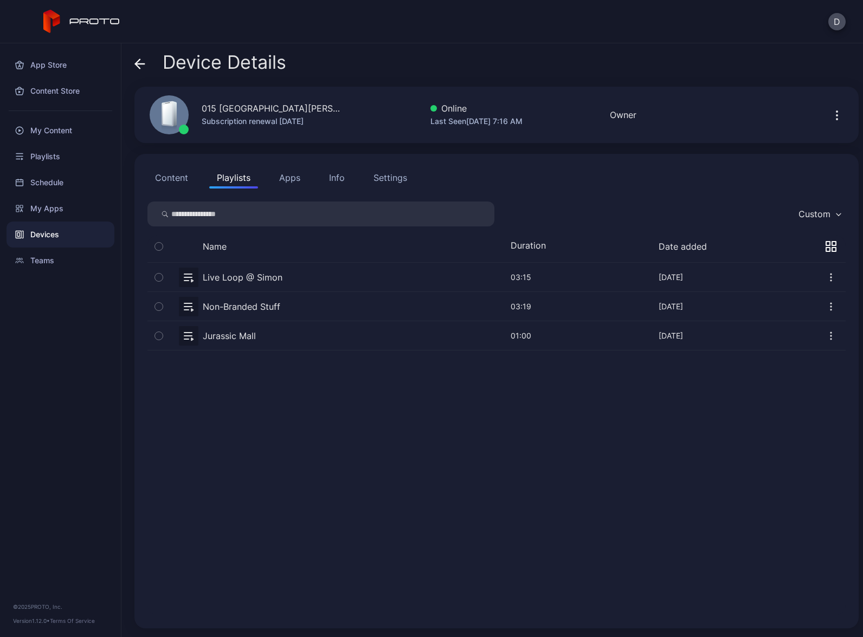
click at [309, 308] on button "button" at bounding box center [496, 306] width 698 height 29
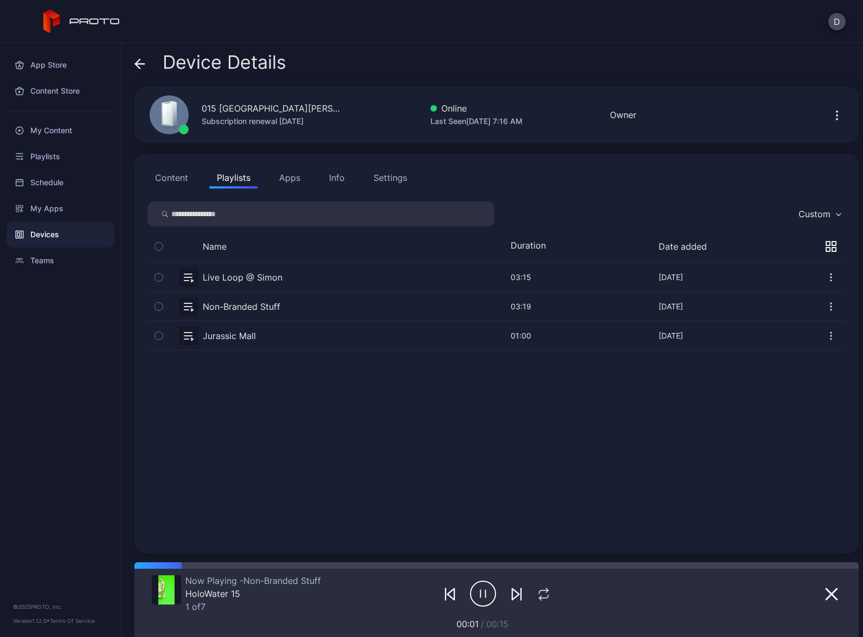
click at [81, 235] on div "Devices" at bounding box center [61, 235] width 108 height 26
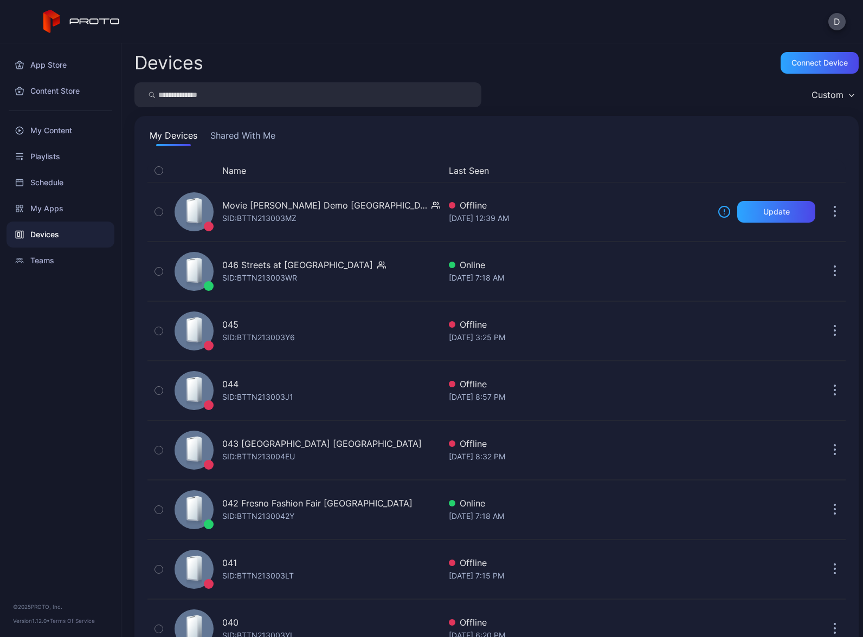
scroll to position [1593, 0]
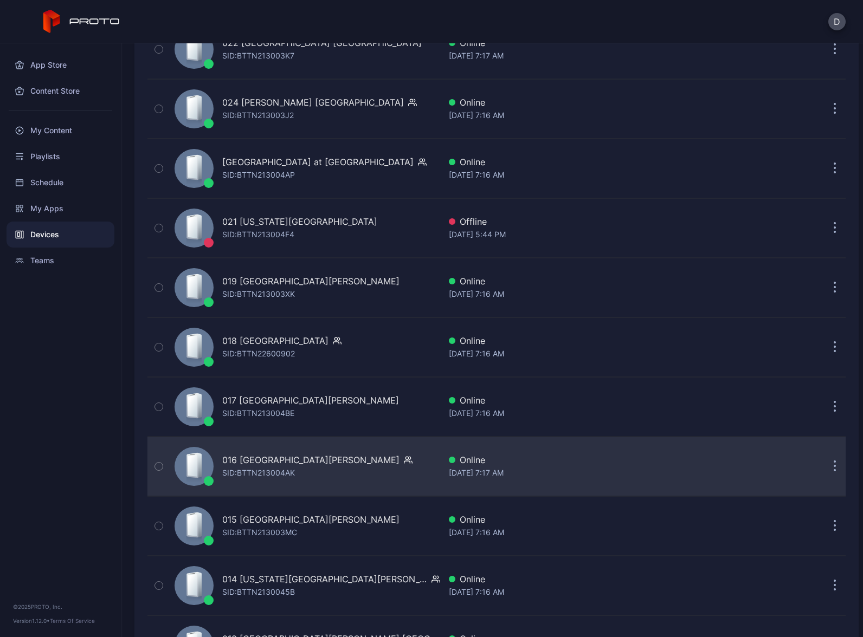
click at [360, 462] on div "016 [GEOGRAPHIC_DATA][PERSON_NAME] [PERSON_NAME]: BTTN213004AK" at bounding box center [305, 466] width 270 height 54
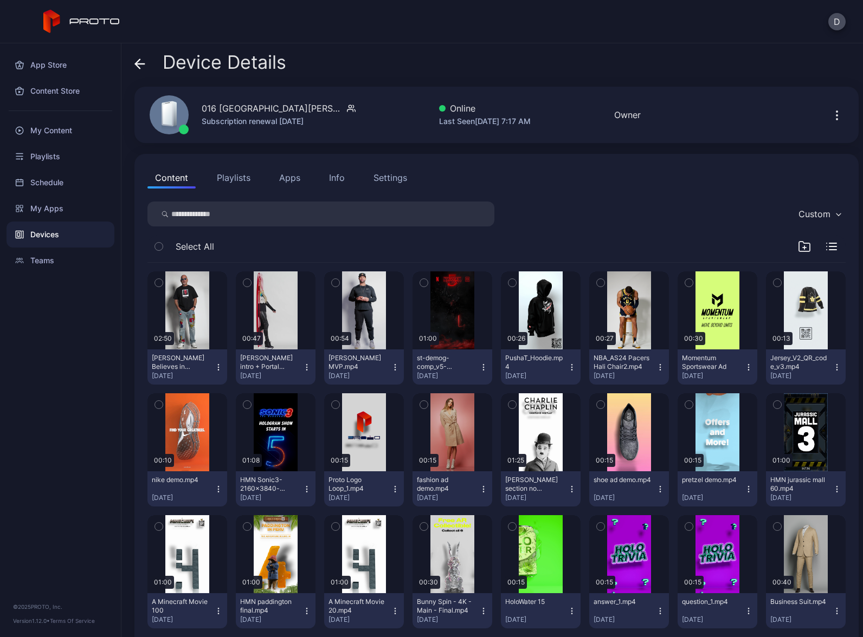
click at [245, 179] on button "Playlists" at bounding box center [233, 178] width 49 height 22
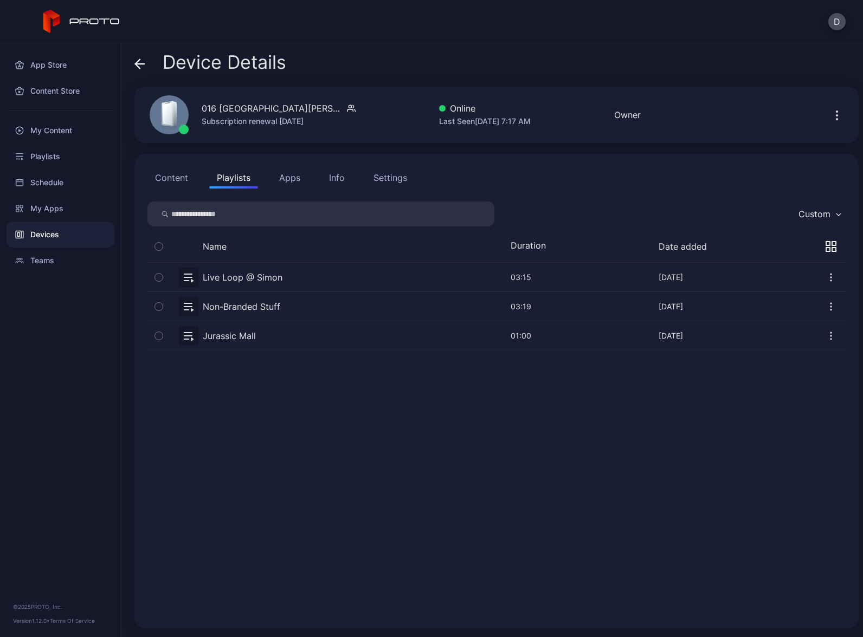
click at [315, 307] on button "button" at bounding box center [496, 306] width 698 height 29
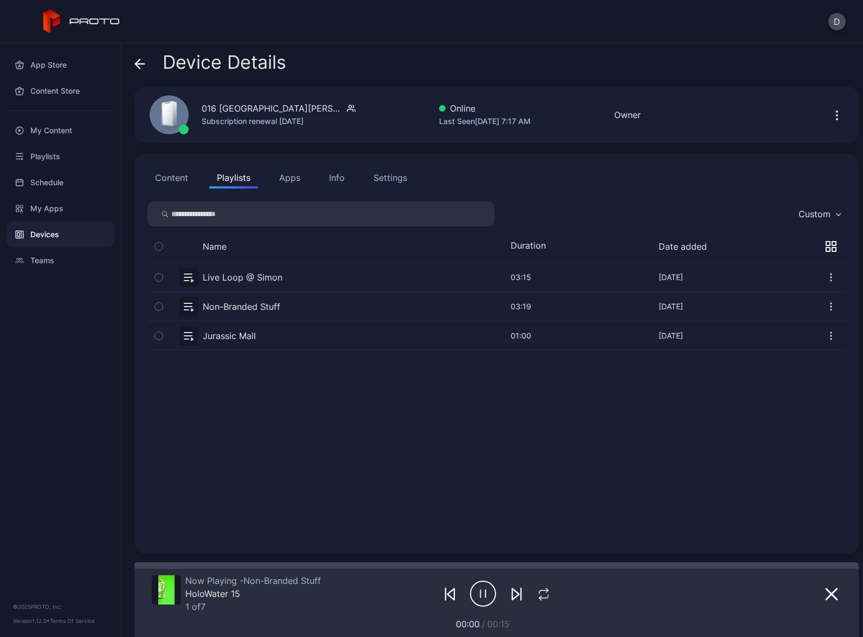
click at [75, 231] on div "Devices" at bounding box center [61, 235] width 108 height 26
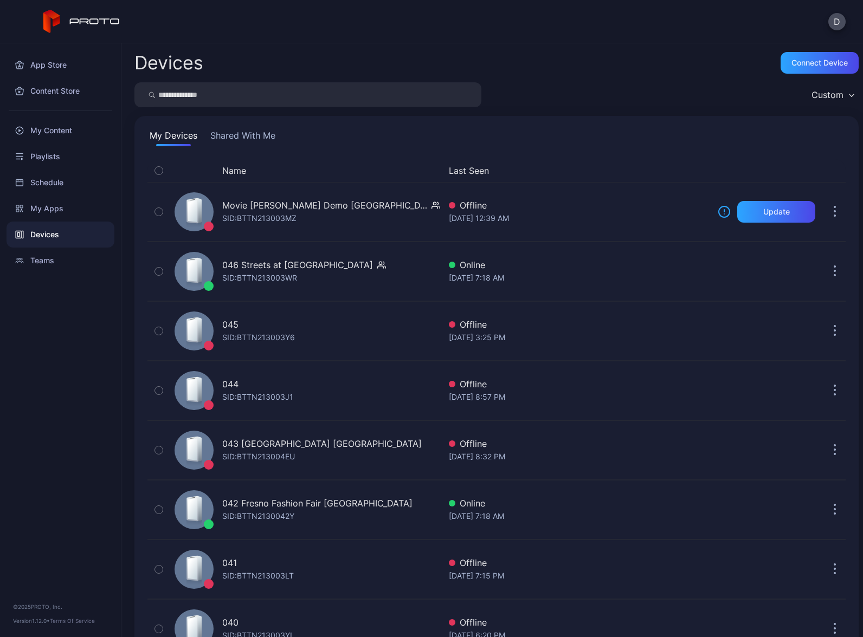
scroll to position [1593, 0]
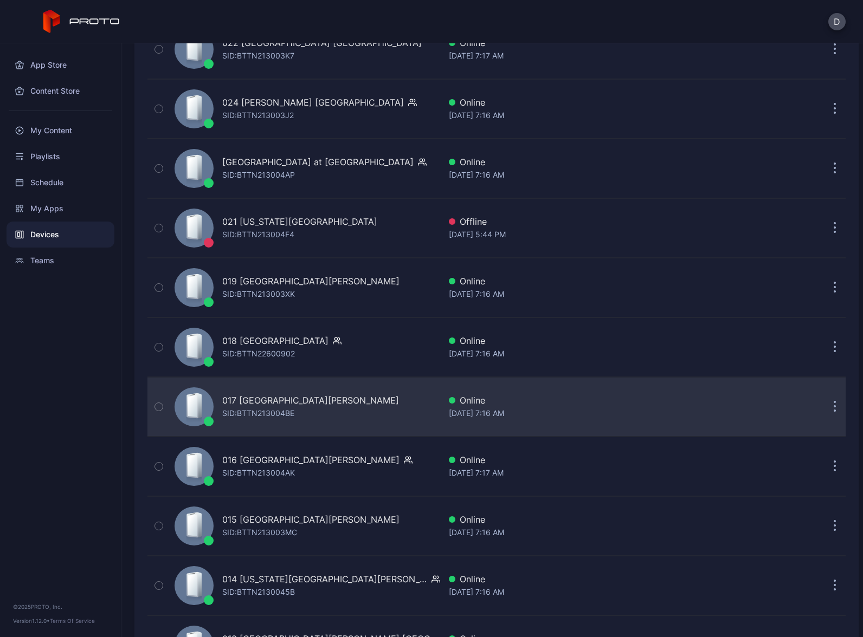
click at [349, 402] on div "017 Sawgrass [PERSON_NAME] [GEOGRAPHIC_DATA] [PERSON_NAME]: BTTN213004BE" at bounding box center [305, 407] width 270 height 54
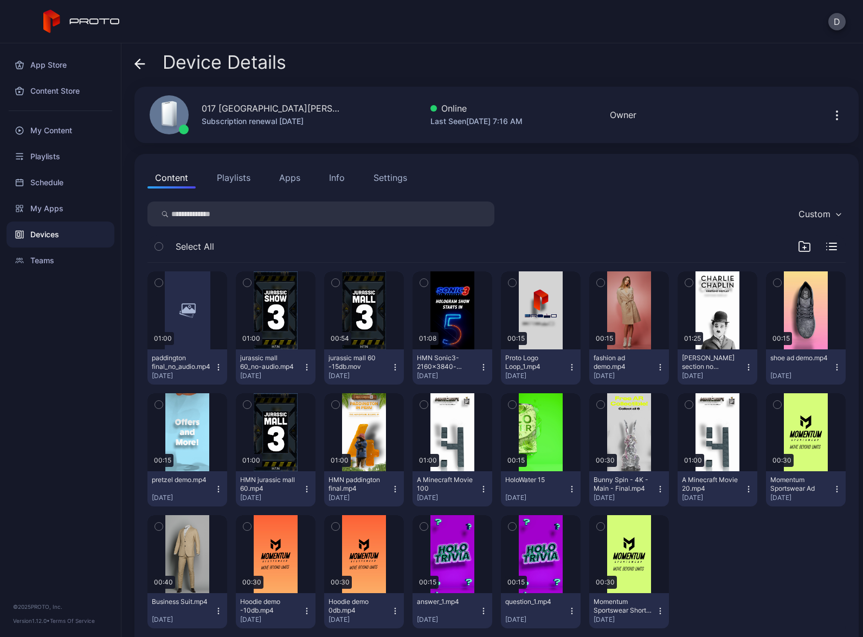
click at [234, 172] on button "Playlists" at bounding box center [233, 178] width 49 height 22
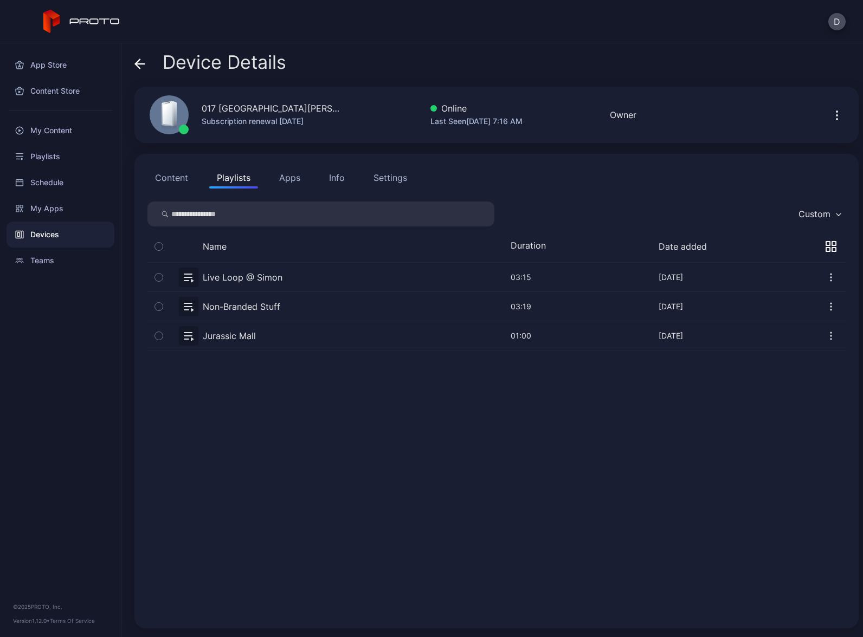
click at [298, 307] on button "button" at bounding box center [496, 306] width 698 height 29
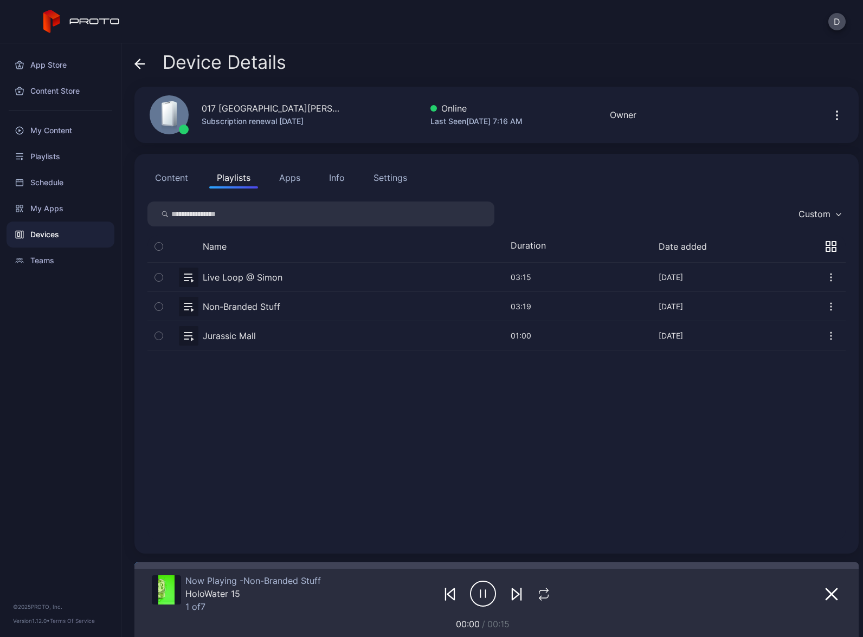
click at [68, 234] on div "Devices" at bounding box center [61, 235] width 108 height 26
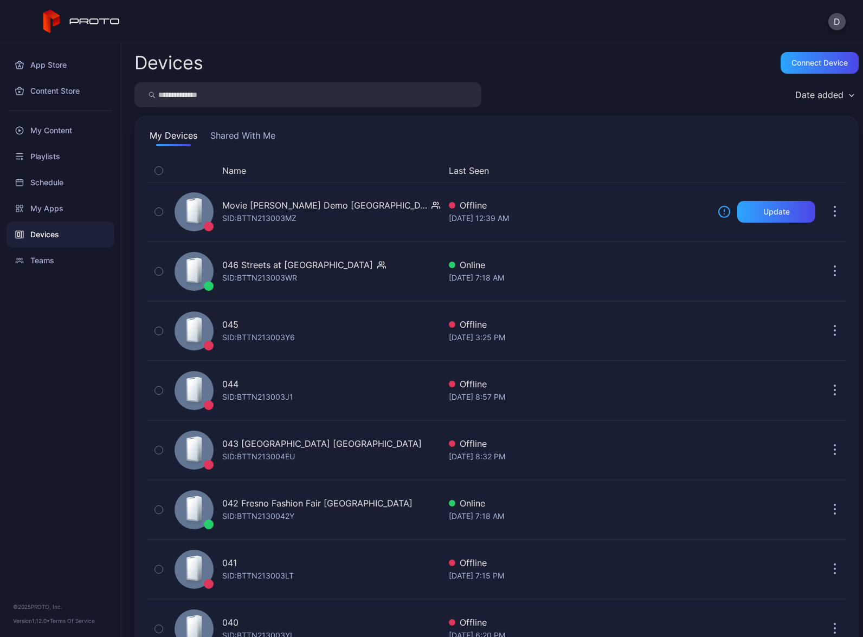
scroll to position [1593, 0]
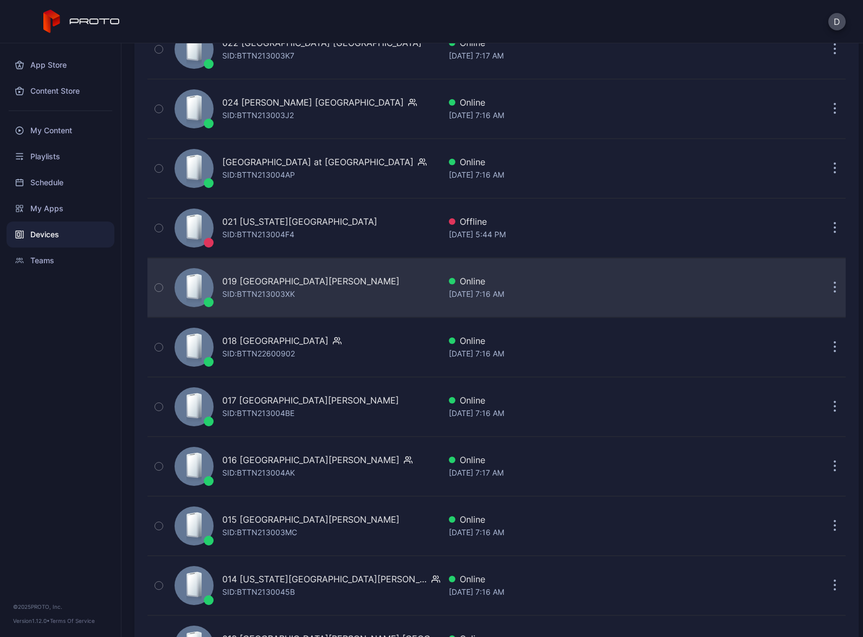
click at [362, 294] on div "019 [GEOGRAPHIC_DATA][PERSON_NAME] [PERSON_NAME]: BTTN213003XK" at bounding box center [305, 288] width 270 height 54
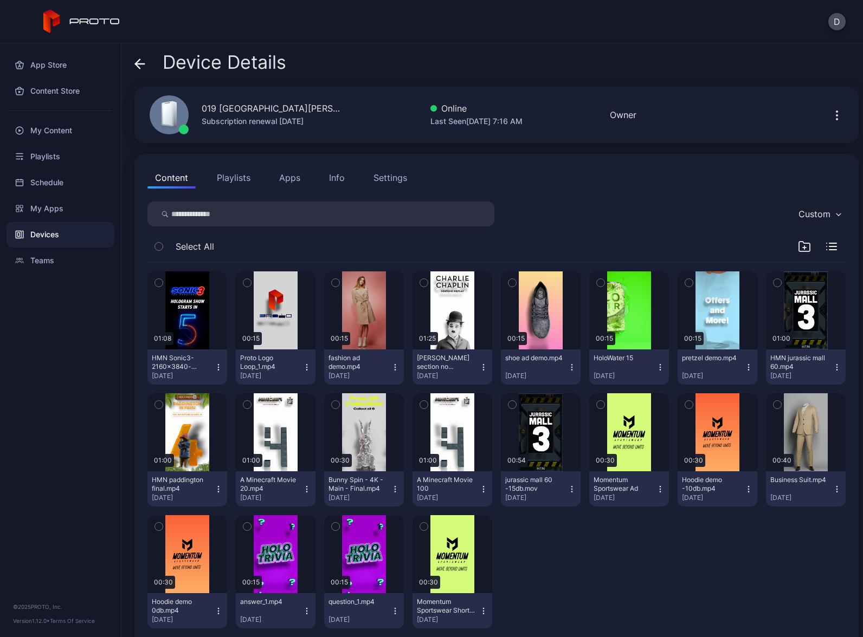
click at [246, 180] on button "Playlists" at bounding box center [233, 178] width 49 height 22
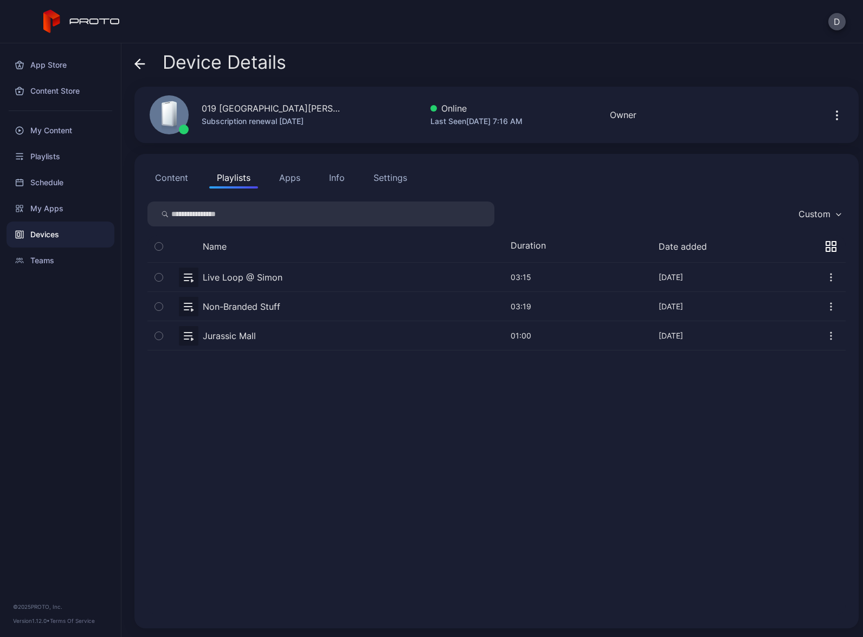
click at [315, 310] on button "button" at bounding box center [496, 306] width 698 height 29
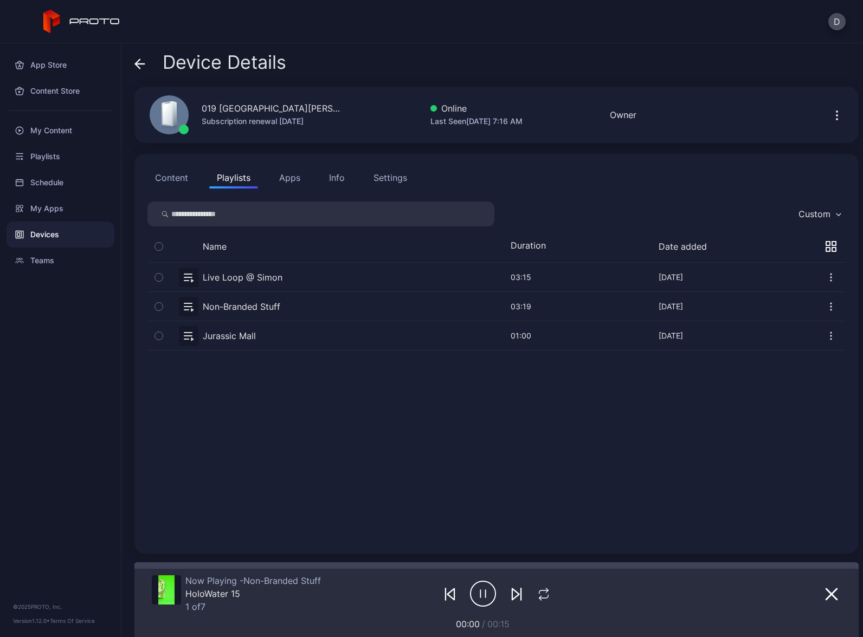
click at [68, 232] on div "Devices" at bounding box center [61, 235] width 108 height 26
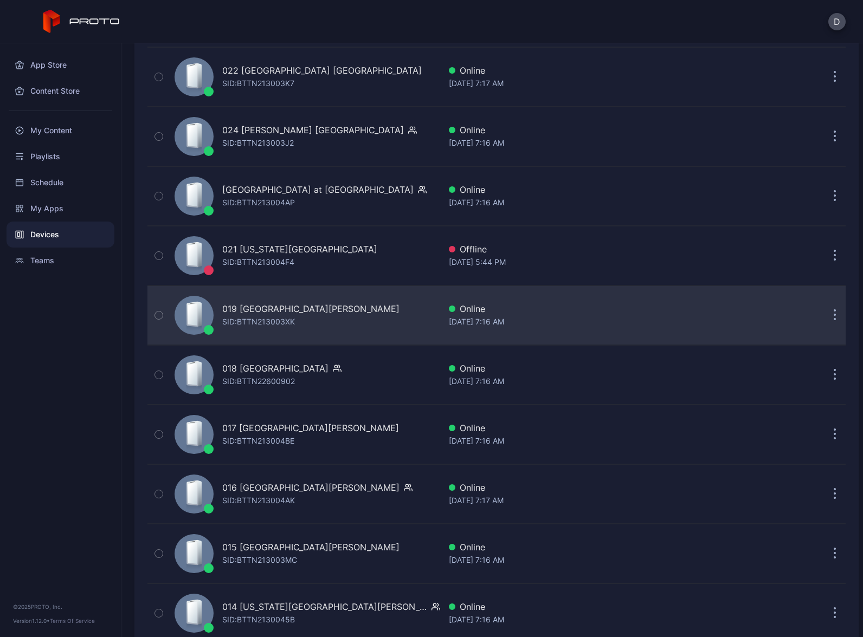
scroll to position [1538, 0]
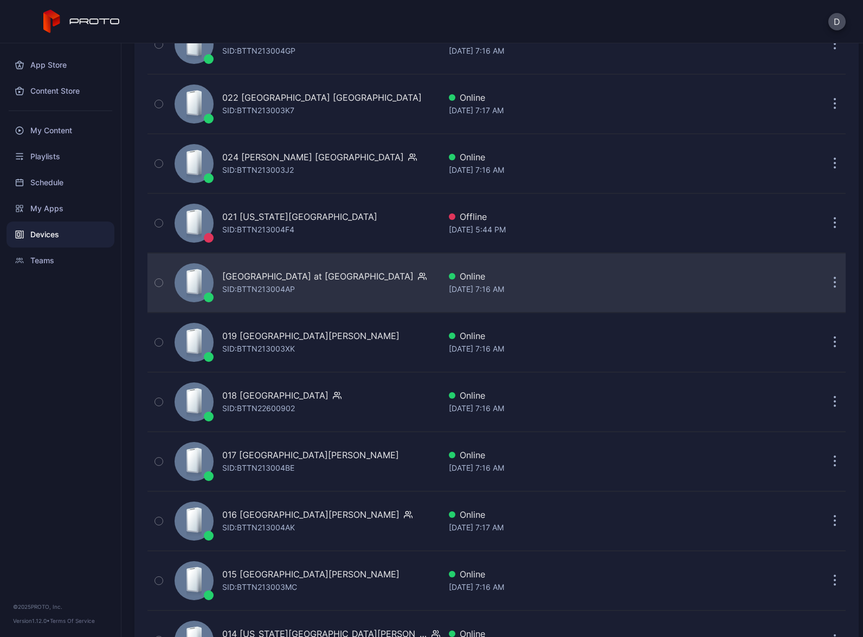
click at [344, 288] on div "[GEOGRAPHIC_DATA] at [GEOGRAPHIC_DATA]: BTTN213004AP" at bounding box center [324, 283] width 204 height 26
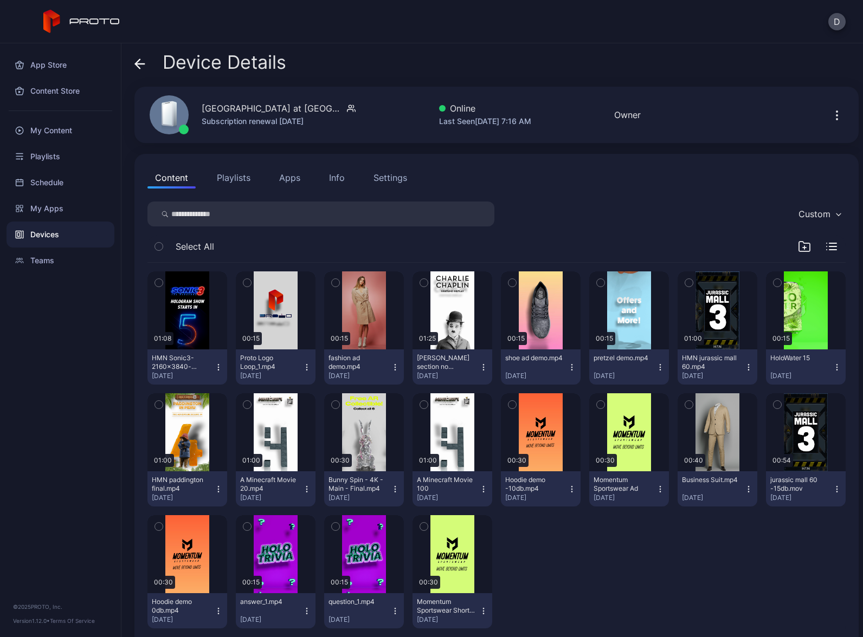
click at [234, 181] on button "Playlists" at bounding box center [233, 178] width 49 height 22
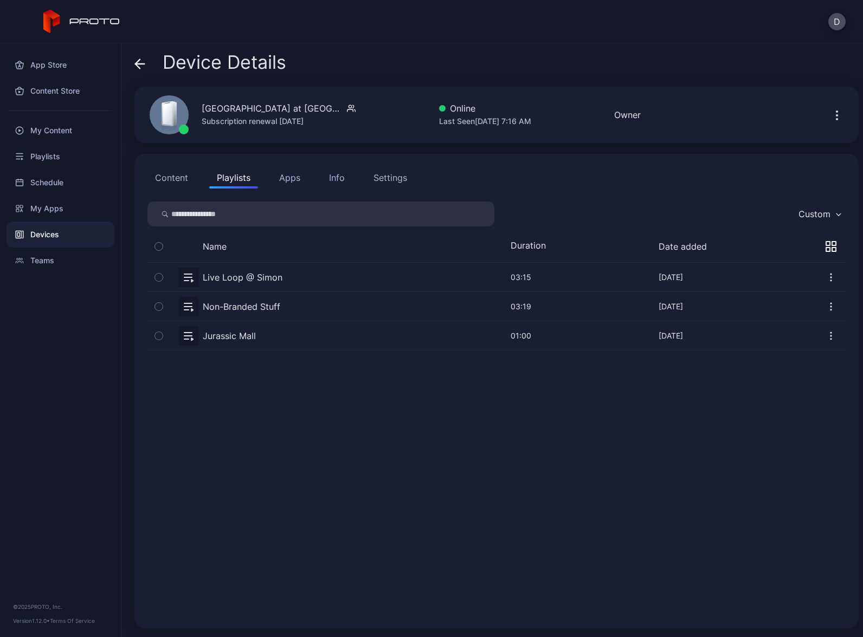
click at [297, 309] on button "button" at bounding box center [496, 306] width 698 height 29
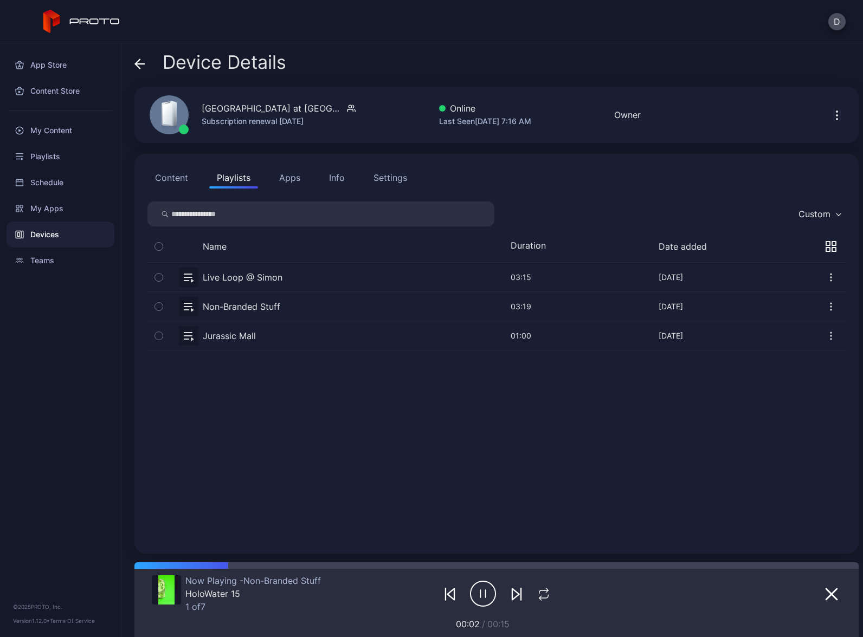
click at [74, 234] on div "Devices" at bounding box center [61, 235] width 108 height 26
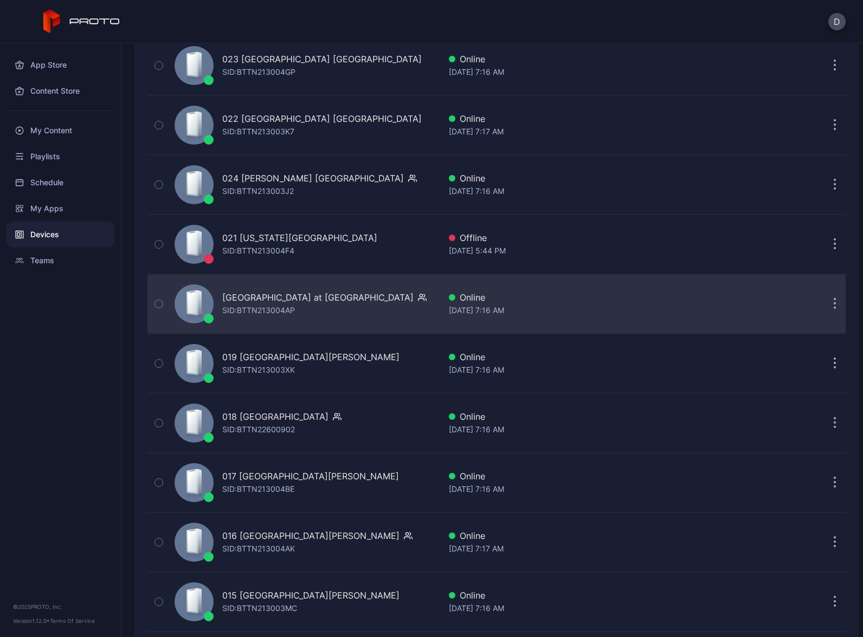
scroll to position [1494, 0]
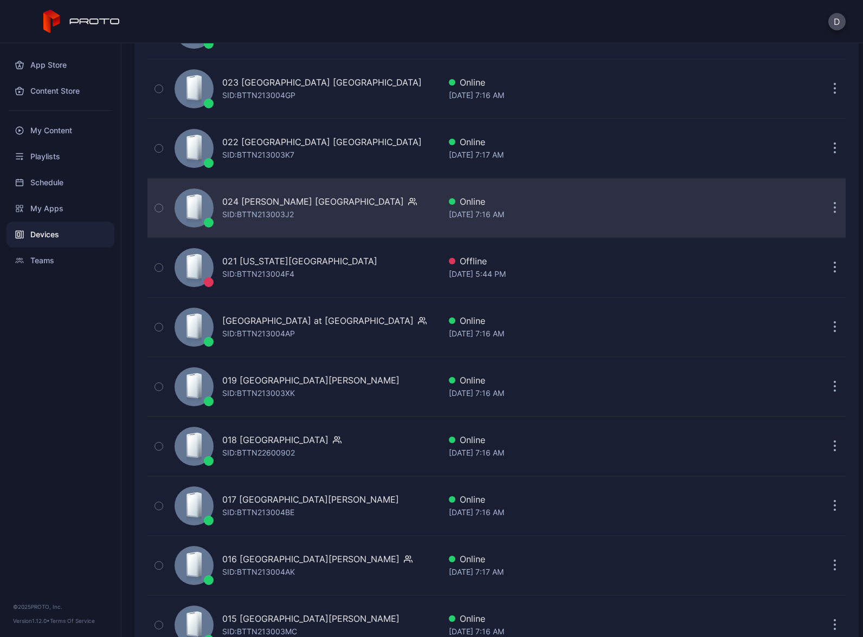
click at [338, 211] on div "024 [PERSON_NAME] [GEOGRAPHIC_DATA] [PERSON_NAME]: BTTN213003J2" at bounding box center [305, 208] width 270 height 54
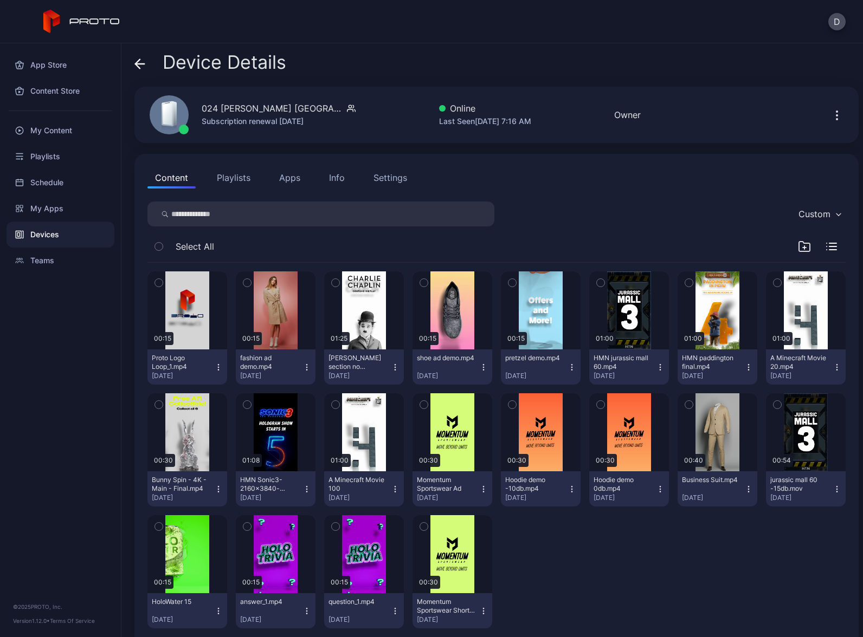
click at [223, 178] on button "Playlists" at bounding box center [233, 178] width 49 height 22
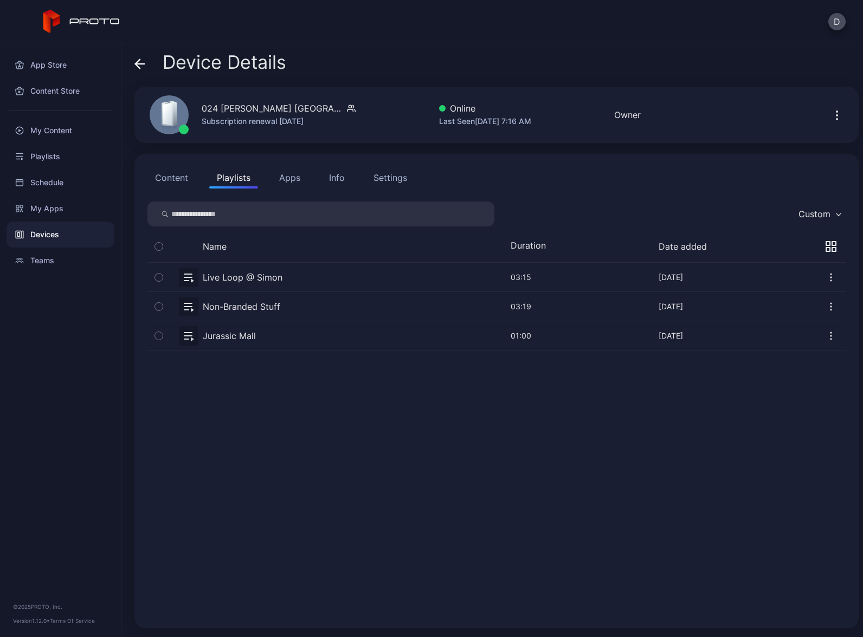
click at [313, 312] on button "button" at bounding box center [496, 306] width 698 height 29
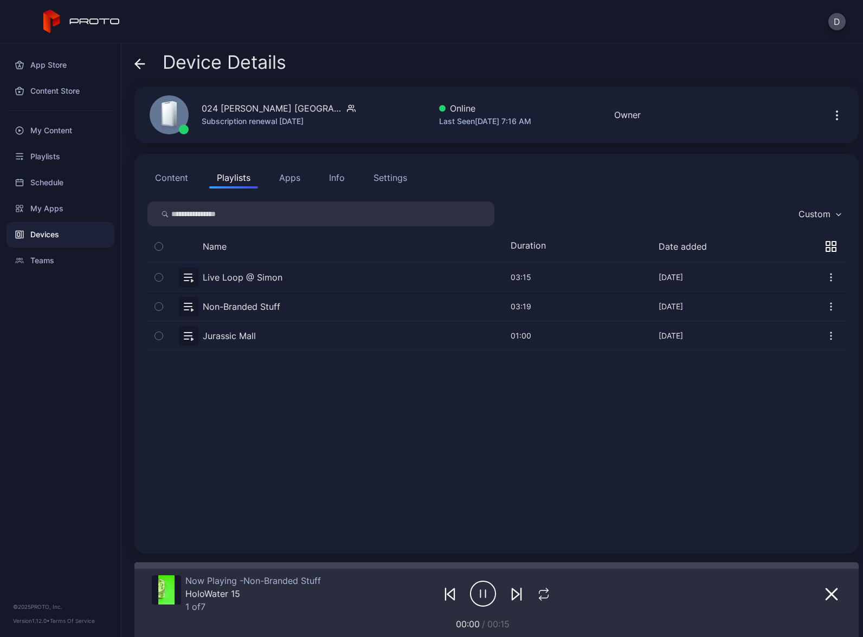
click at [75, 228] on div "Devices" at bounding box center [61, 235] width 108 height 26
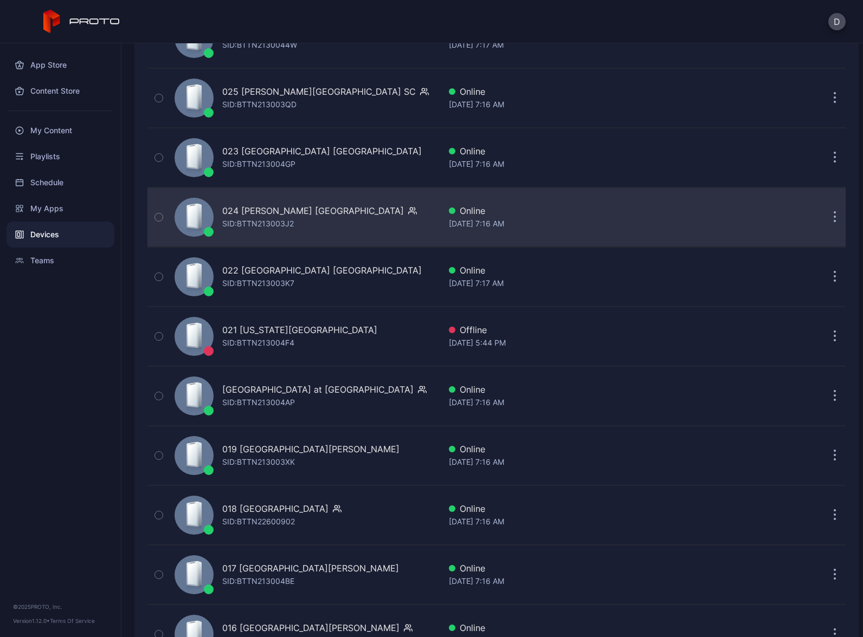
scroll to position [1425, 0]
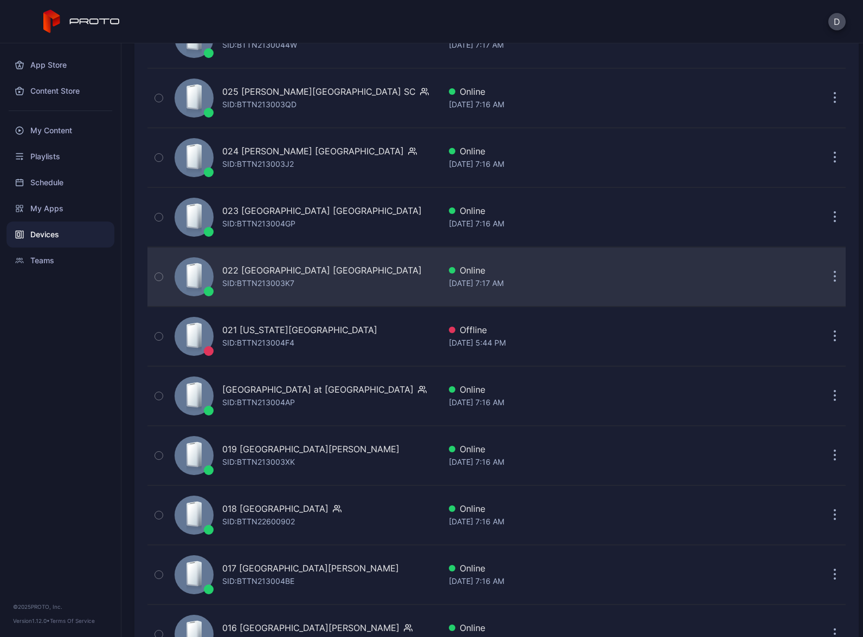
click at [359, 285] on div "022 [GEOGRAPHIC_DATA] VA SID: BTTN213003K7" at bounding box center [305, 277] width 270 height 54
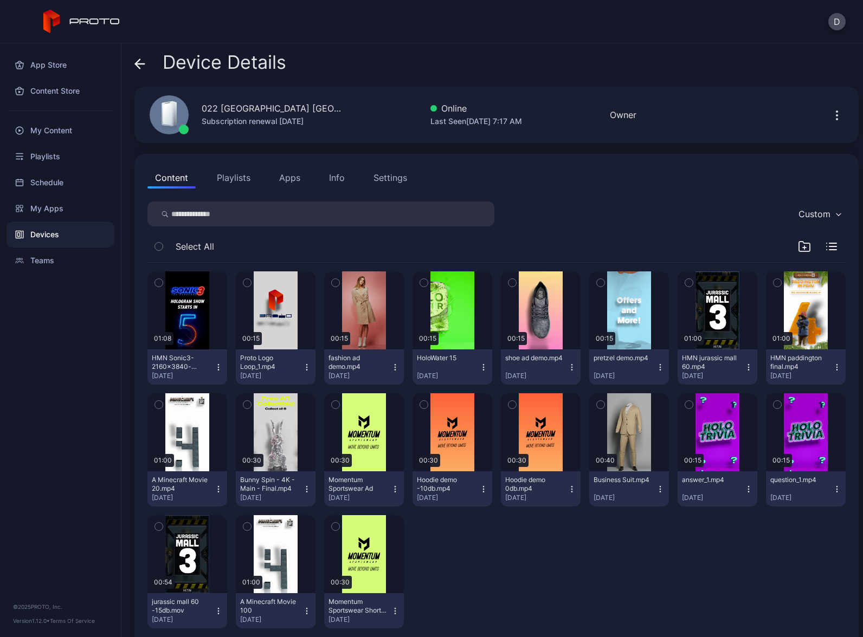
click at [239, 173] on button "Playlists" at bounding box center [233, 178] width 49 height 22
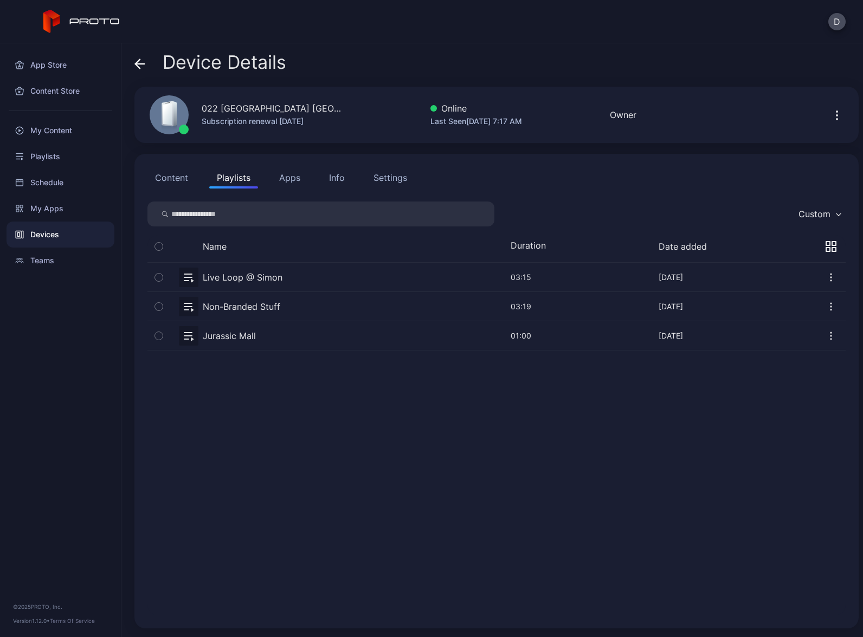
click at [288, 310] on button "button" at bounding box center [496, 306] width 698 height 29
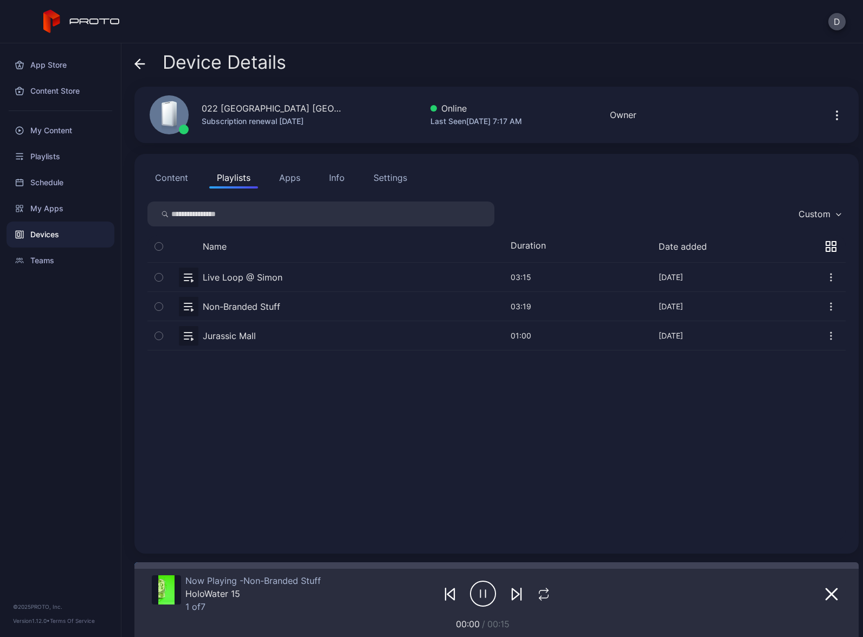
click at [64, 234] on div "Devices" at bounding box center [61, 235] width 108 height 26
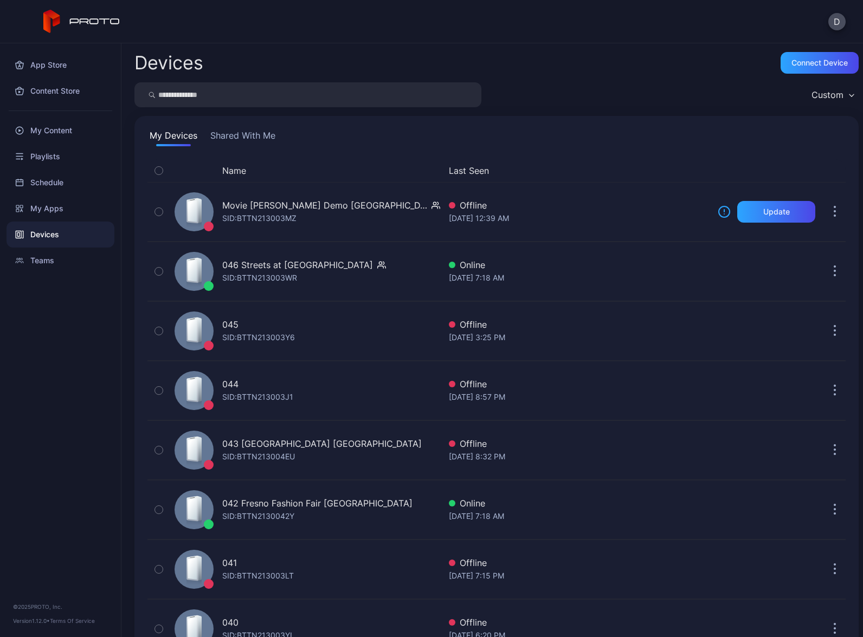
scroll to position [1425, 0]
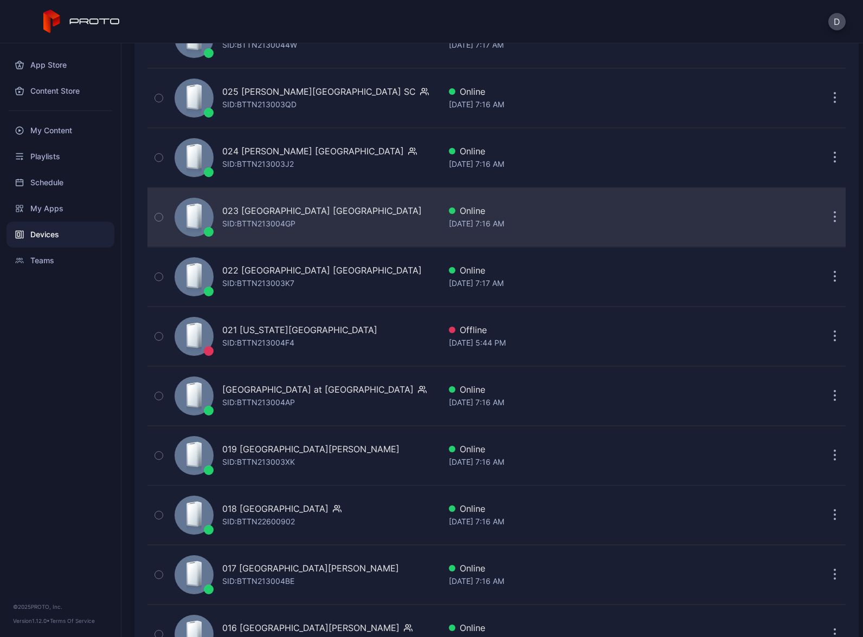
click at [364, 216] on div "023 [GEOGRAPHIC_DATA]: BTTN213004GP" at bounding box center [305, 217] width 270 height 54
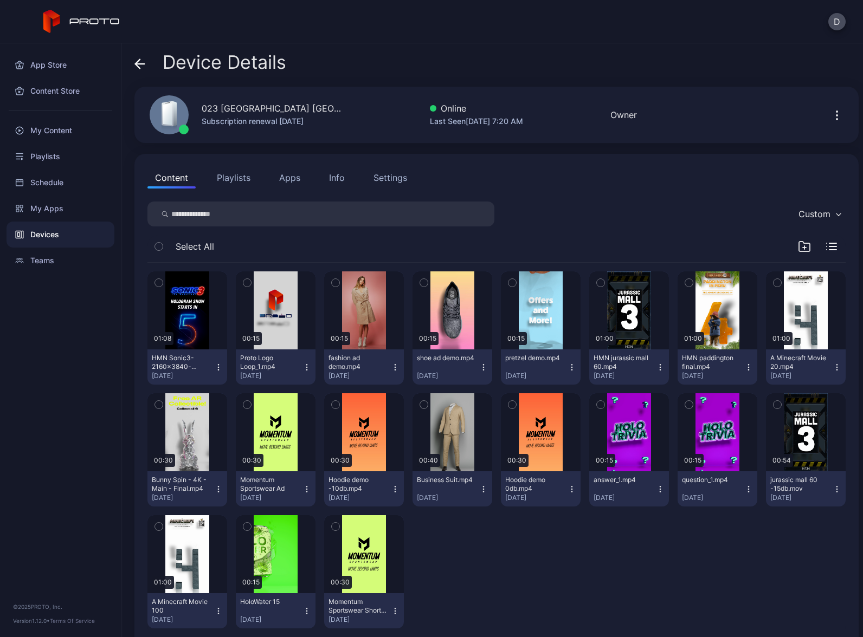
click at [235, 179] on button "Playlists" at bounding box center [233, 178] width 49 height 22
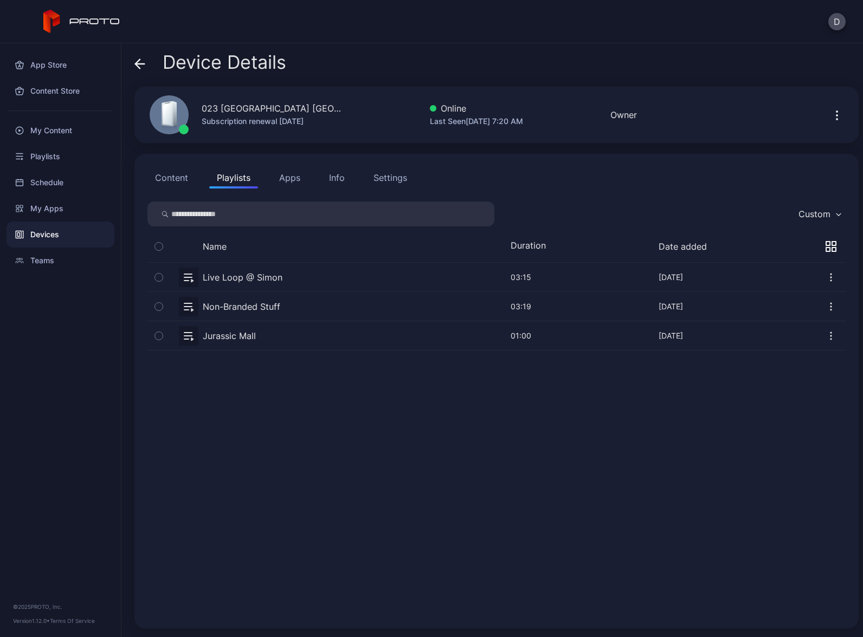
click at [295, 309] on button "button" at bounding box center [496, 306] width 698 height 29
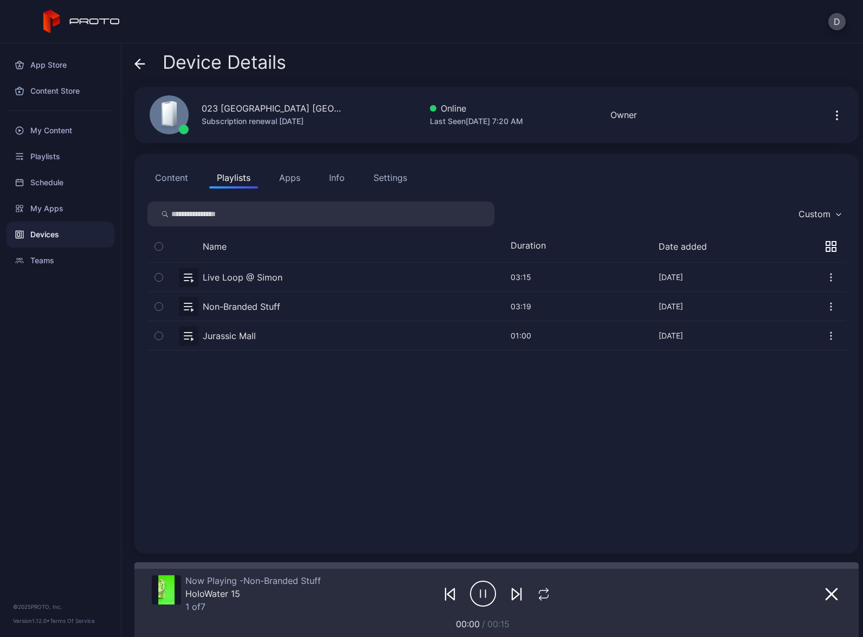
click at [75, 230] on div "Devices" at bounding box center [61, 235] width 108 height 26
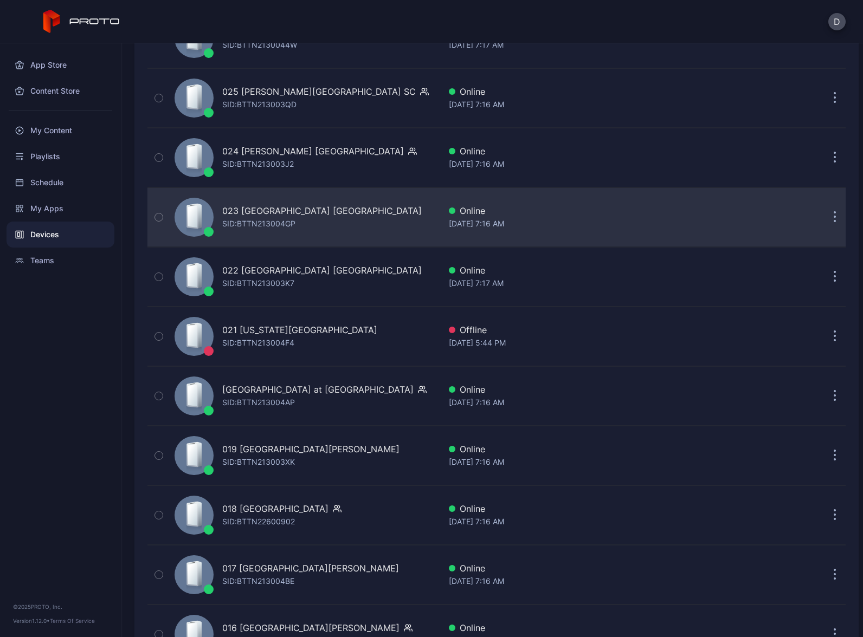
scroll to position [1349, 0]
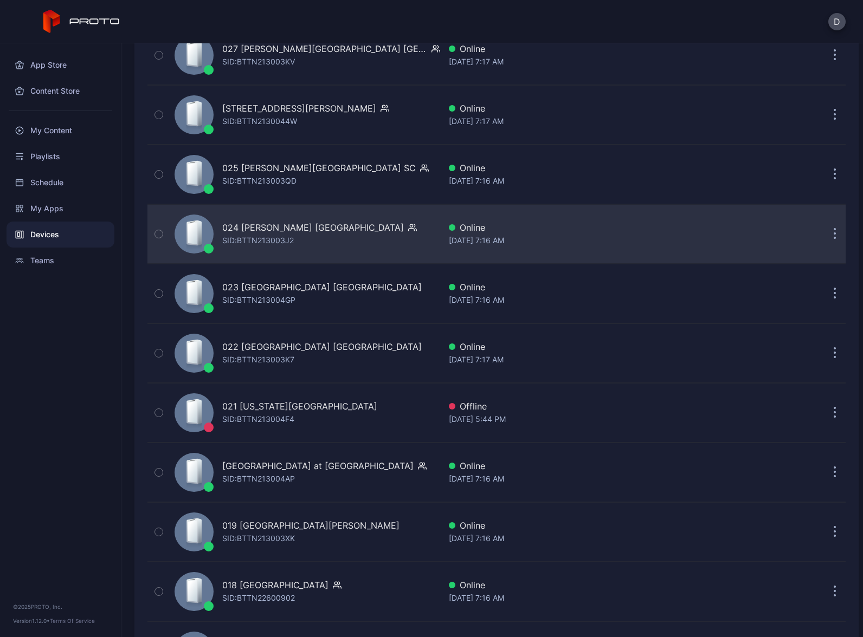
click at [349, 232] on div "024 [PERSON_NAME] [GEOGRAPHIC_DATA] [PERSON_NAME]: BTTN213003J2" at bounding box center [305, 234] width 270 height 54
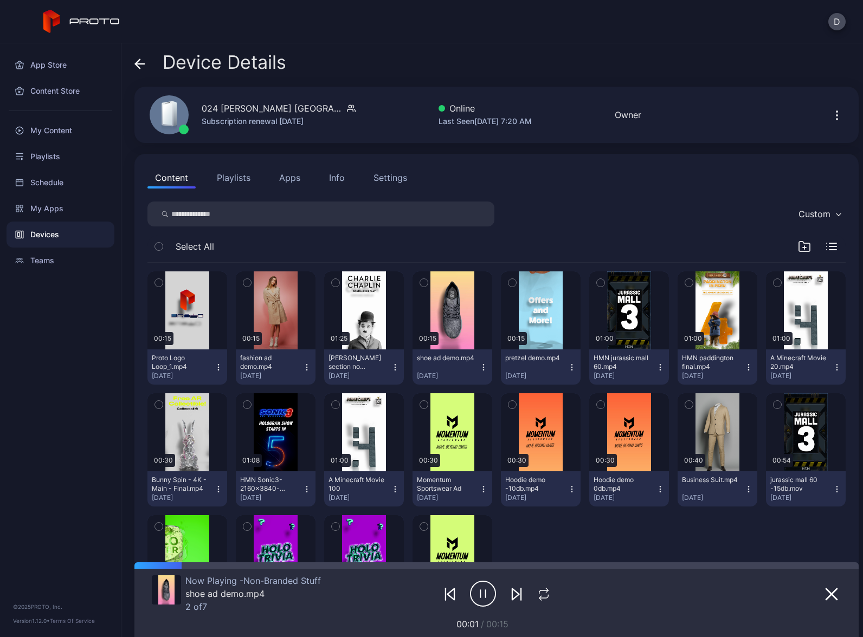
click at [88, 235] on div "Devices" at bounding box center [61, 235] width 108 height 26
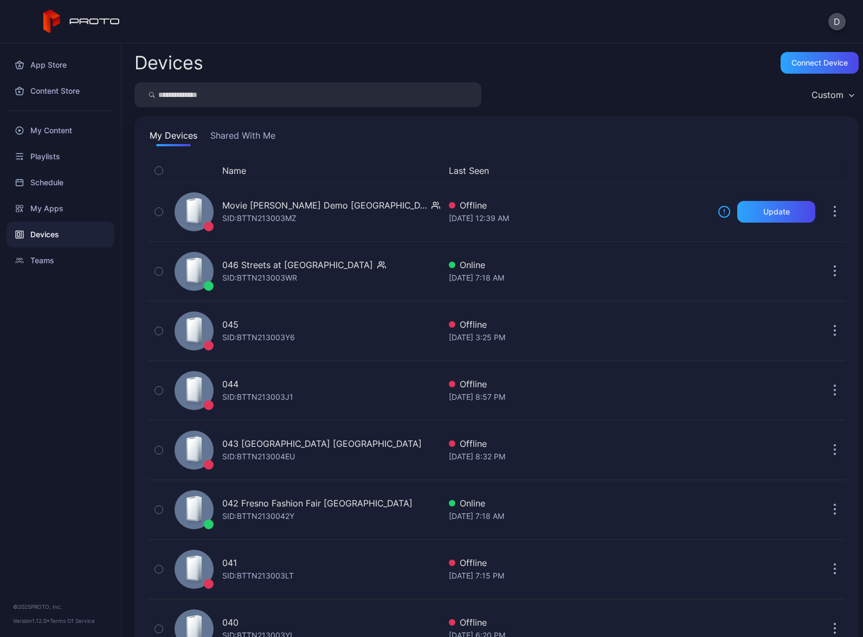
scroll to position [1349, 0]
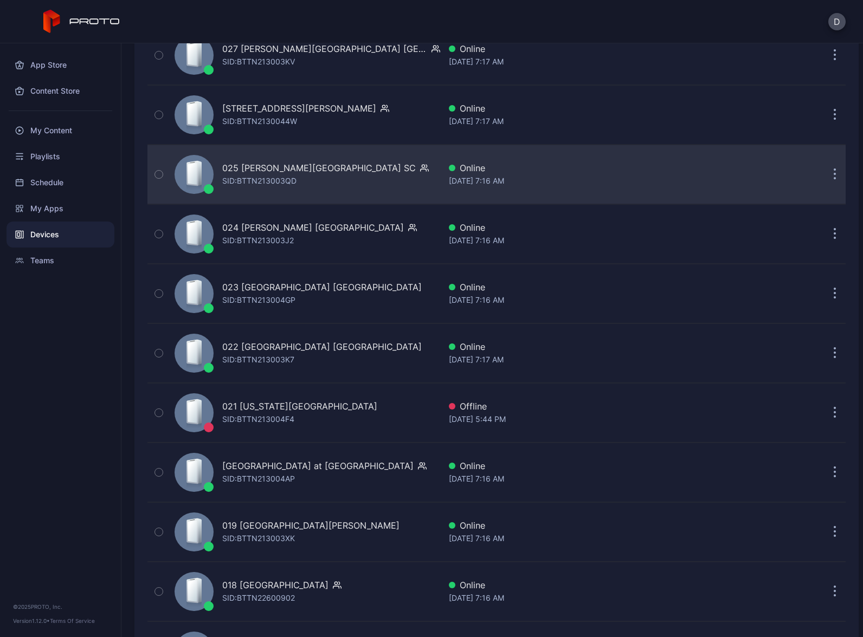
click at [372, 180] on div "025 [PERSON_NAME] Mall SC SID: BTTN213003QD" at bounding box center [305, 174] width 270 height 54
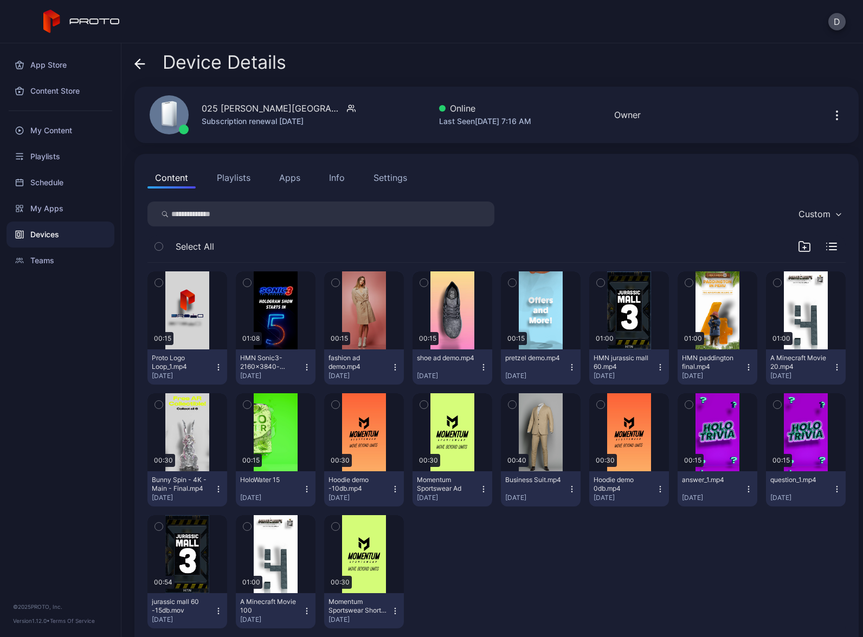
click at [229, 182] on button "Playlists" at bounding box center [233, 178] width 49 height 22
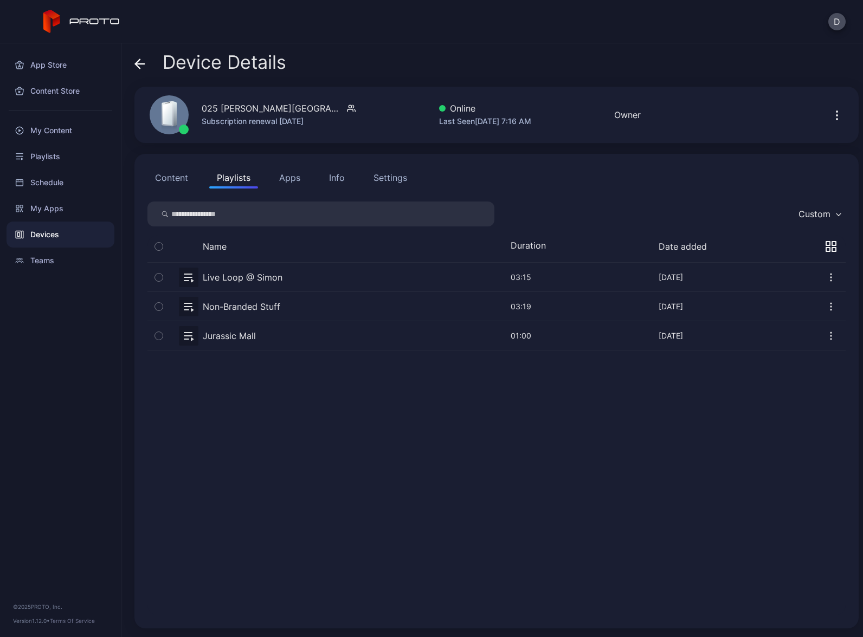
click at [309, 307] on button "button" at bounding box center [496, 306] width 698 height 29
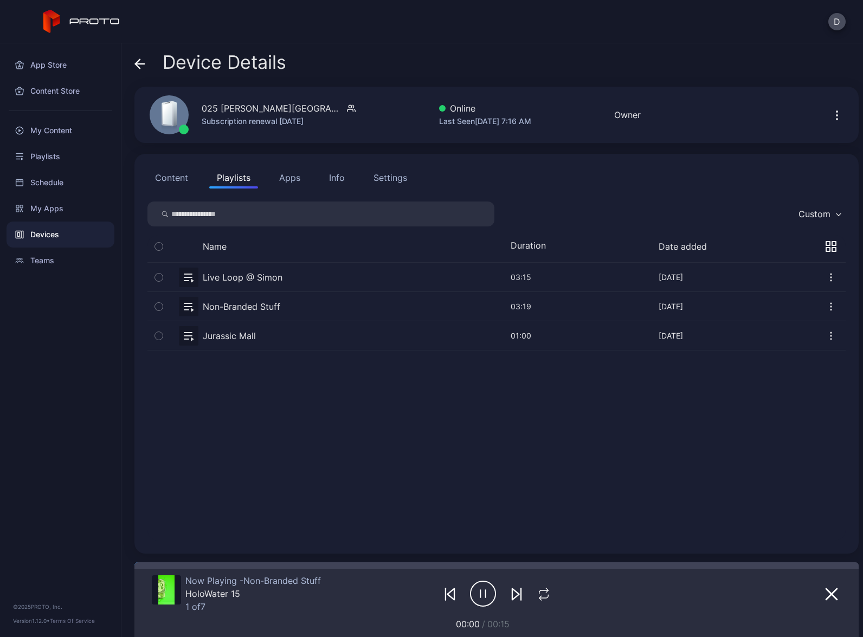
click at [69, 237] on div "Devices" at bounding box center [61, 235] width 108 height 26
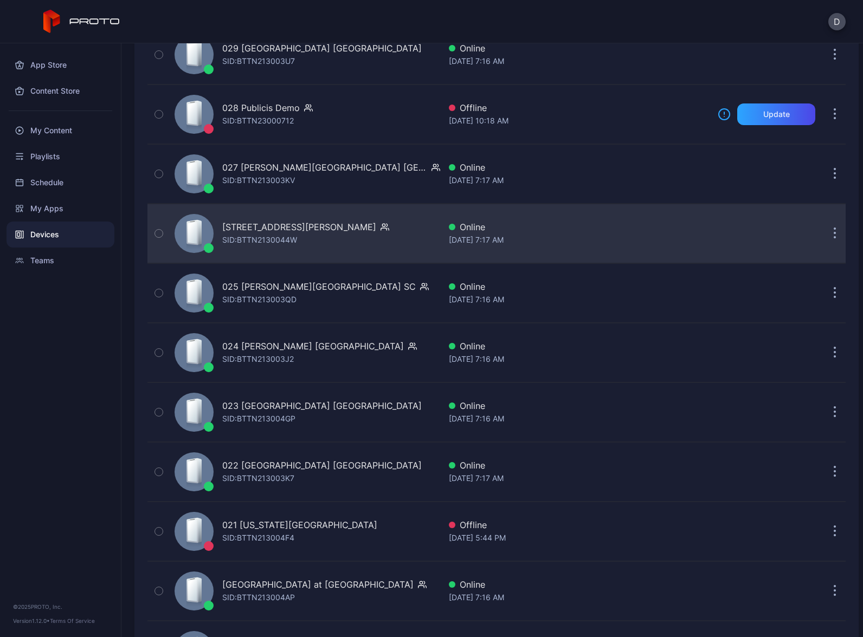
scroll to position [1223, 0]
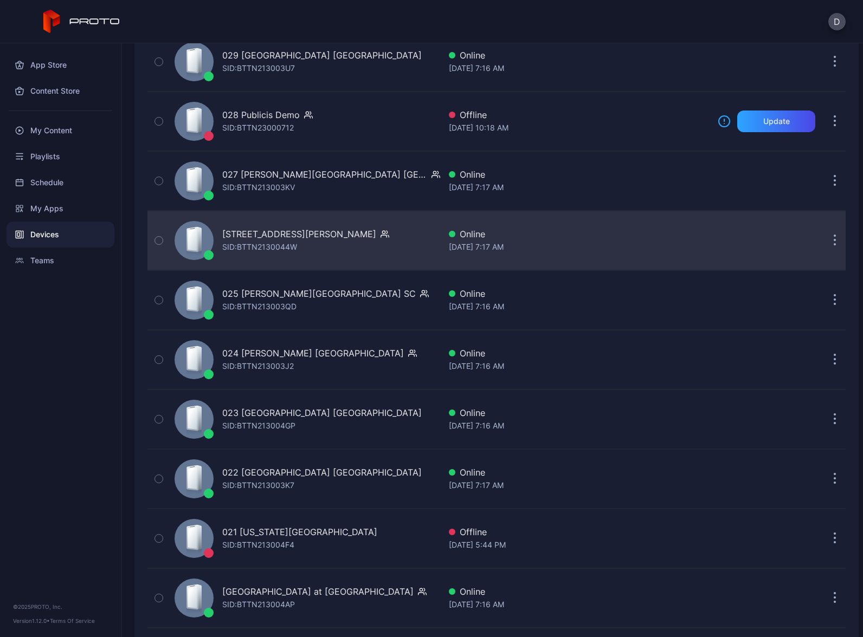
click at [368, 241] on div "[STREET_ADDRESS][PERSON_NAME] SID: BTTN2130044W" at bounding box center [305, 240] width 270 height 54
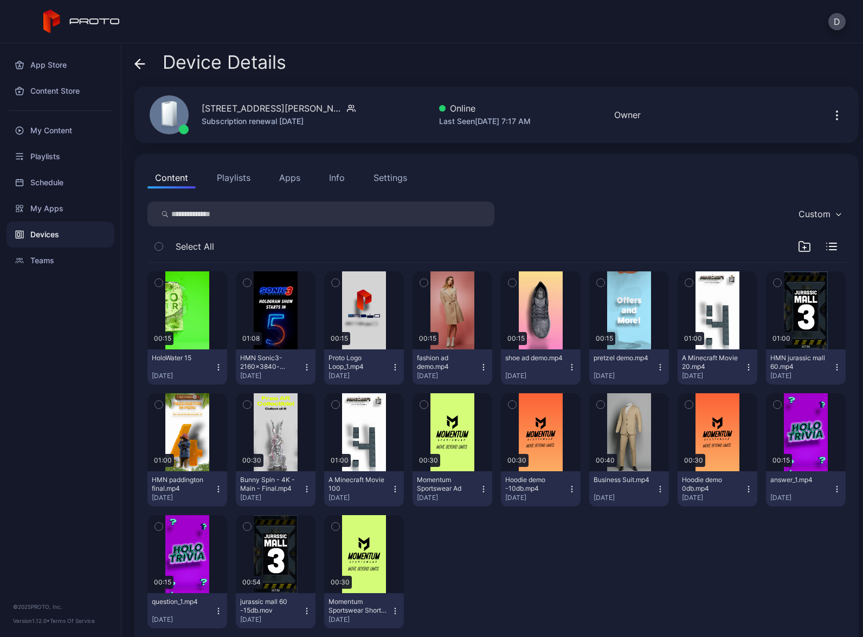
click at [232, 177] on button "Playlists" at bounding box center [233, 178] width 49 height 22
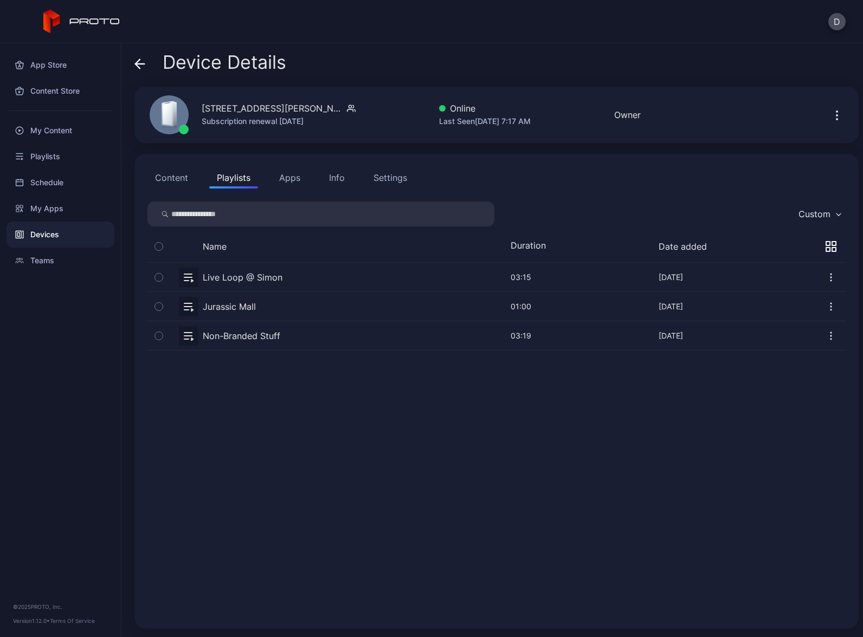
click at [306, 336] on button "button" at bounding box center [496, 335] width 698 height 29
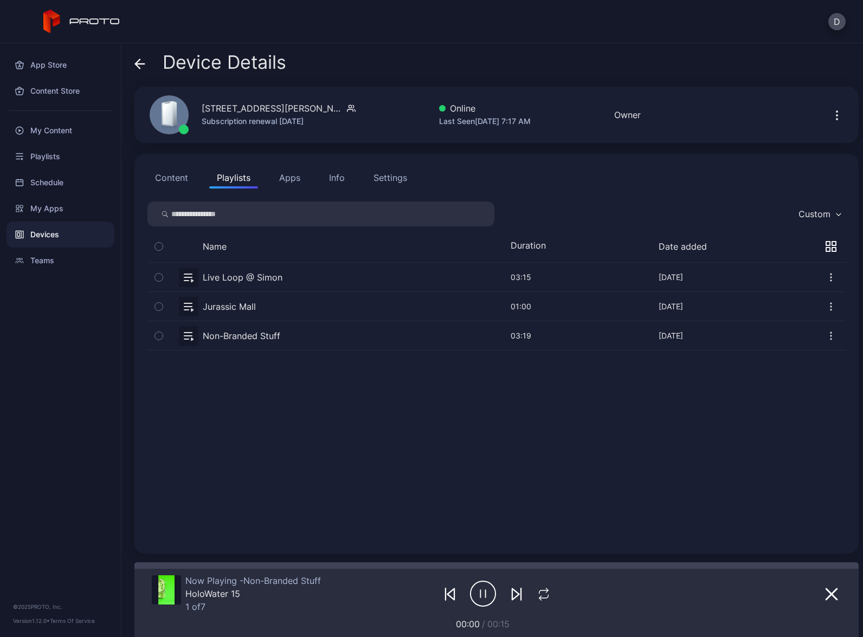
click at [81, 236] on div "Devices" at bounding box center [61, 235] width 108 height 26
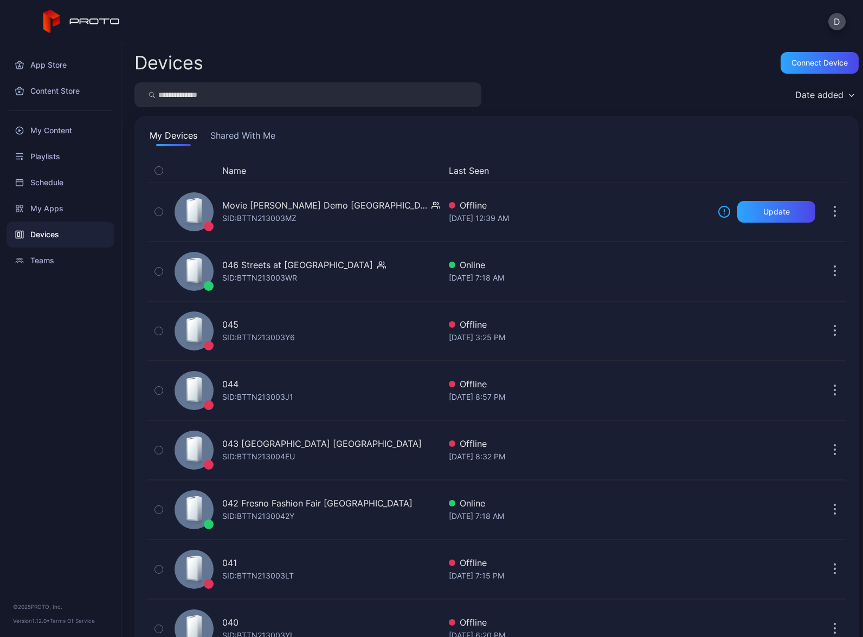
scroll to position [1223, 0]
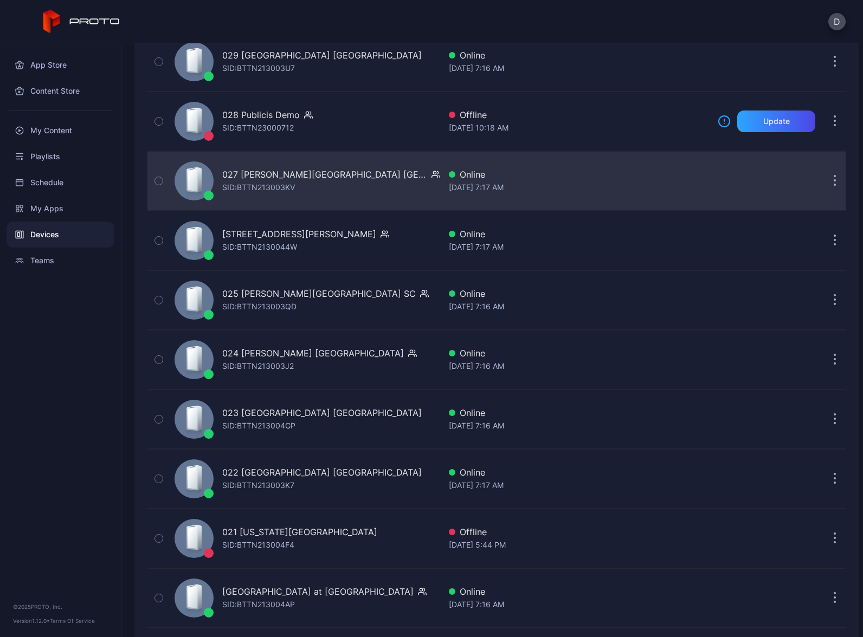
click at [384, 184] on div "027 [PERSON_NAME][GEOGRAPHIC_DATA] [GEOGRAPHIC_DATA] SID: BTTN213003KV" at bounding box center [305, 181] width 270 height 54
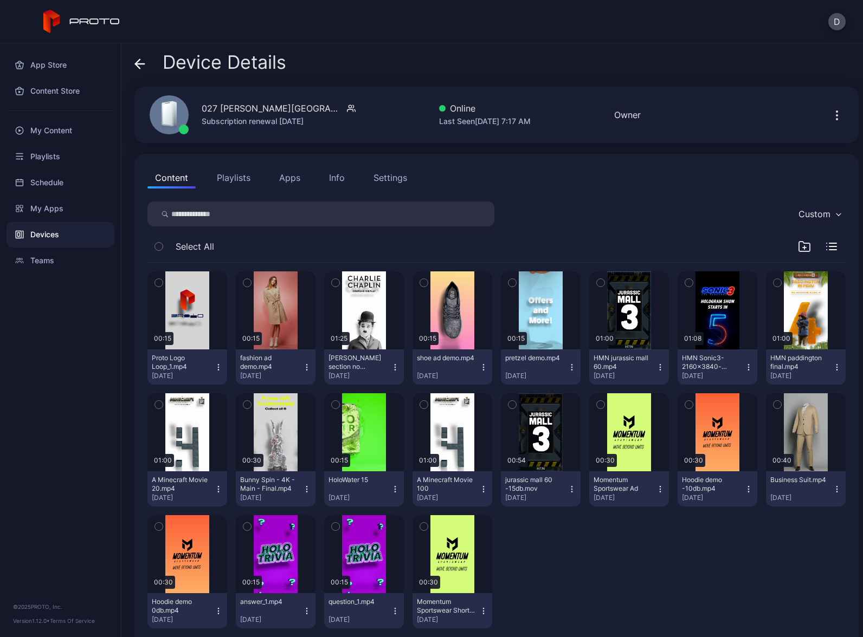
click at [238, 176] on button "Playlists" at bounding box center [233, 178] width 49 height 22
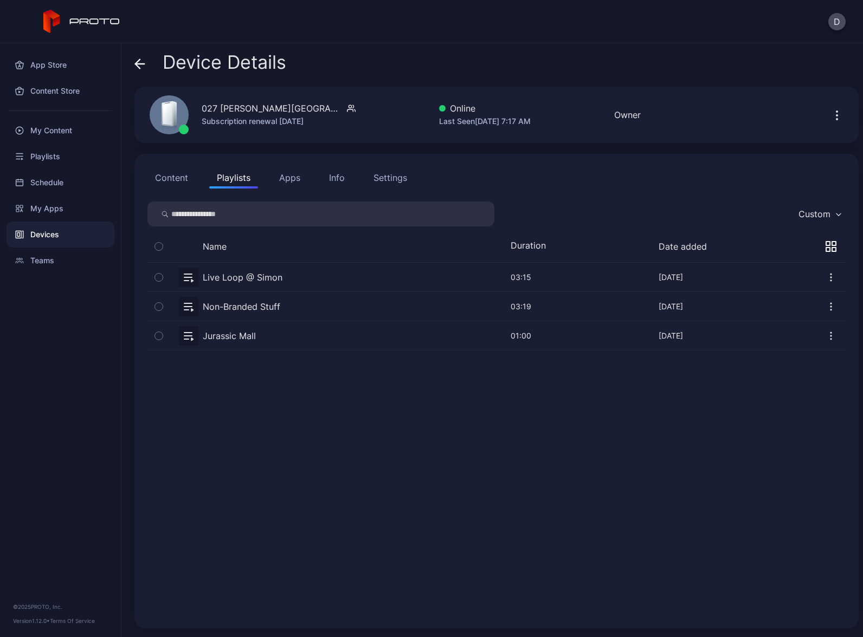
click at [300, 308] on button "button" at bounding box center [496, 306] width 698 height 29
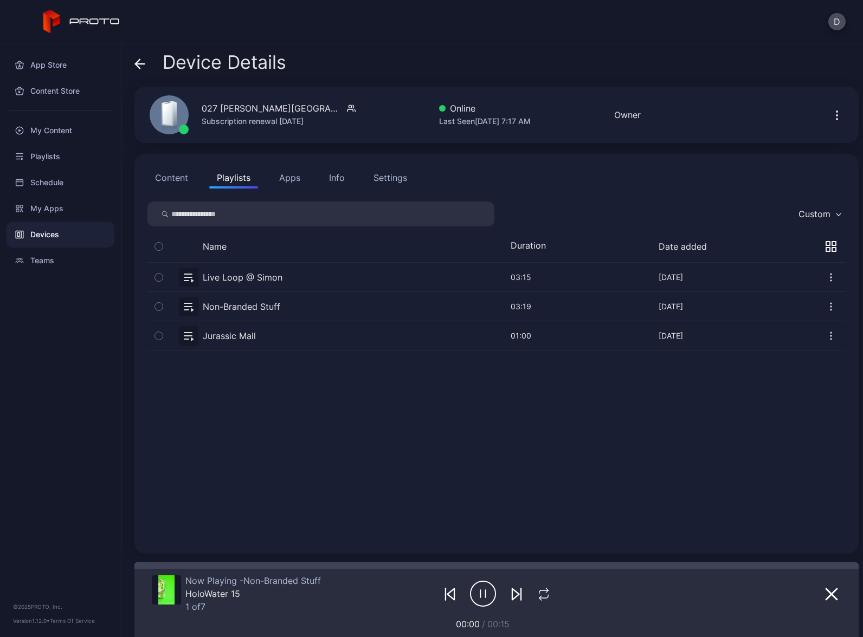
click at [77, 236] on div "Devices" at bounding box center [61, 235] width 108 height 26
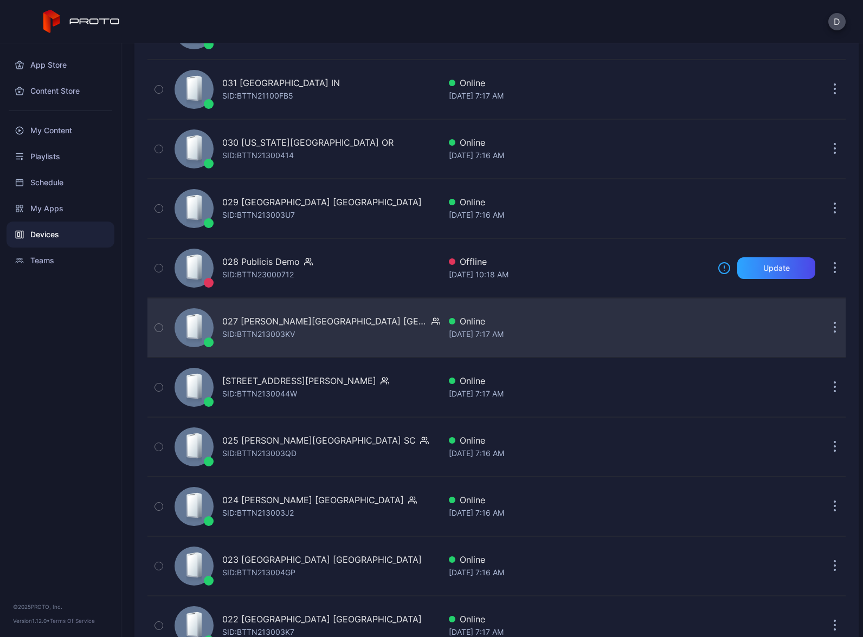
scroll to position [1069, 0]
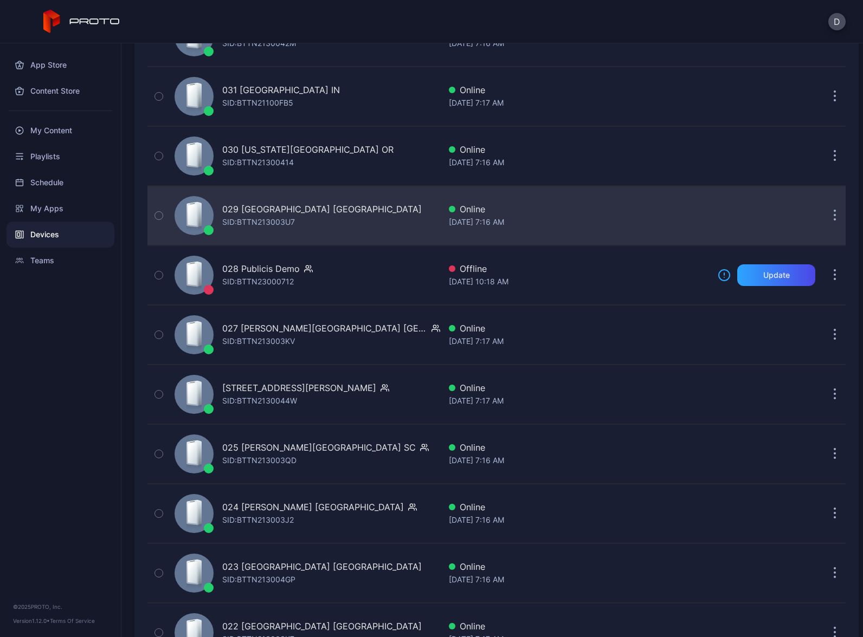
click at [371, 212] on div "029 [GEOGRAPHIC_DATA] [GEOGRAPHIC_DATA] SID: BTTN213003U7" at bounding box center [305, 216] width 270 height 54
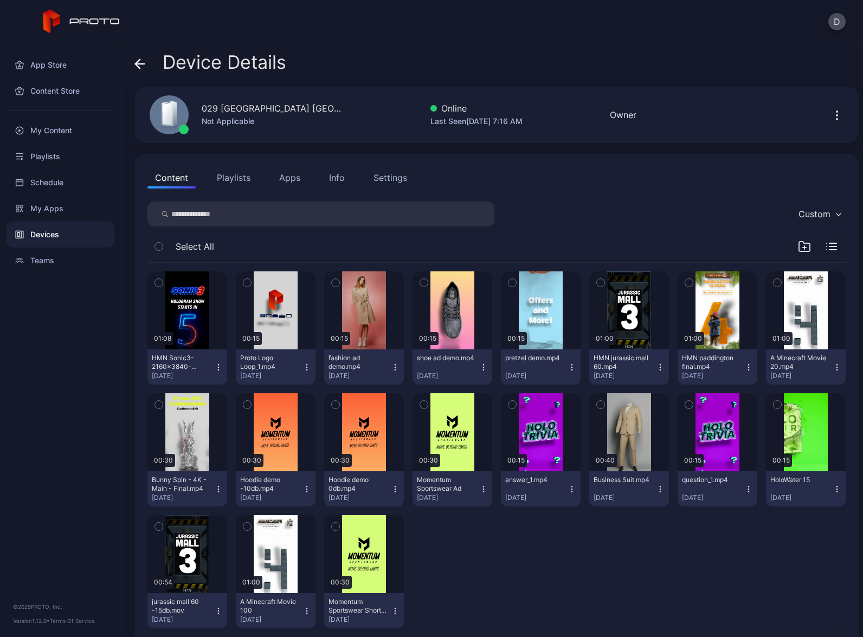
click at [232, 177] on button "Playlists" at bounding box center [233, 178] width 49 height 22
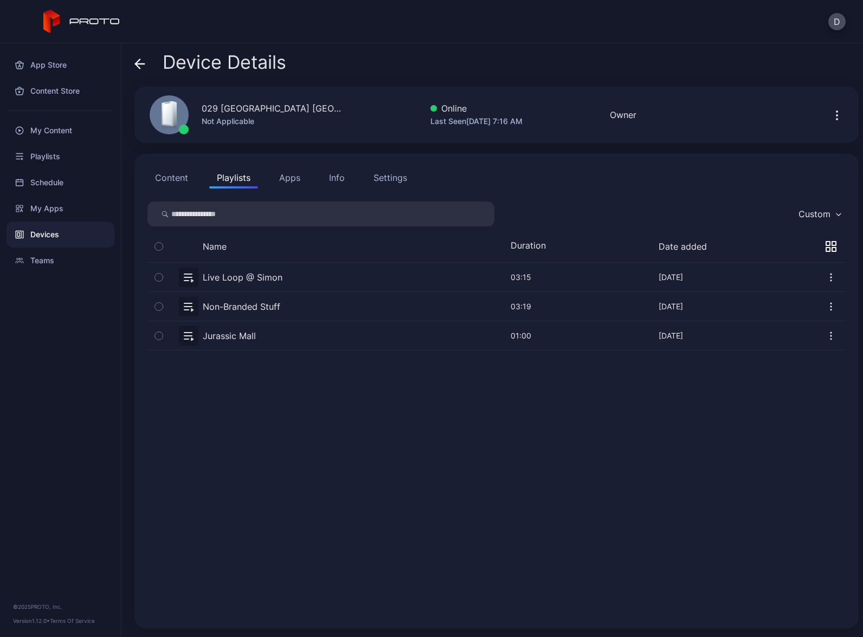
click at [296, 308] on button "button" at bounding box center [496, 306] width 698 height 29
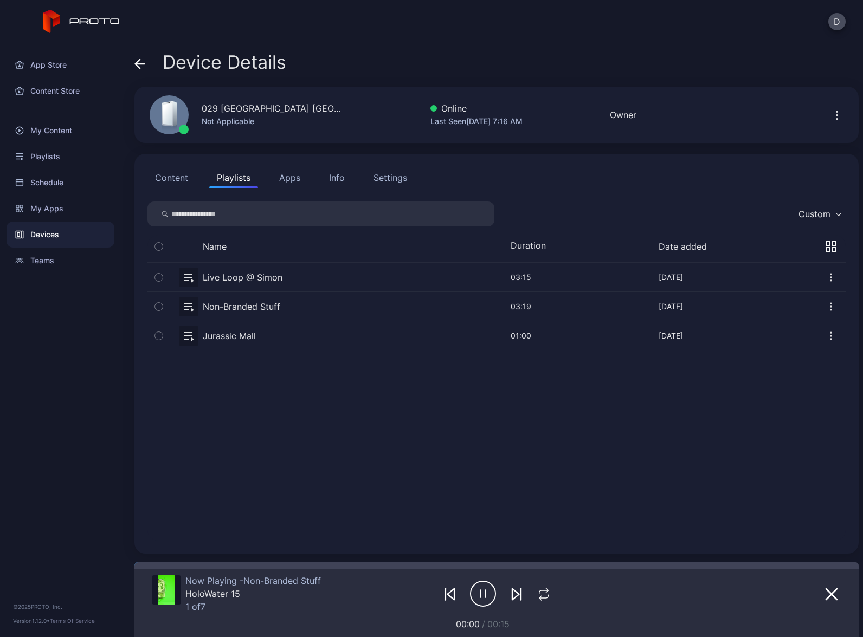
click at [73, 236] on div "Devices" at bounding box center [61, 235] width 108 height 26
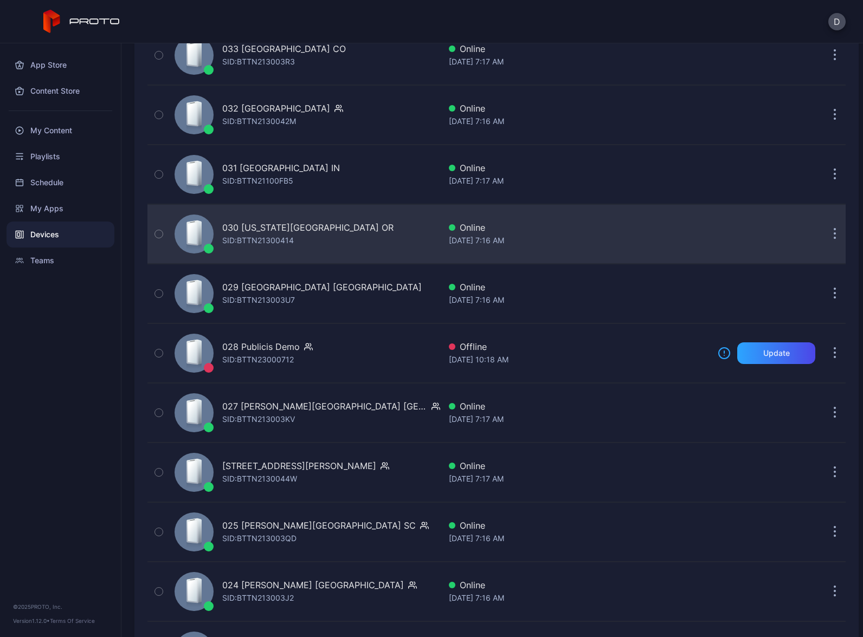
scroll to position [984, 0]
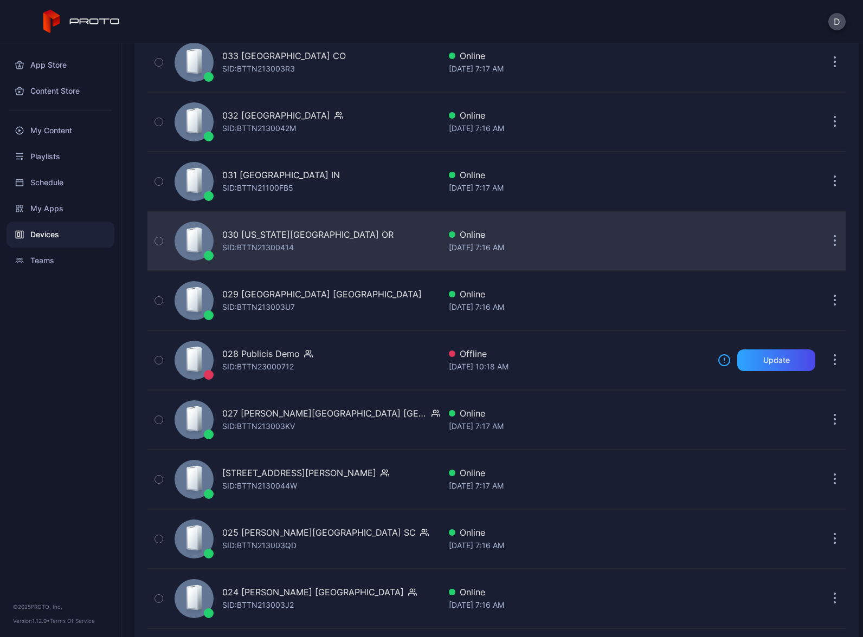
click at [381, 244] on div "030 [US_STATE][GEOGRAPHIC_DATA] OR SID: BTTN21300414" at bounding box center [305, 241] width 270 height 54
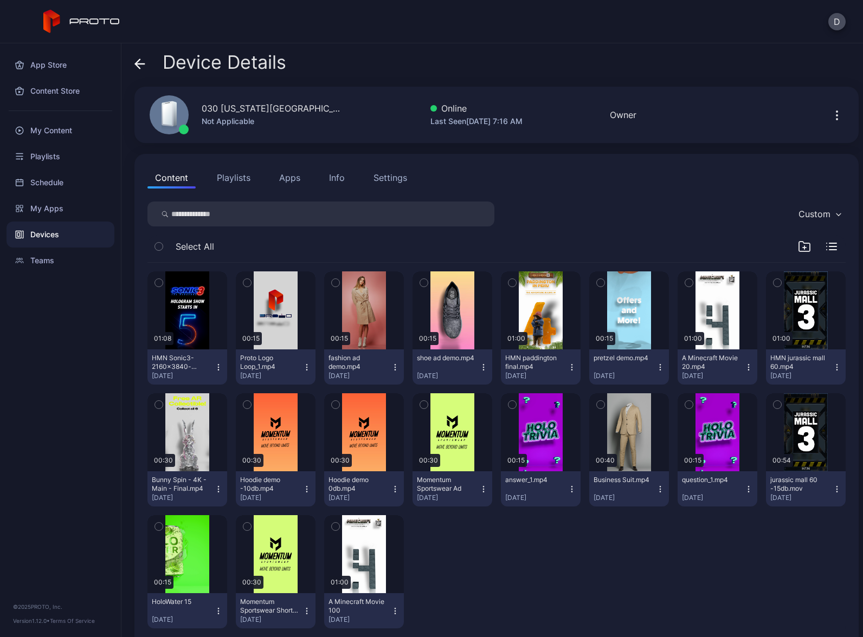
click at [238, 175] on button "Playlists" at bounding box center [233, 178] width 49 height 22
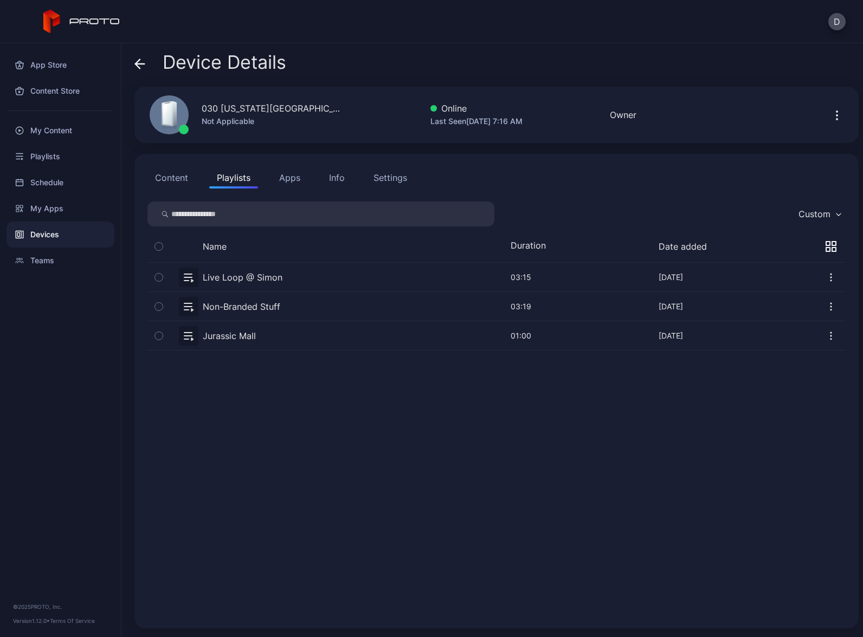
click at [298, 309] on button "button" at bounding box center [496, 306] width 698 height 29
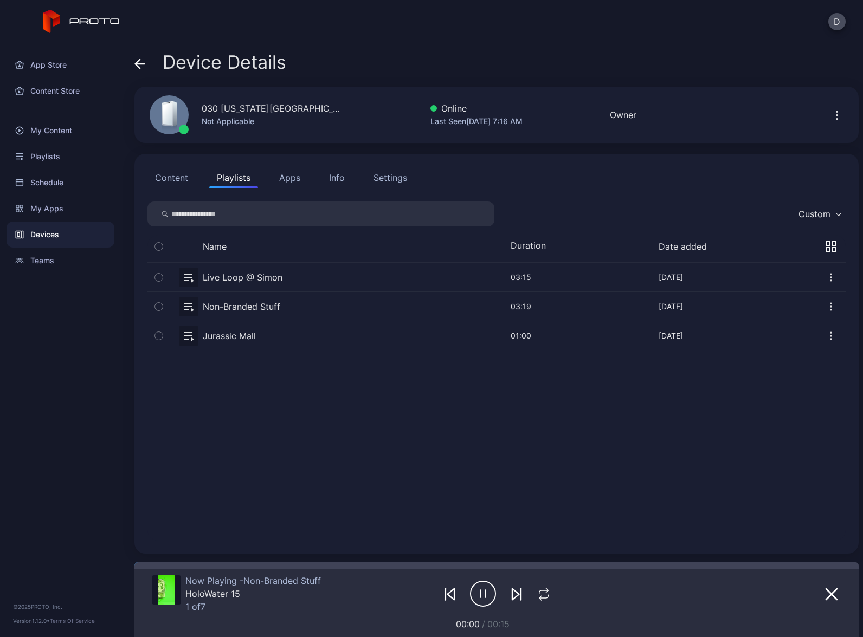
click at [70, 238] on div "Devices" at bounding box center [61, 235] width 108 height 26
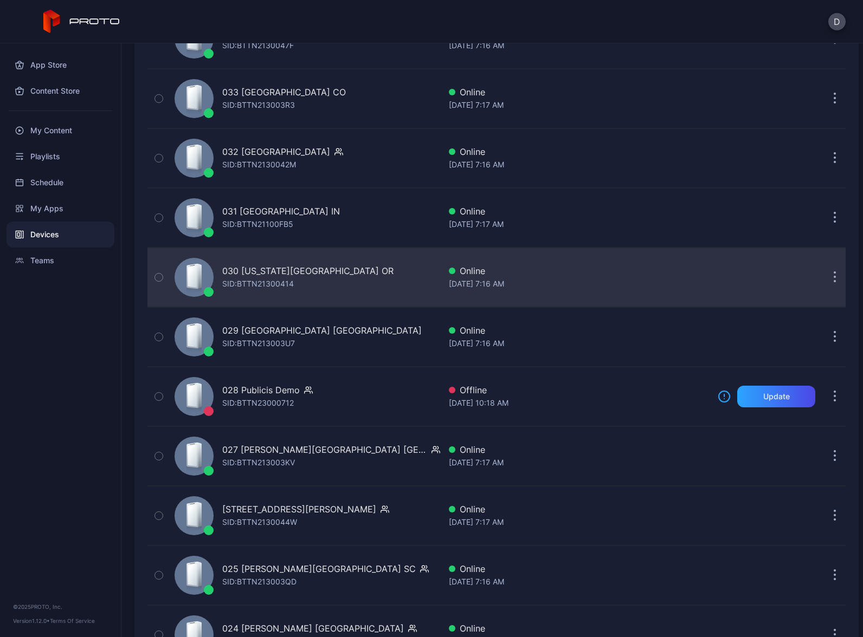
scroll to position [914, 0]
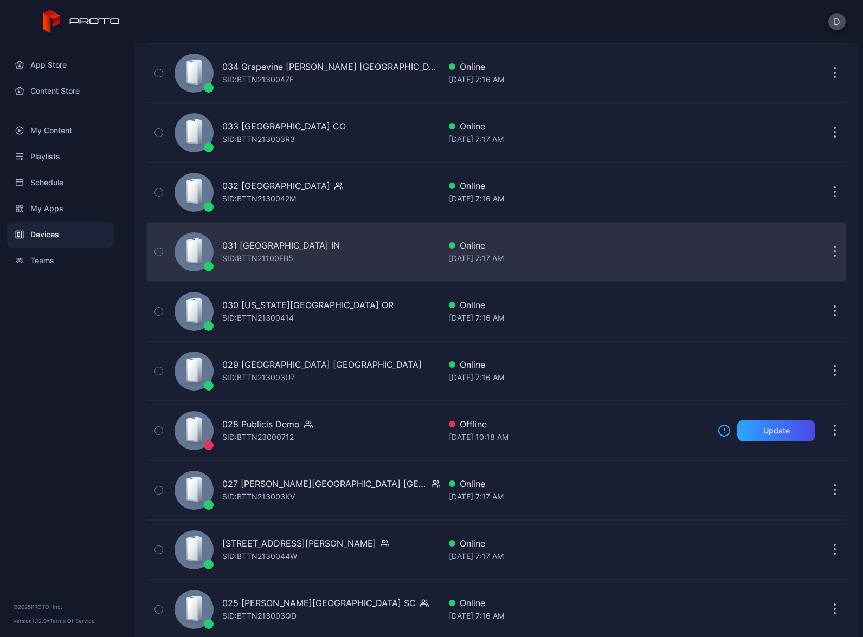
click at [364, 257] on div "031 [GEOGRAPHIC_DATA] IN SID: BTTN21100FB5" at bounding box center [305, 252] width 270 height 54
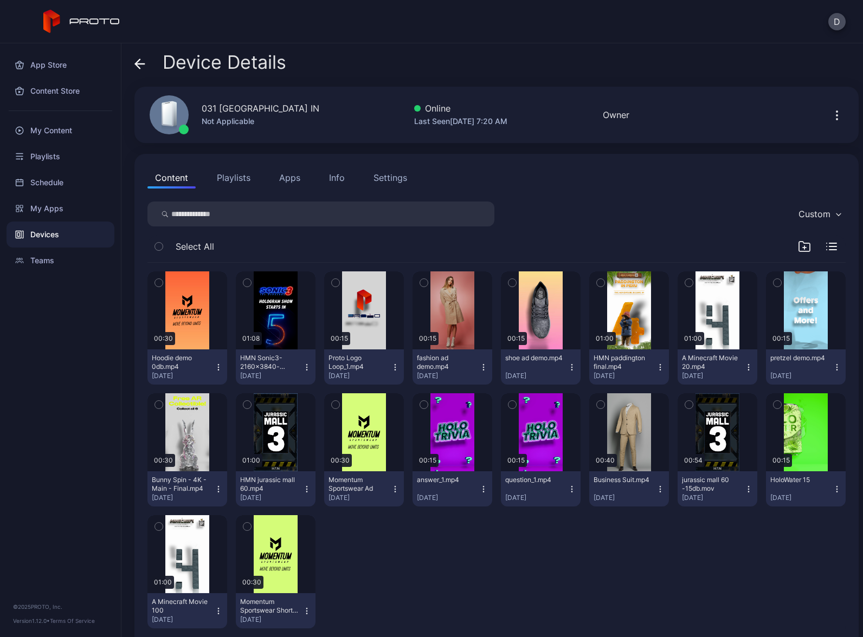
click at [235, 177] on button "Playlists" at bounding box center [233, 178] width 49 height 22
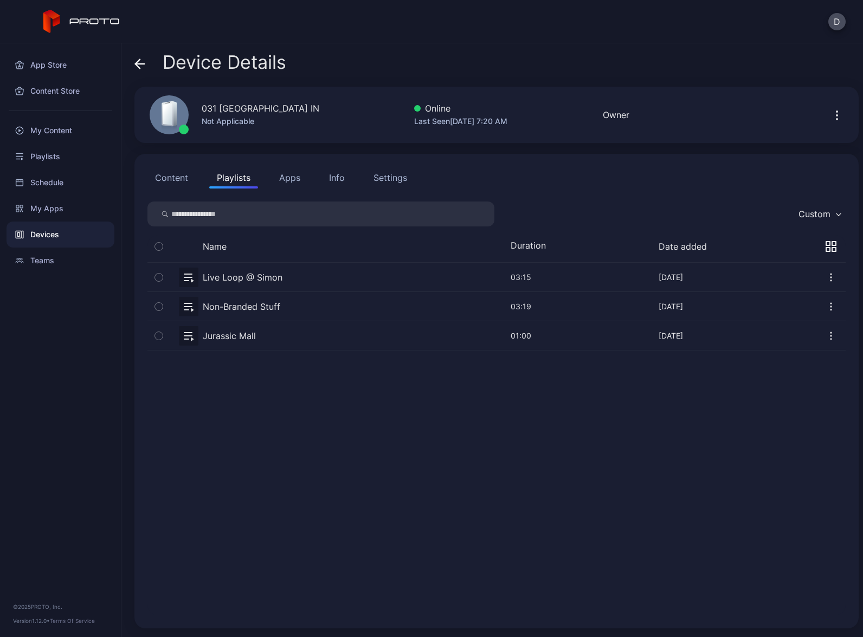
click at [299, 305] on button "button" at bounding box center [496, 306] width 698 height 29
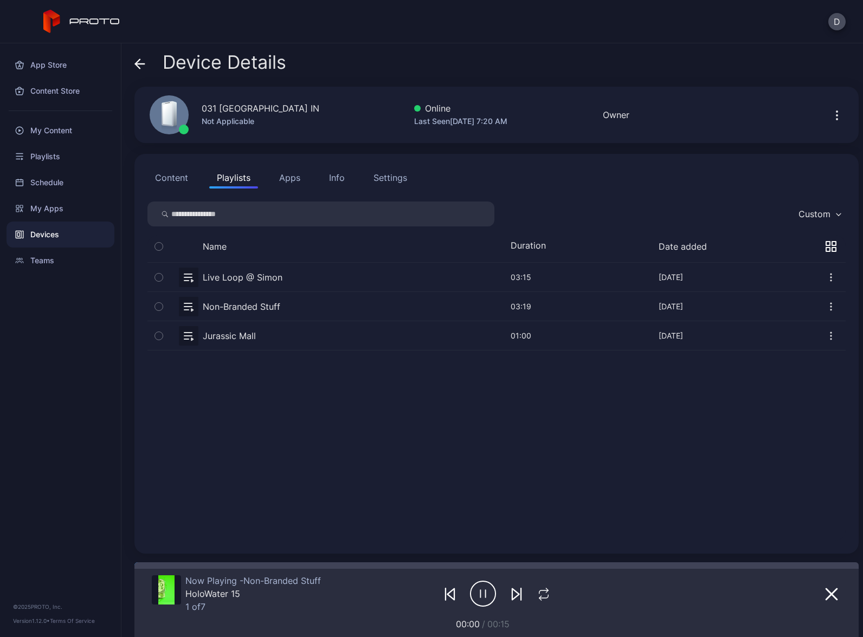
click at [70, 237] on div "Devices" at bounding box center [61, 235] width 108 height 26
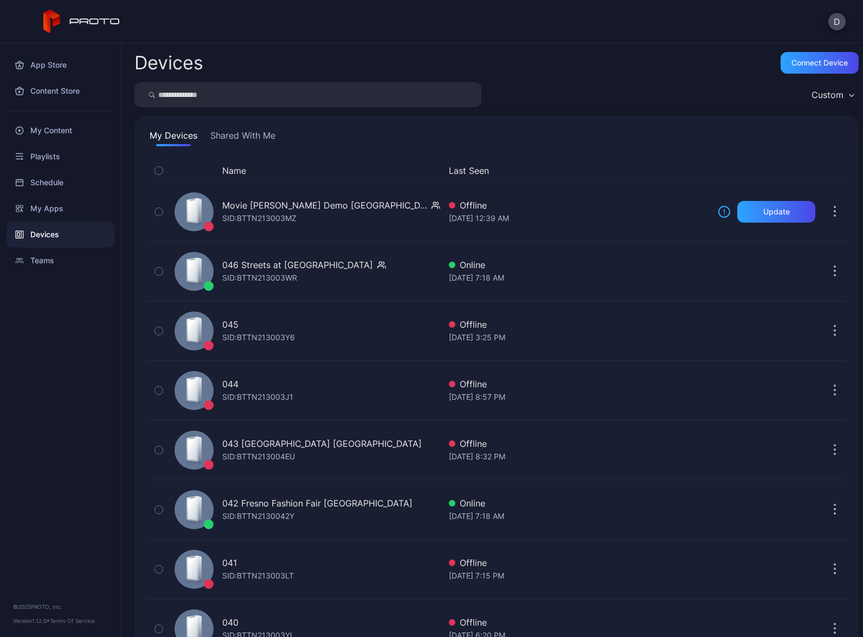
scroll to position [914, 0]
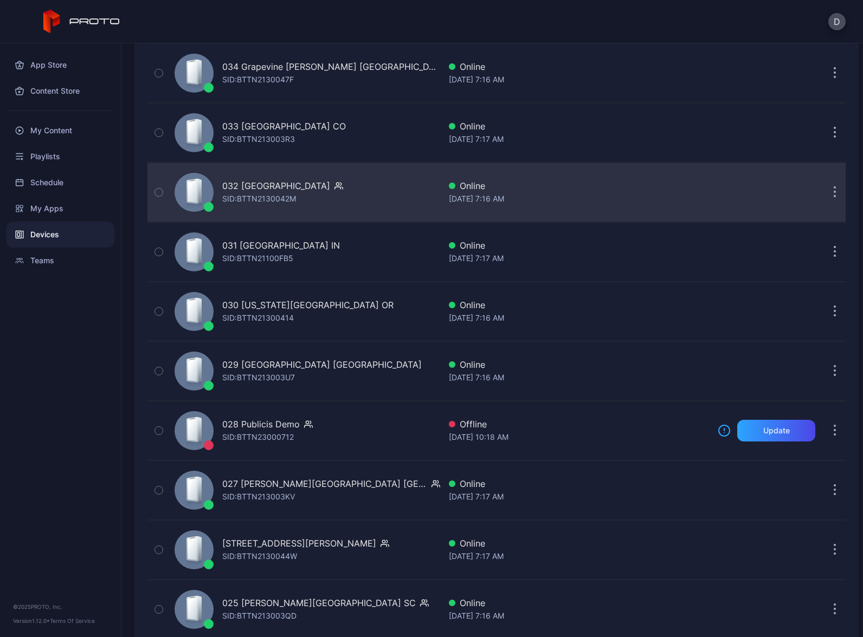
click at [341, 195] on div "032 [GEOGRAPHIC_DATA] SID: BTTN2130042M" at bounding box center [305, 192] width 270 height 54
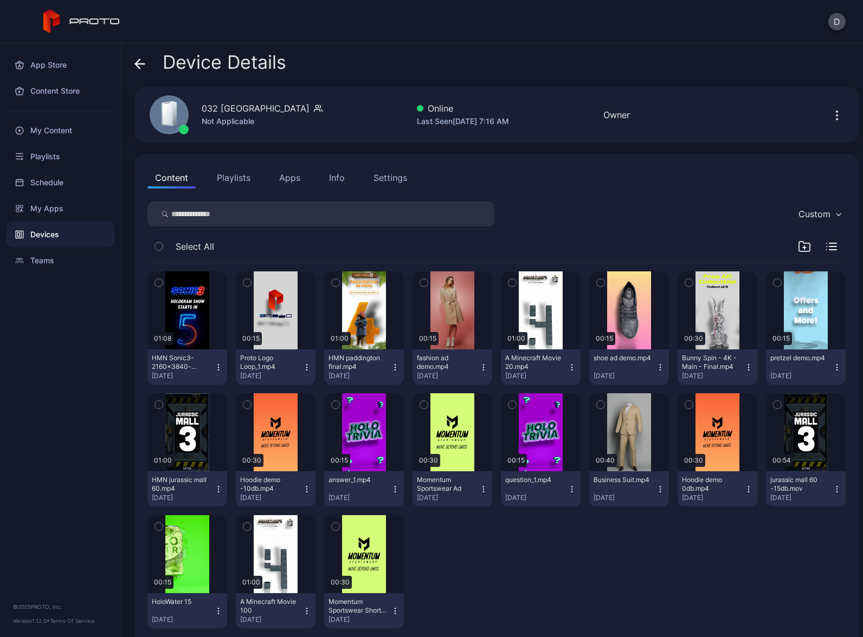
click at [232, 178] on button "Playlists" at bounding box center [233, 178] width 49 height 22
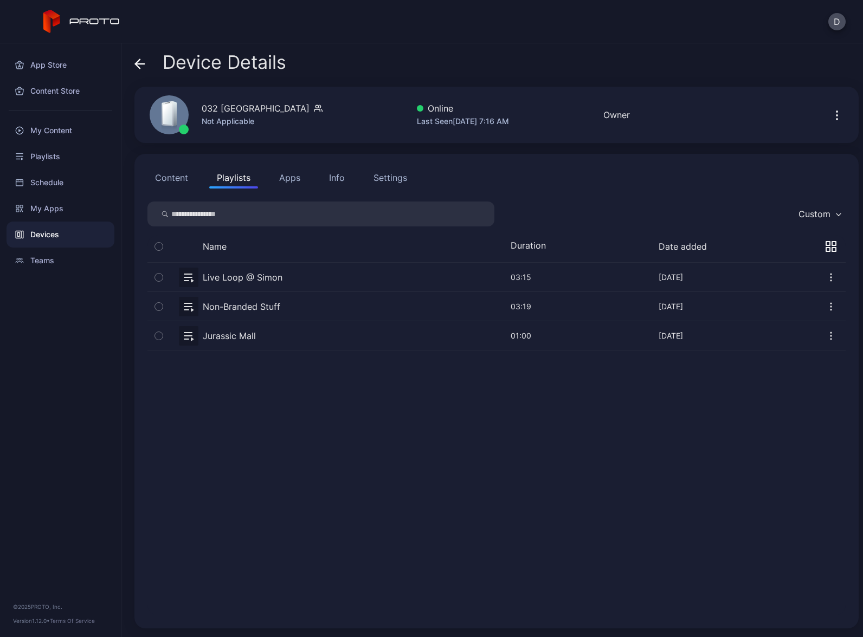
click at [305, 308] on button "button" at bounding box center [496, 306] width 698 height 29
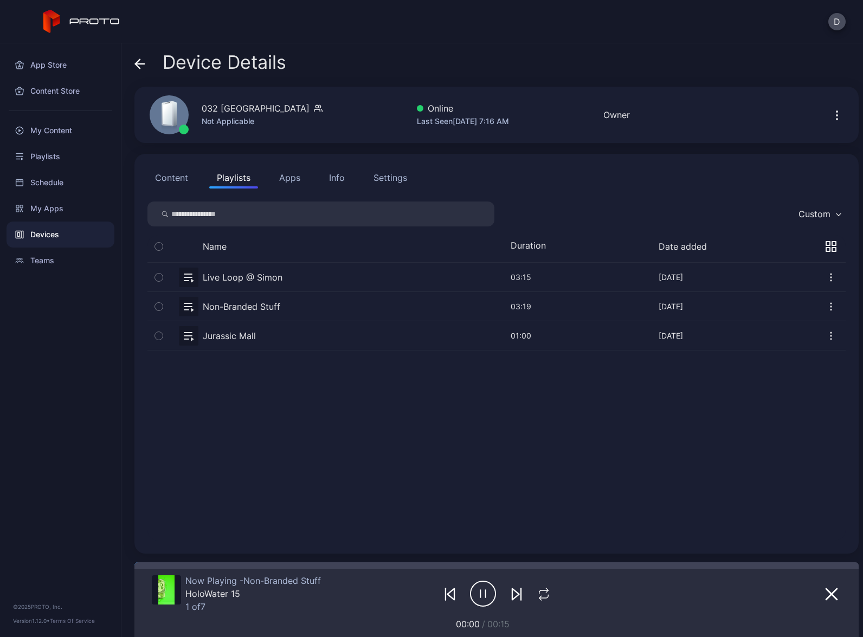
click at [81, 239] on div "Devices" at bounding box center [61, 235] width 108 height 26
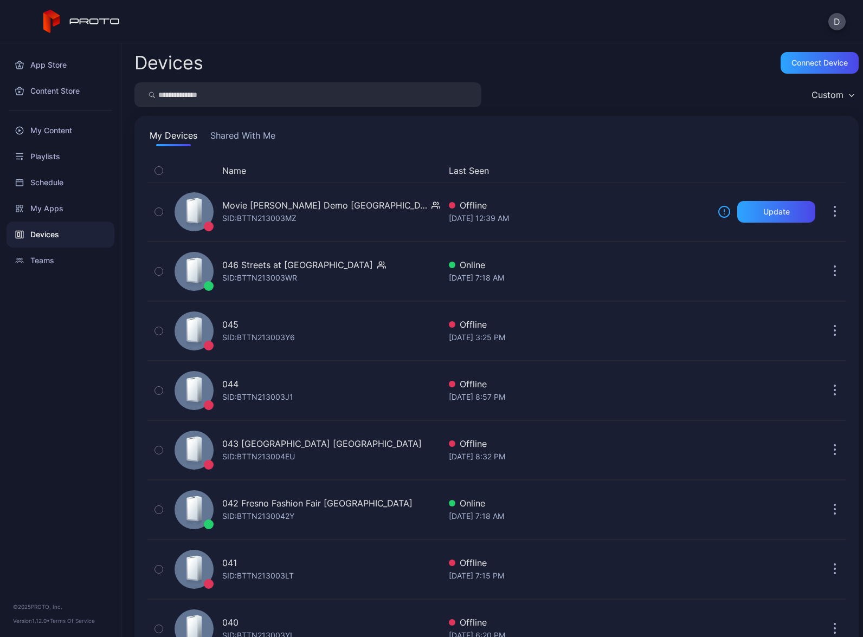
scroll to position [914, 0]
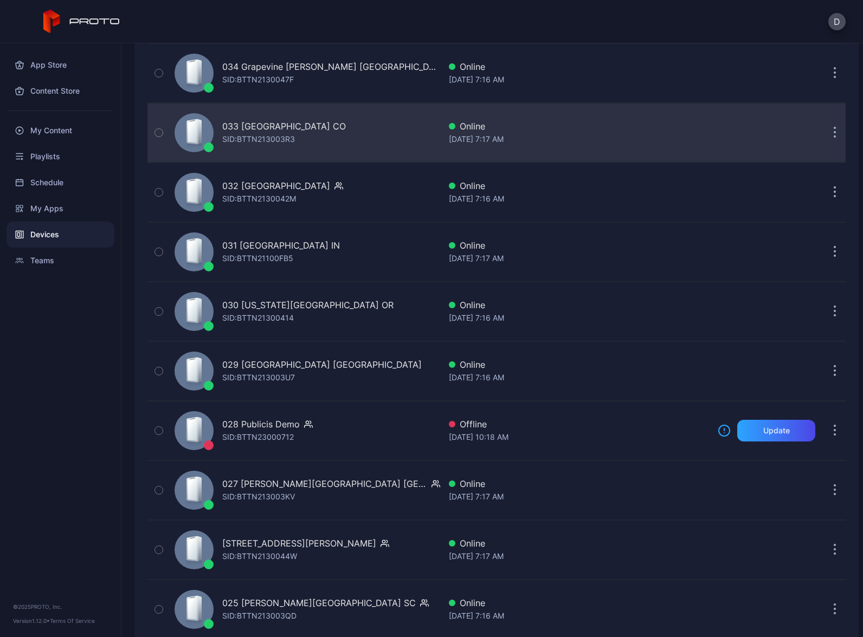
click at [358, 145] on div "033 FlatIron Crossing CO SID: BTTN213003R3" at bounding box center [305, 133] width 270 height 54
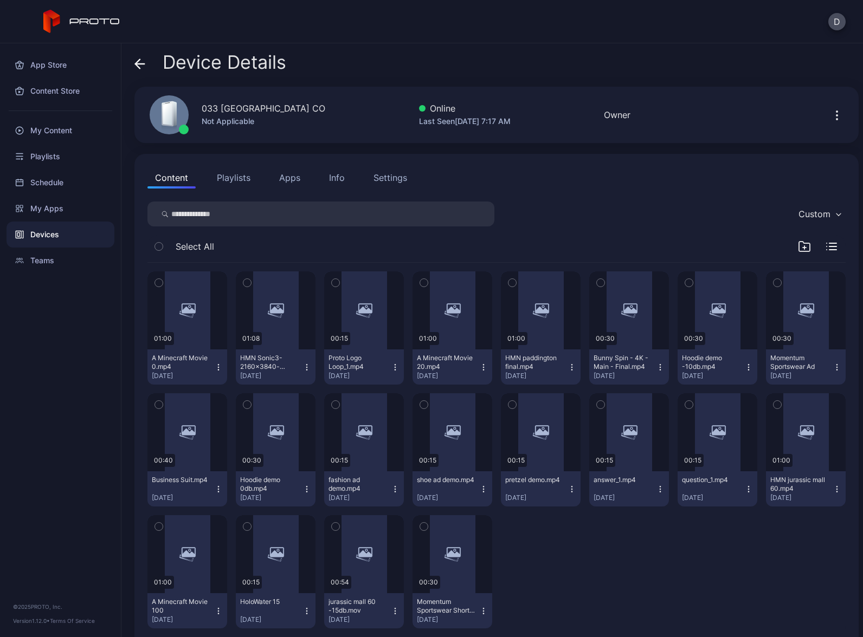
click at [227, 179] on button "Playlists" at bounding box center [233, 178] width 49 height 22
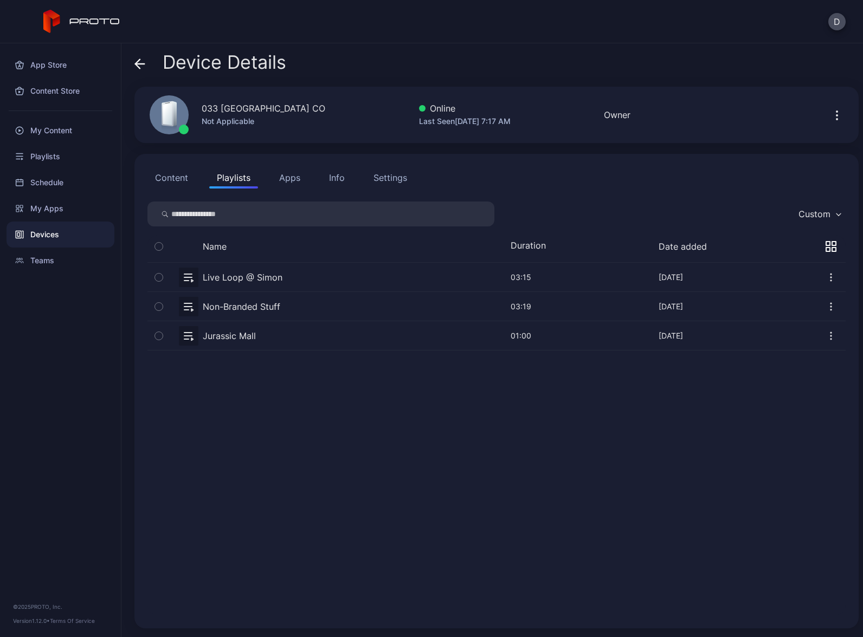
click at [297, 306] on button "button" at bounding box center [496, 306] width 698 height 29
click at [72, 235] on div "Devices" at bounding box center [61, 235] width 108 height 26
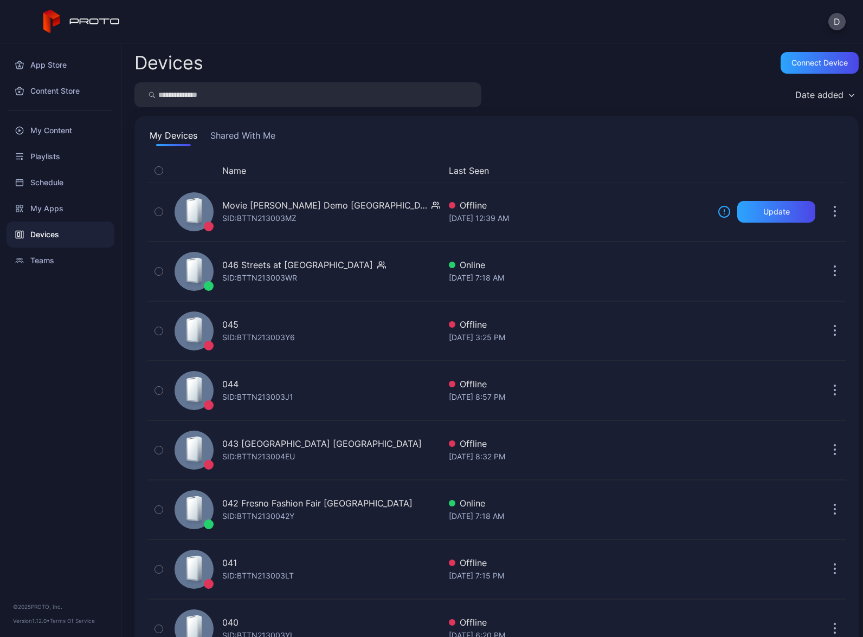
scroll to position [914, 0]
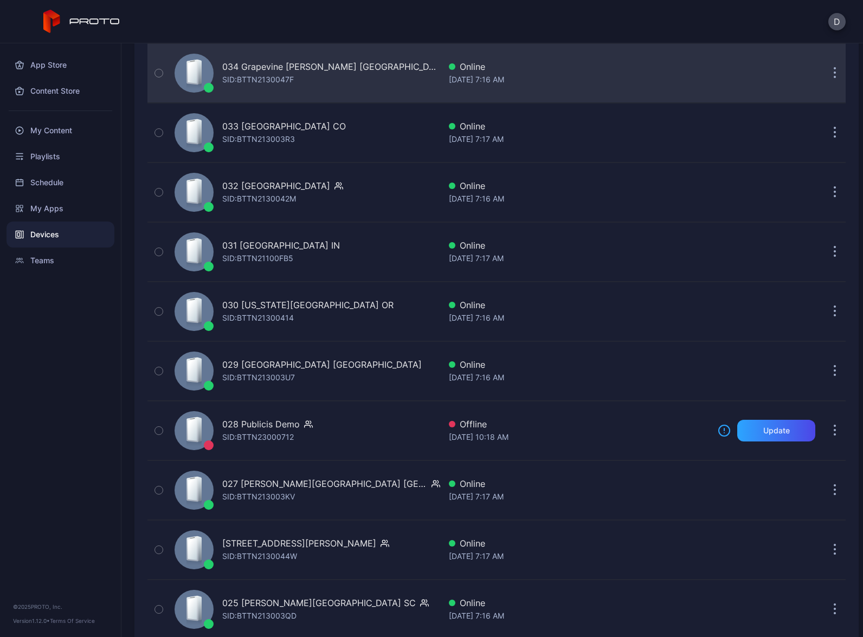
click at [352, 71] on div "034 Grapevine [PERSON_NAME] [GEOGRAPHIC_DATA] [PERSON_NAME]: BTTN2130047F" at bounding box center [305, 73] width 270 height 54
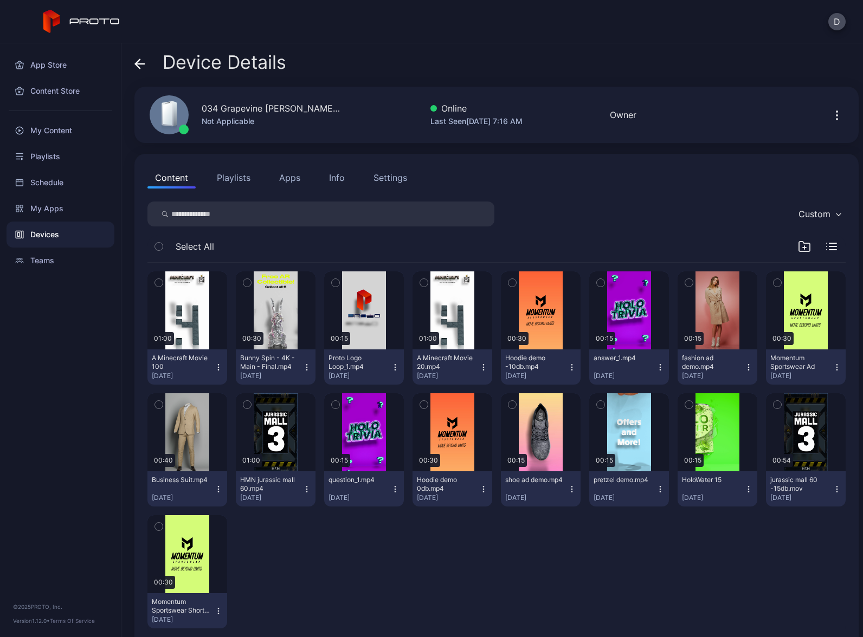
click at [238, 185] on button "Playlists" at bounding box center [233, 178] width 49 height 22
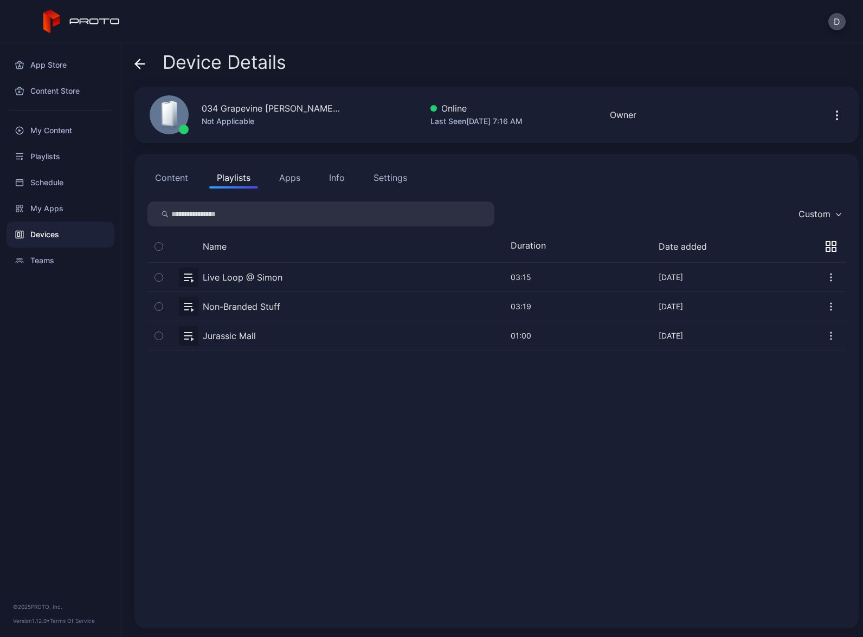
click at [293, 308] on button "button" at bounding box center [496, 306] width 698 height 29
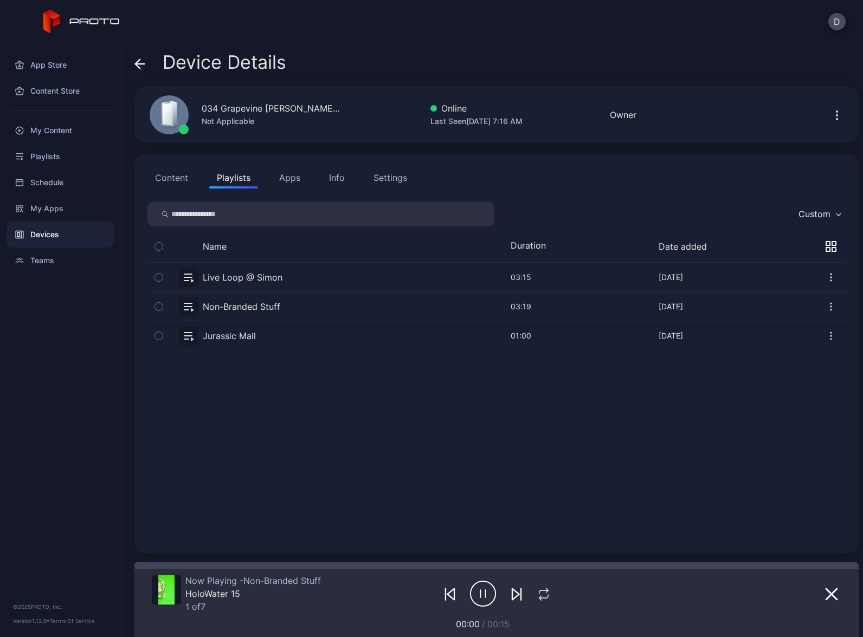
click at [82, 236] on div "Devices" at bounding box center [61, 235] width 108 height 26
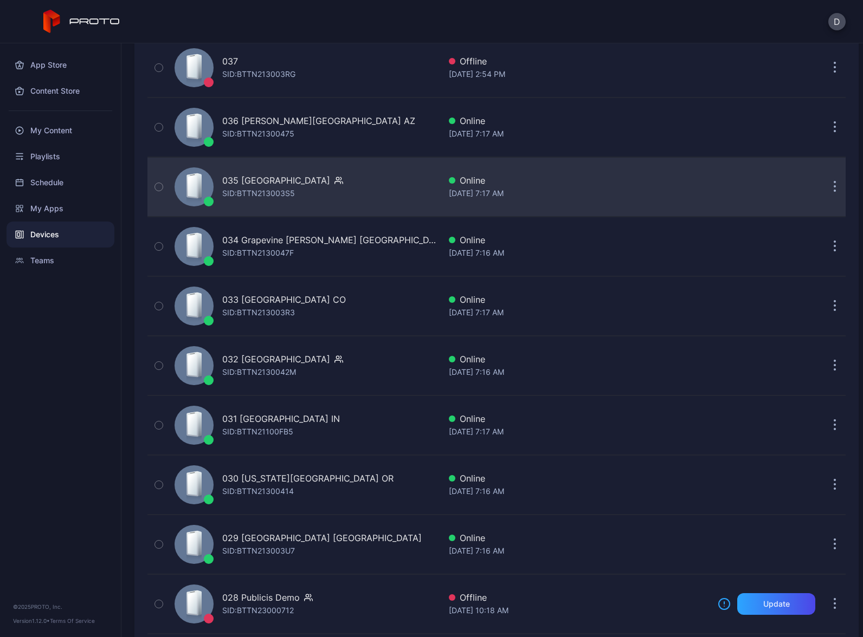
scroll to position [718, 0]
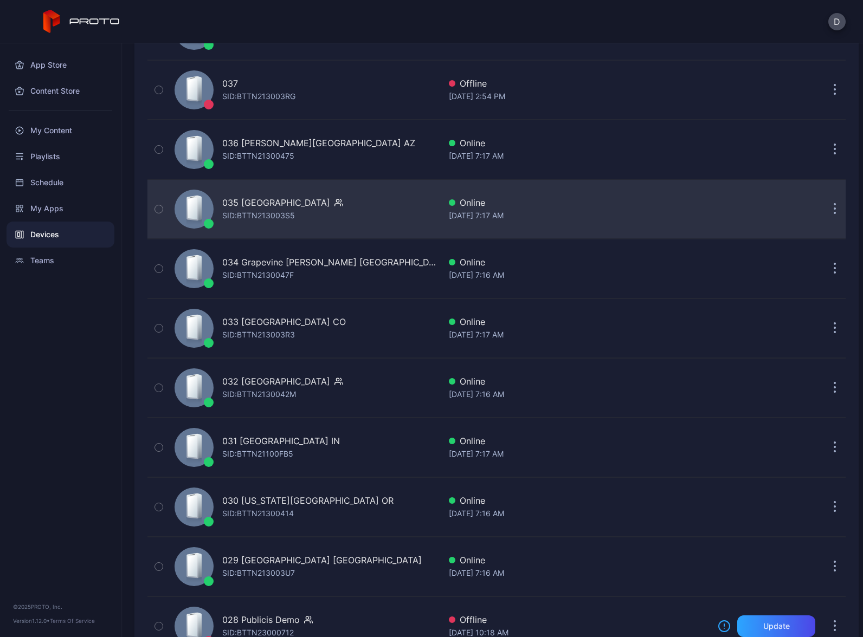
click at [355, 219] on div "035 [GEOGRAPHIC_DATA] SID: BTTN213003S5" at bounding box center [305, 209] width 270 height 54
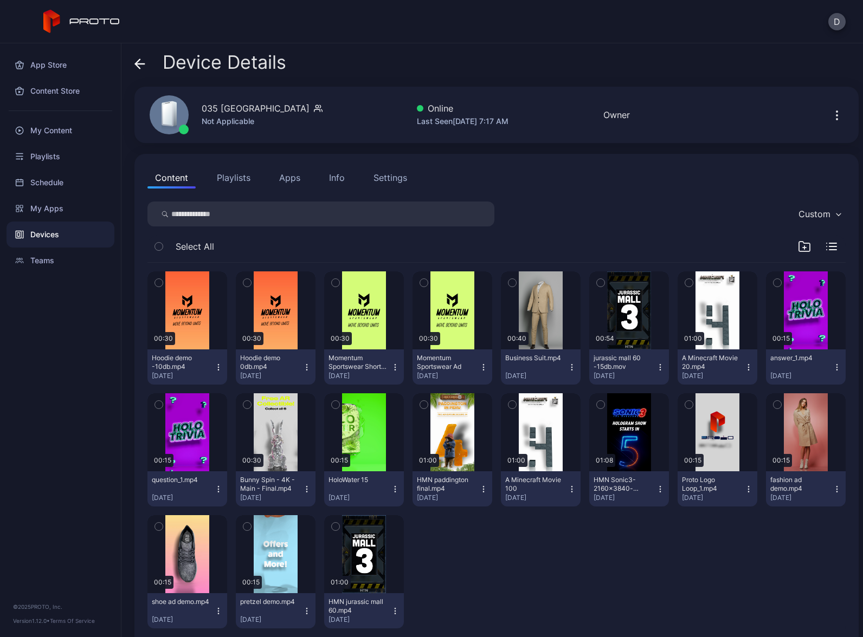
click at [242, 173] on button "Playlists" at bounding box center [233, 178] width 49 height 22
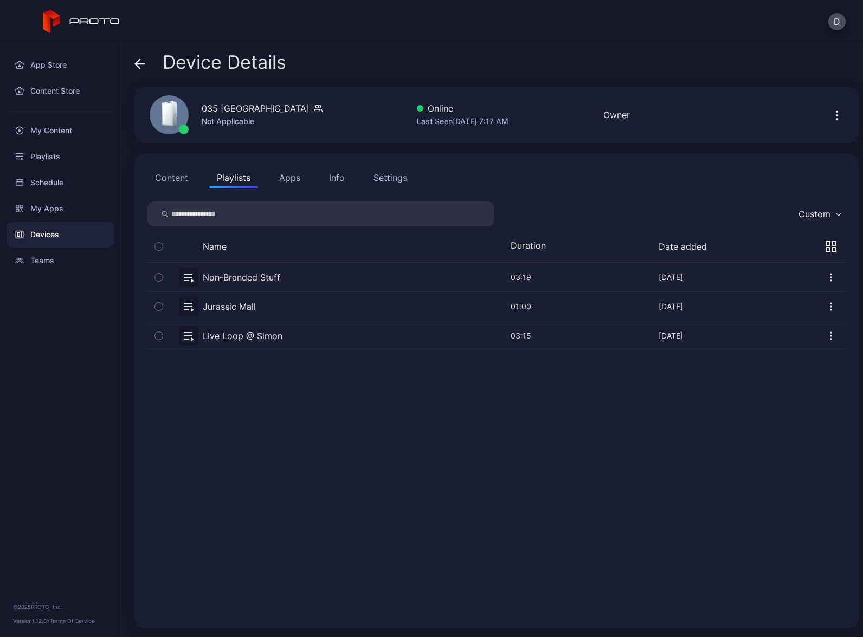
click at [297, 277] on button "button" at bounding box center [496, 277] width 698 height 29
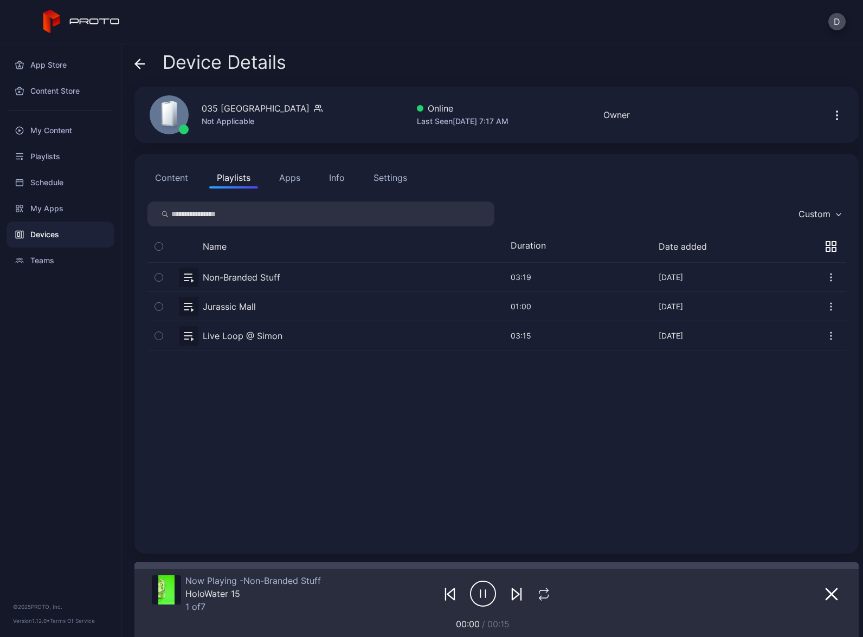
click at [69, 234] on div "Devices" at bounding box center [61, 235] width 108 height 26
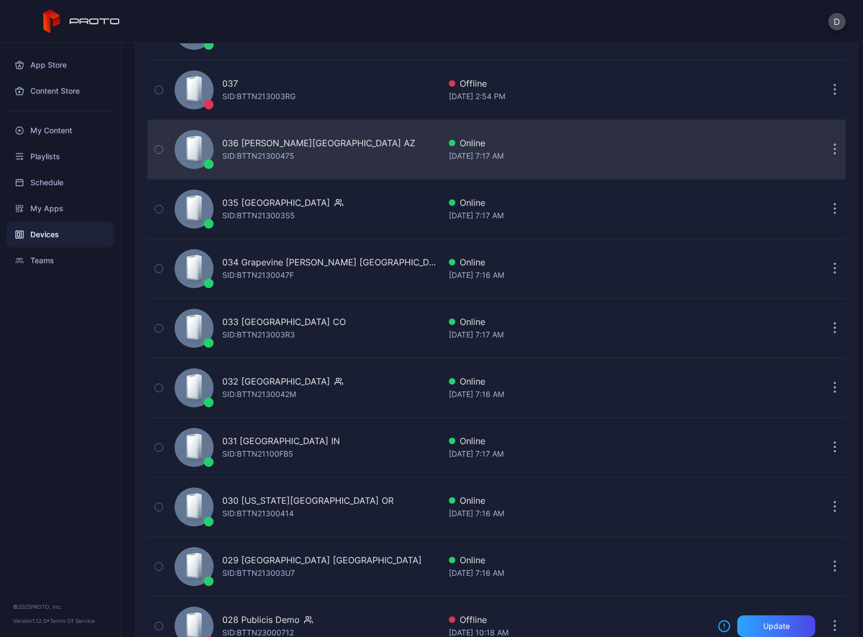
scroll to position [704, 0]
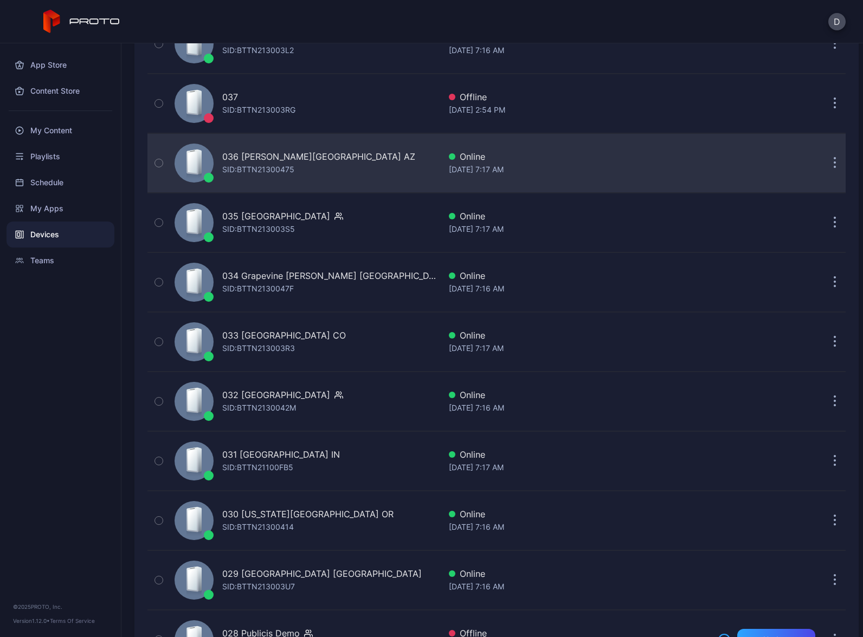
click at [331, 175] on div "036 [PERSON_NAME][GEOGRAPHIC_DATA] AZ SID: BTTN21300475" at bounding box center [318, 163] width 193 height 26
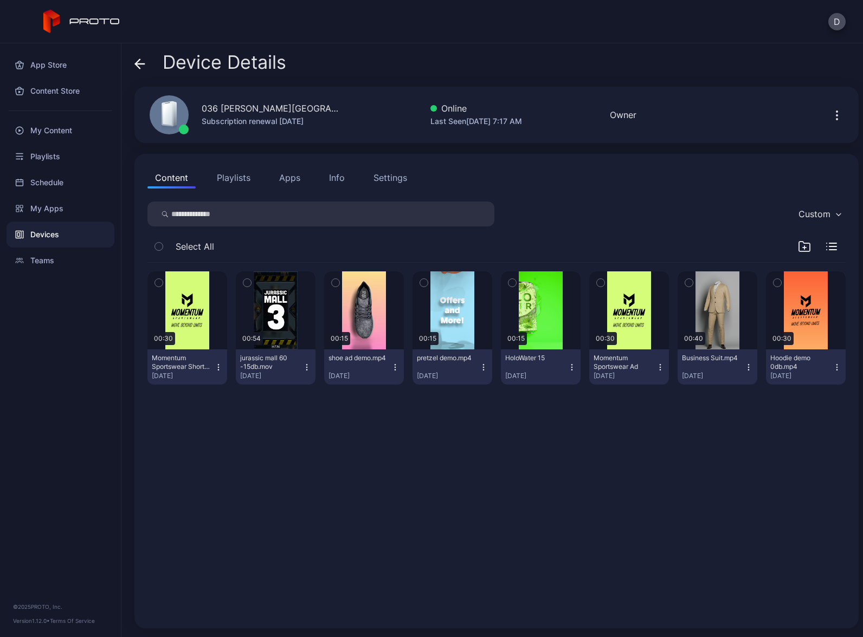
click at [238, 175] on button "Playlists" at bounding box center [233, 178] width 49 height 22
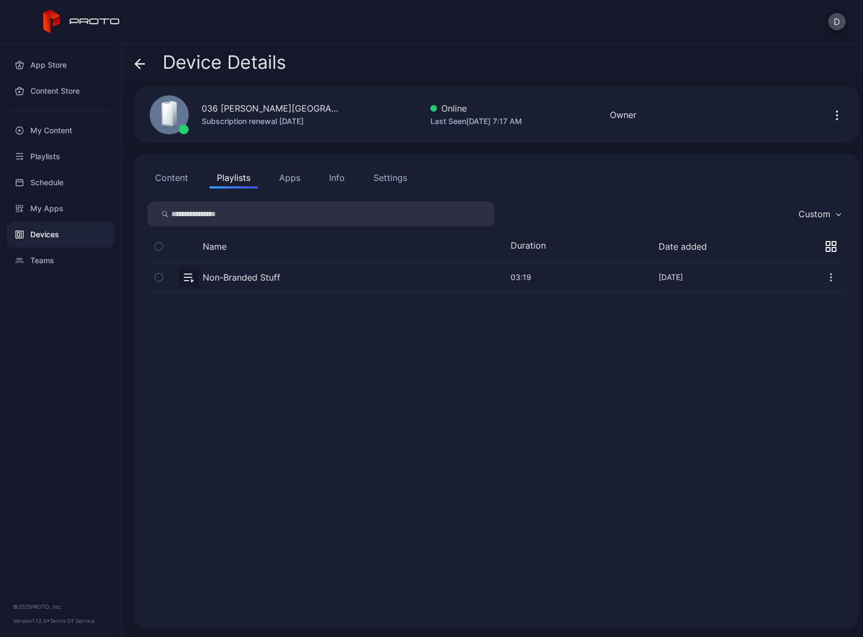
click at [309, 281] on button "button" at bounding box center [496, 277] width 698 height 29
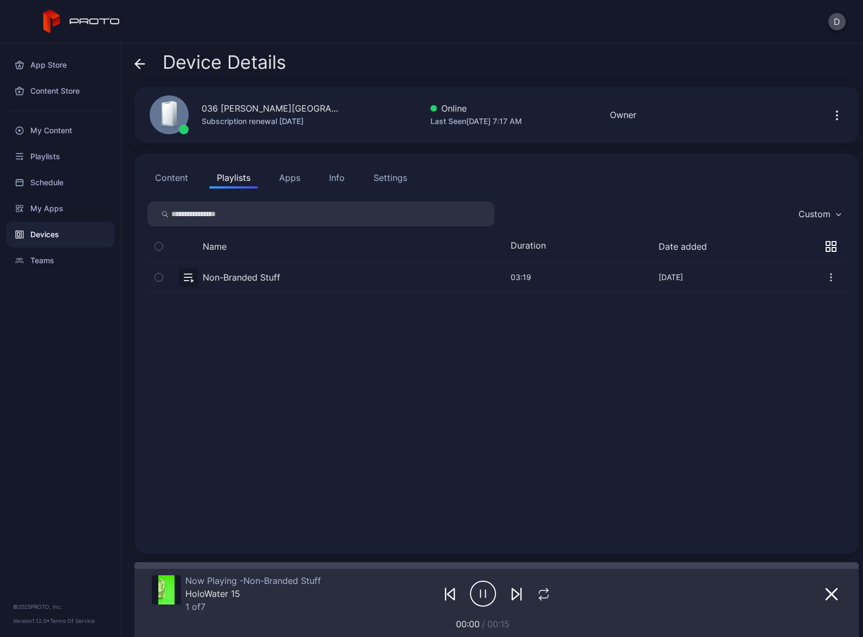
click at [68, 230] on div "Devices" at bounding box center [61, 235] width 108 height 26
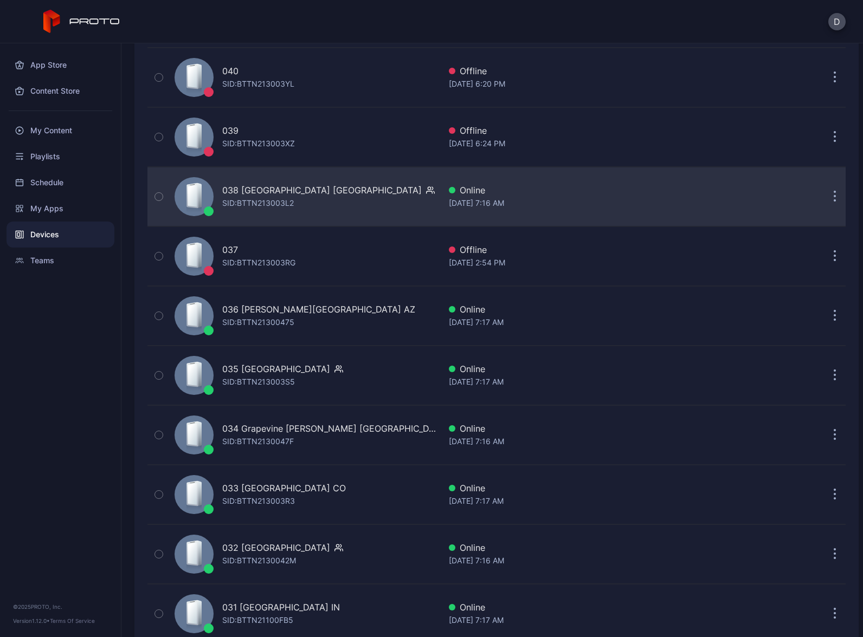
scroll to position [545, 0]
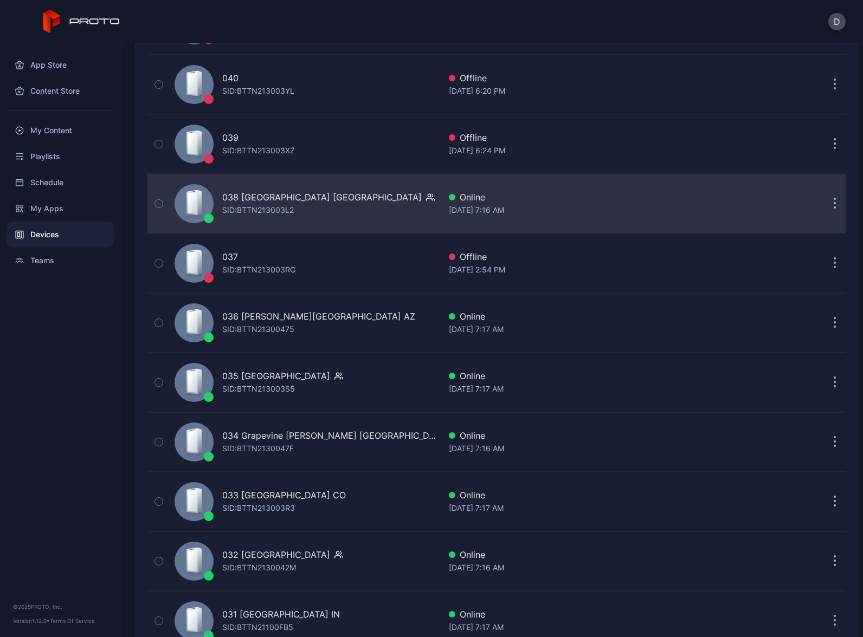
click at [340, 218] on div "038 [GEOGRAPHIC_DATA] [GEOGRAPHIC_DATA] SID: BTTN213003L2" at bounding box center [305, 204] width 270 height 54
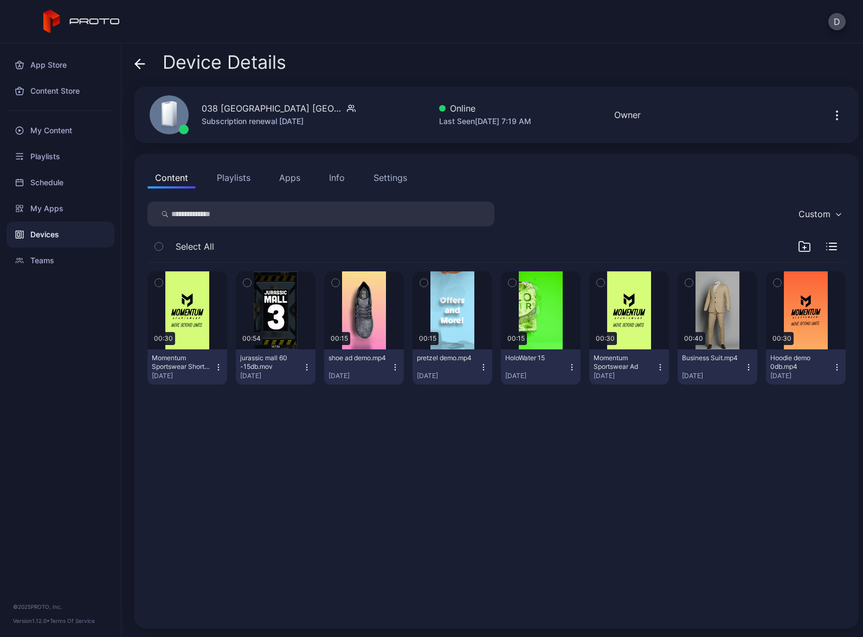
click at [236, 177] on button "Playlists" at bounding box center [233, 178] width 49 height 22
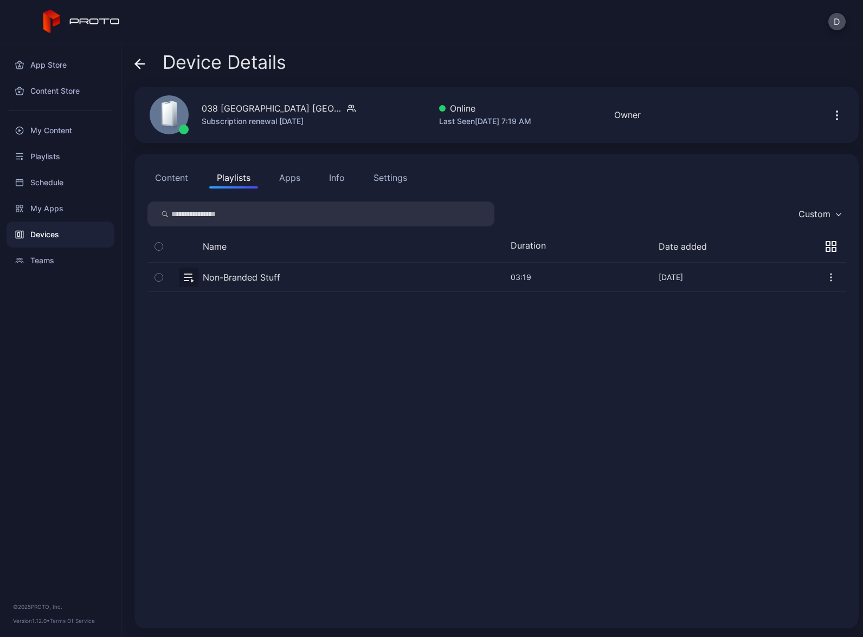
click at [301, 275] on button "button" at bounding box center [496, 277] width 698 height 29
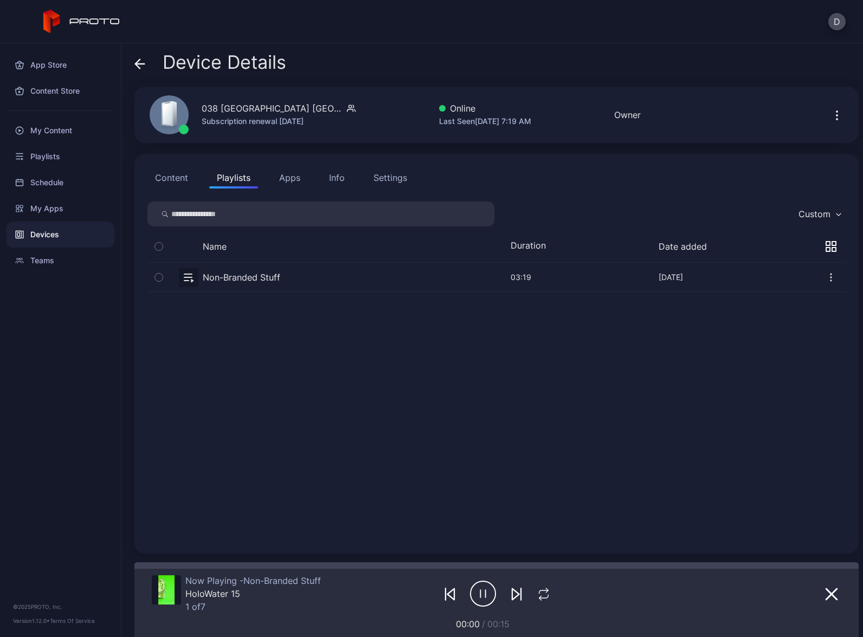
click at [72, 232] on div "Devices" at bounding box center [61, 235] width 108 height 26
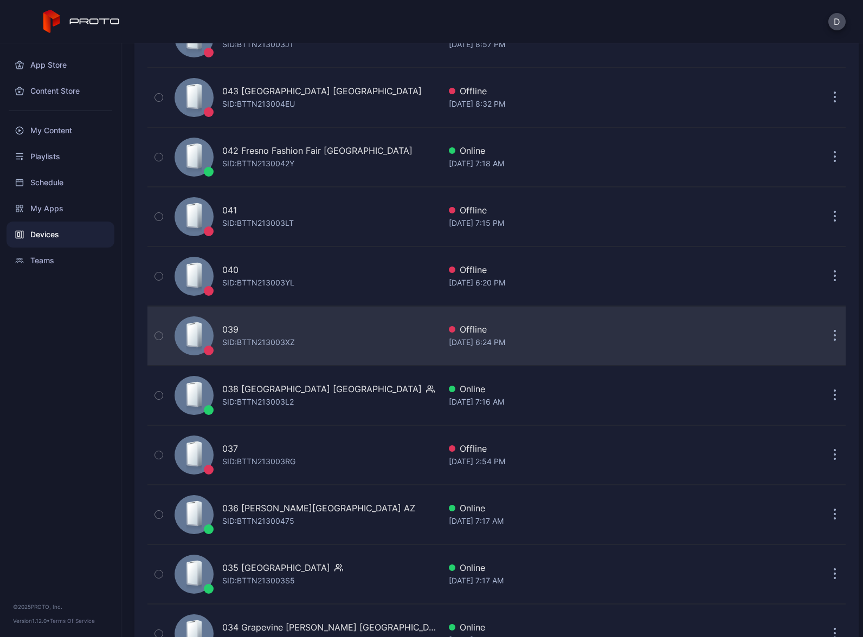
scroll to position [346, 0]
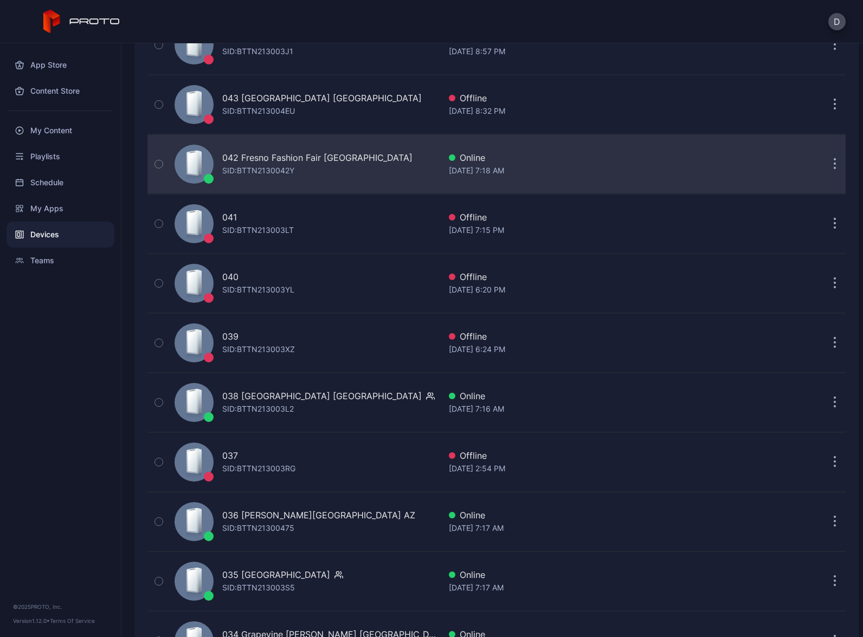
click at [318, 174] on div "042 Fresno Fashion Fair CA SID: BTTN2130042Y" at bounding box center [317, 164] width 190 height 26
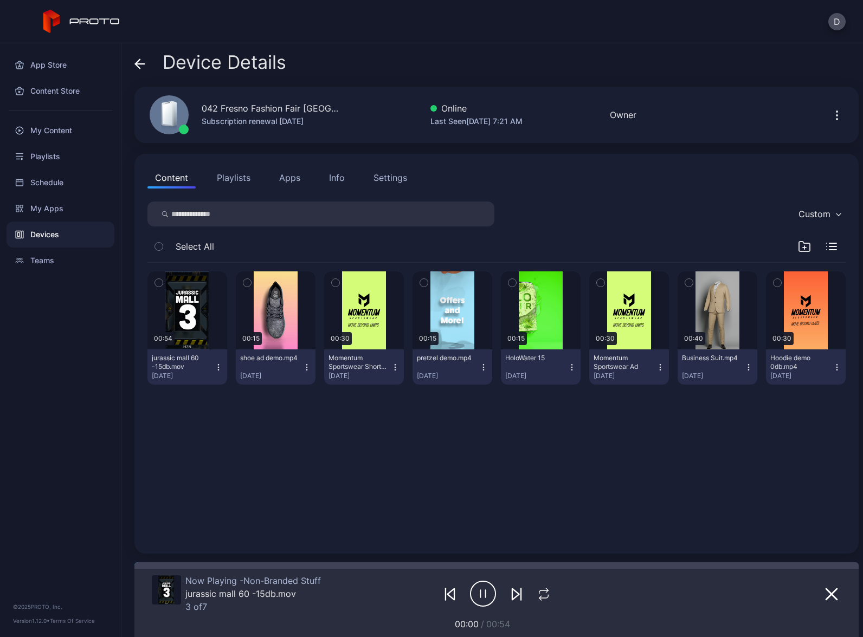
click at [232, 182] on button "Playlists" at bounding box center [233, 178] width 49 height 22
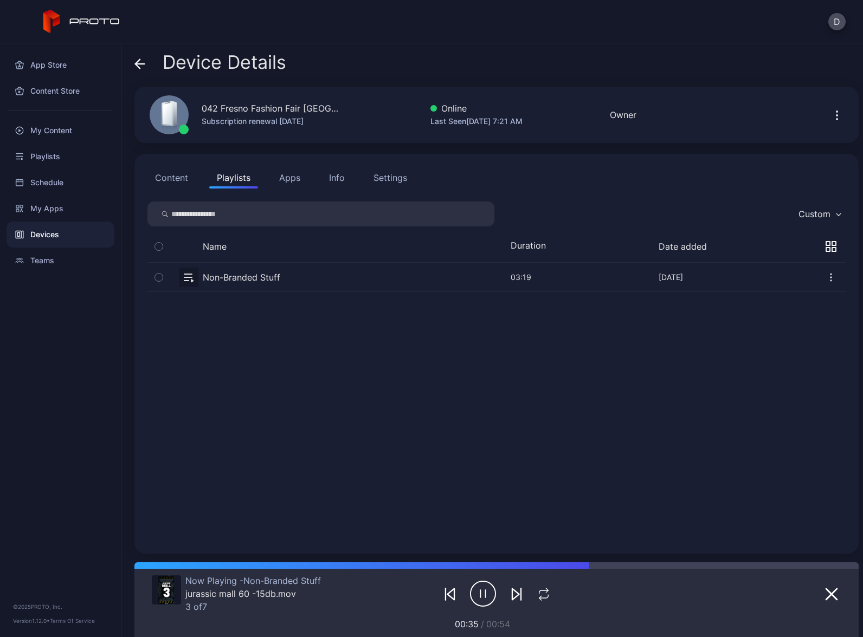
click at [81, 235] on div "Devices" at bounding box center [61, 235] width 108 height 26
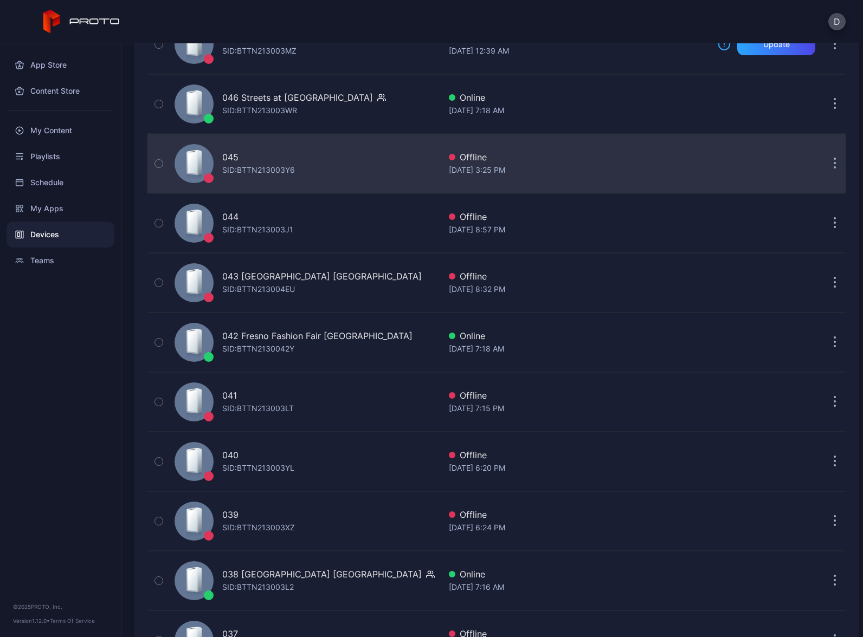
scroll to position [160, 0]
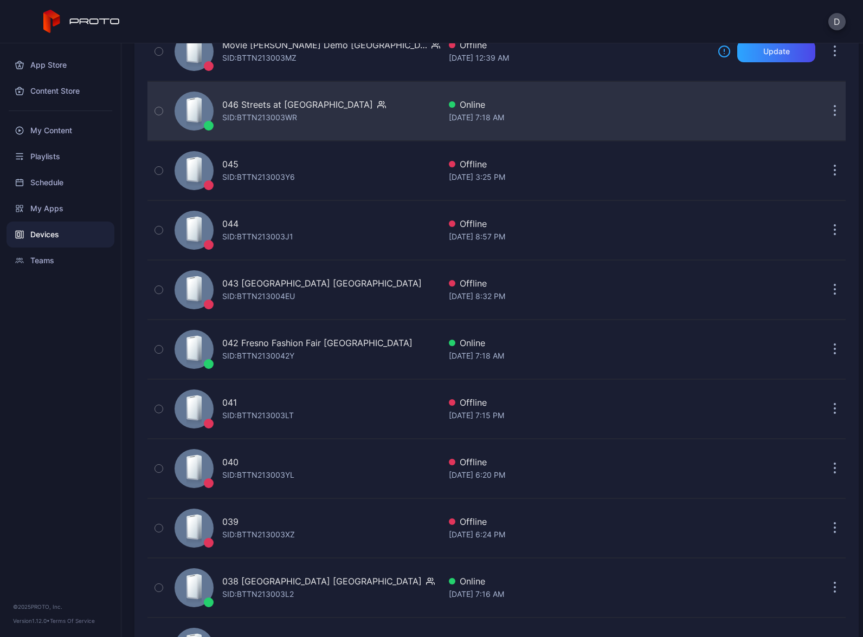
click at [318, 109] on div "046 Streets at [GEOGRAPHIC_DATA]" at bounding box center [297, 104] width 151 height 13
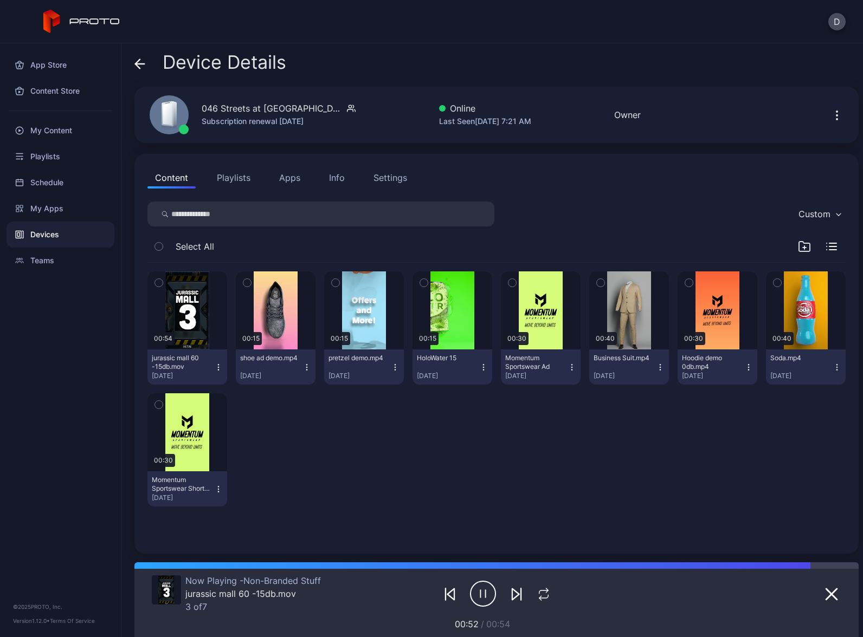
click at [75, 237] on div "Devices" at bounding box center [61, 235] width 108 height 26
